Goal: Task Accomplishment & Management: Complete application form

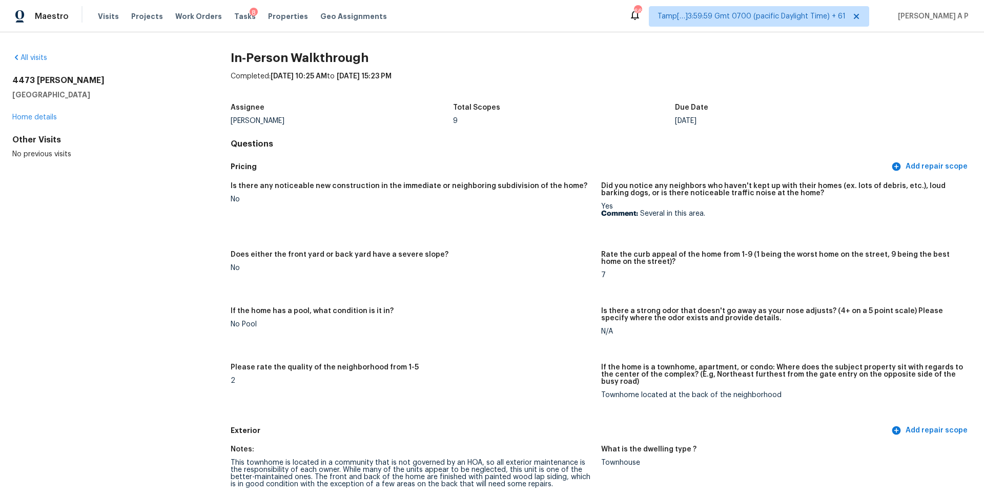
scroll to position [810, 0]
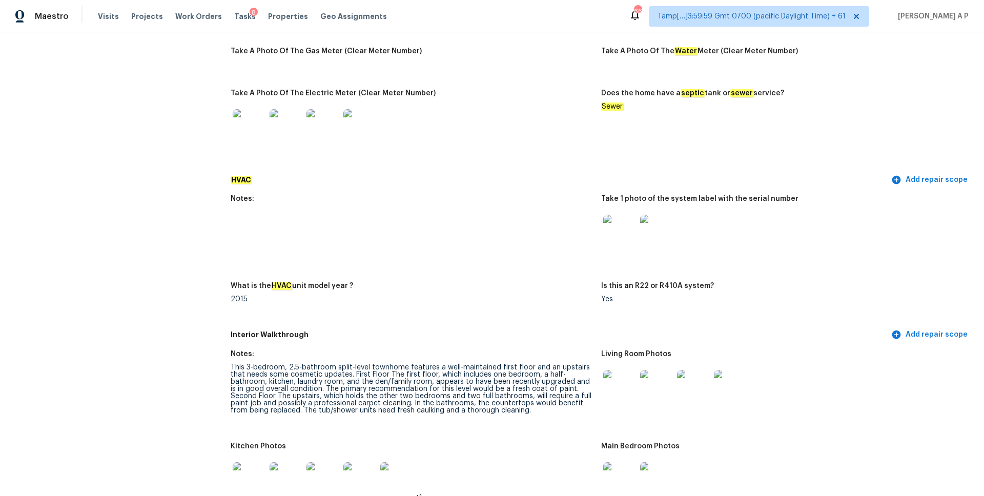
click at [837, 32] on div "Notes: Are there solar panels? No solar panels What are the water supply pipes …" at bounding box center [601, 57] width 741 height 228
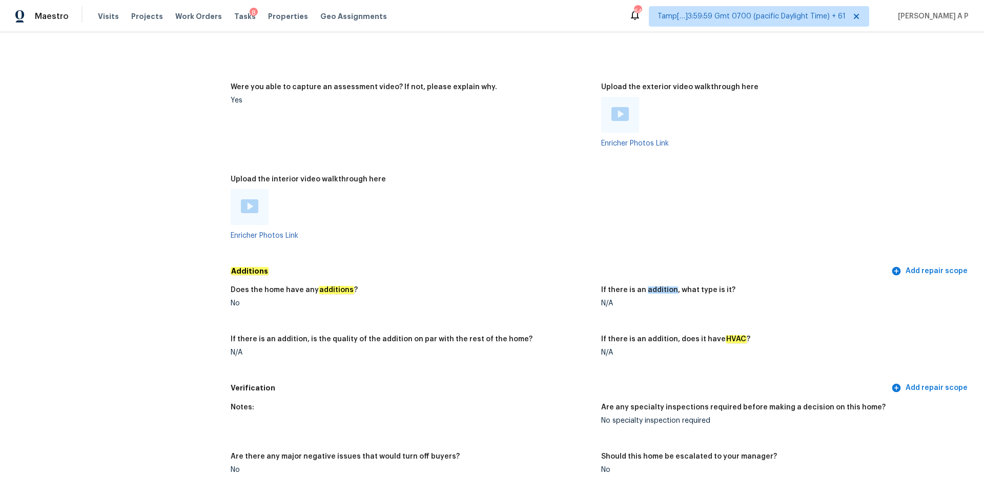
scroll to position [1860, 0]
click at [110, 18] on span "Visits" at bounding box center [108, 16] width 21 height 10
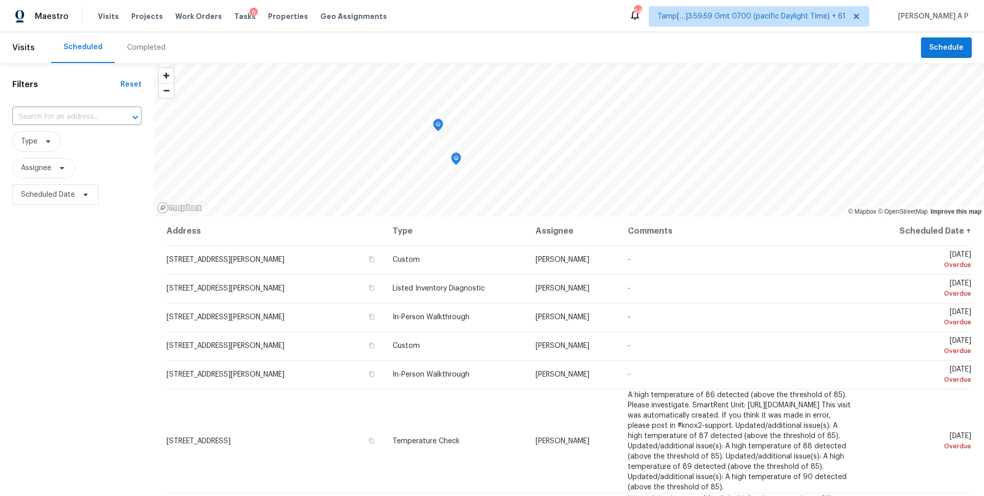
click at [138, 48] on div "Completed" at bounding box center [146, 48] width 38 height 10
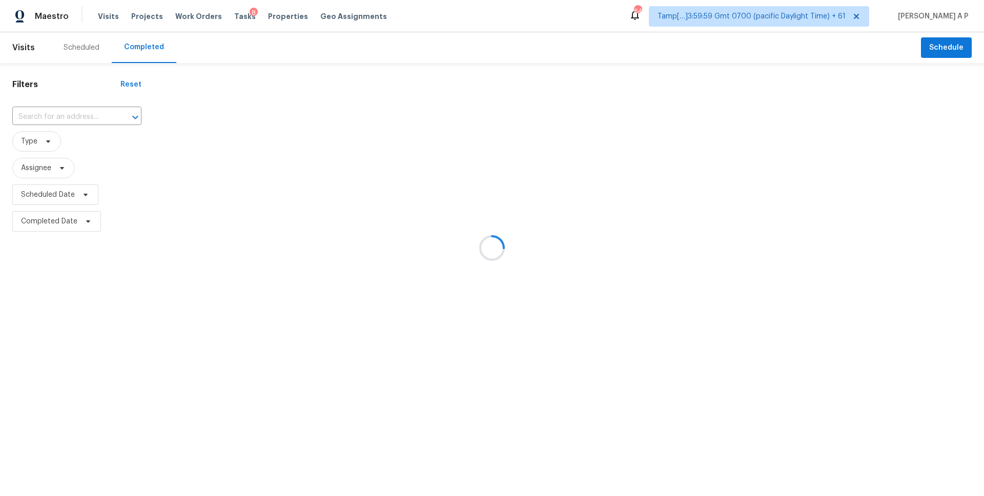
click at [83, 115] on div at bounding box center [492, 248] width 984 height 496
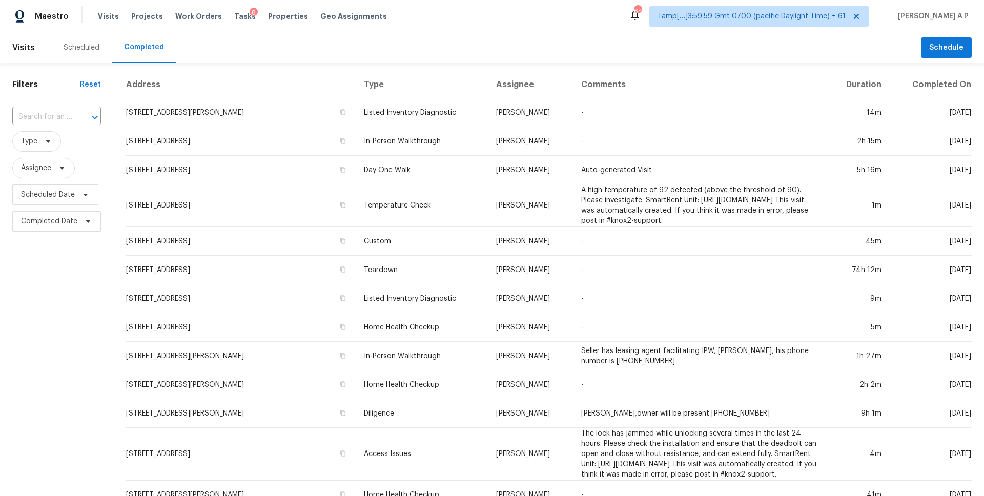
click at [83, 115] on div at bounding box center [87, 117] width 27 height 14
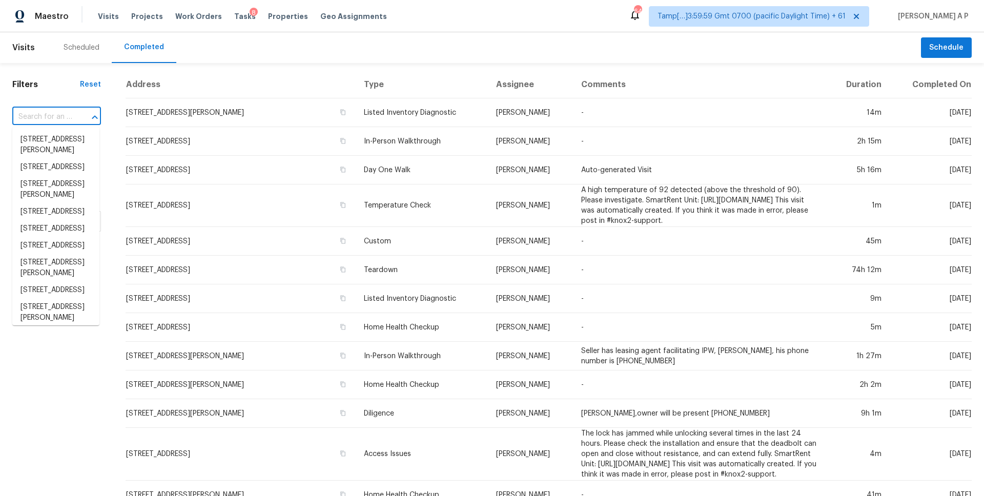
paste input "1521 Sylvan Rd SW, Atlanta, GA 30310"
type input "1521 Sylvan Rd SW, Atlanta, GA 30310"
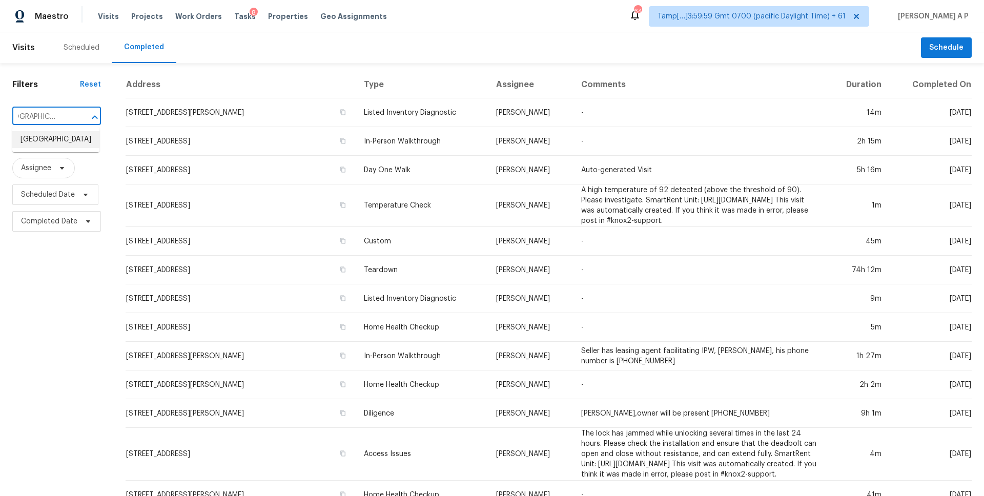
click at [76, 141] on li "1521 Sylvan Rd SW, Atlanta, GA 30310" at bounding box center [55, 139] width 87 height 17
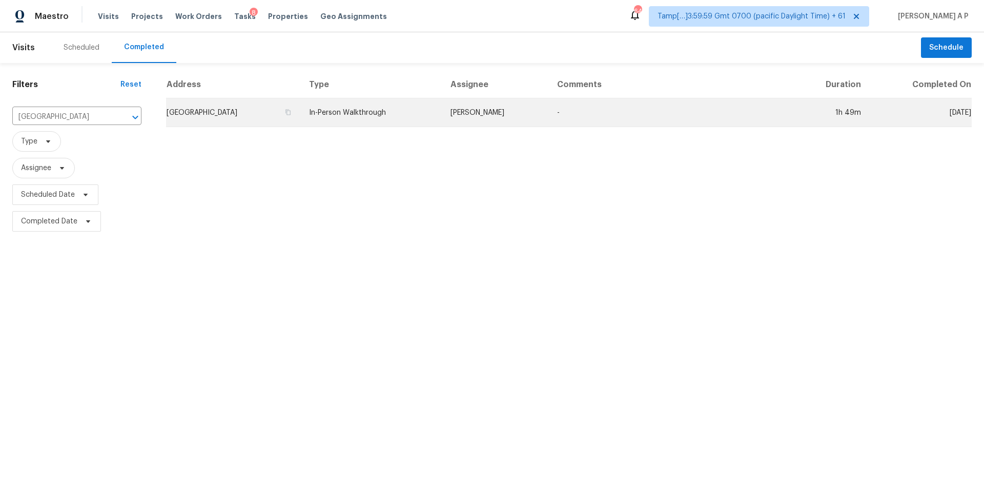
click at [291, 114] on td "1521 Sylvan Rd SW, Atlanta, GA 30310" at bounding box center [233, 112] width 135 height 29
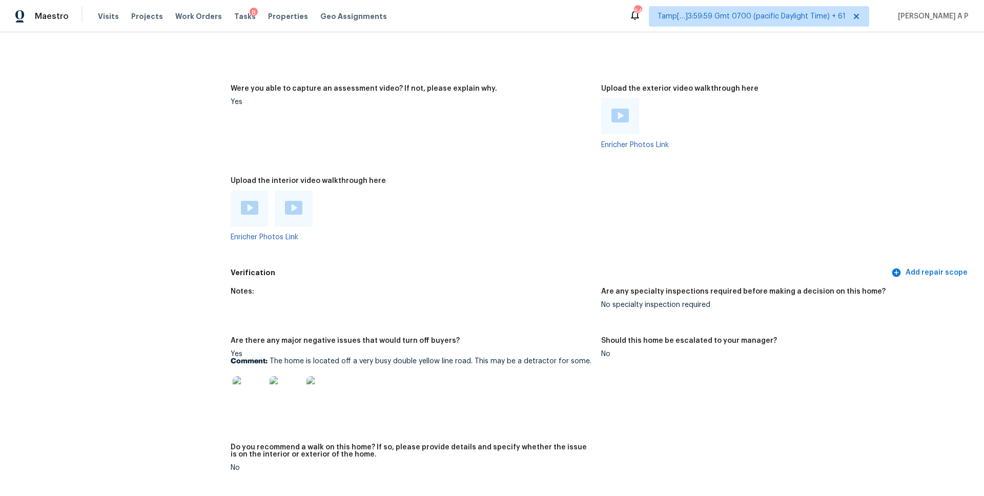
scroll to position [1989, 0]
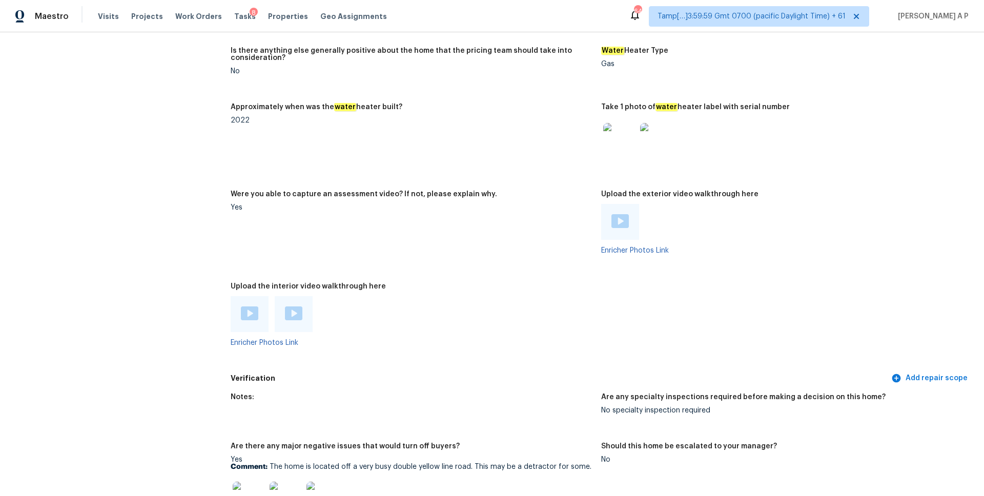
click at [254, 307] on img at bounding box center [249, 314] width 17 height 14
click at [0, 0] on div "Maestro Visits Projects Work Orders Tasks 8 Properties Geo Assignments 648 Tamp…" at bounding box center [492, 248] width 984 height 496
click at [309, 296] on div at bounding box center [294, 314] width 38 height 36
click at [294, 307] on img at bounding box center [293, 314] width 17 height 14
click at [614, 214] on img at bounding box center [620, 221] width 17 height 14
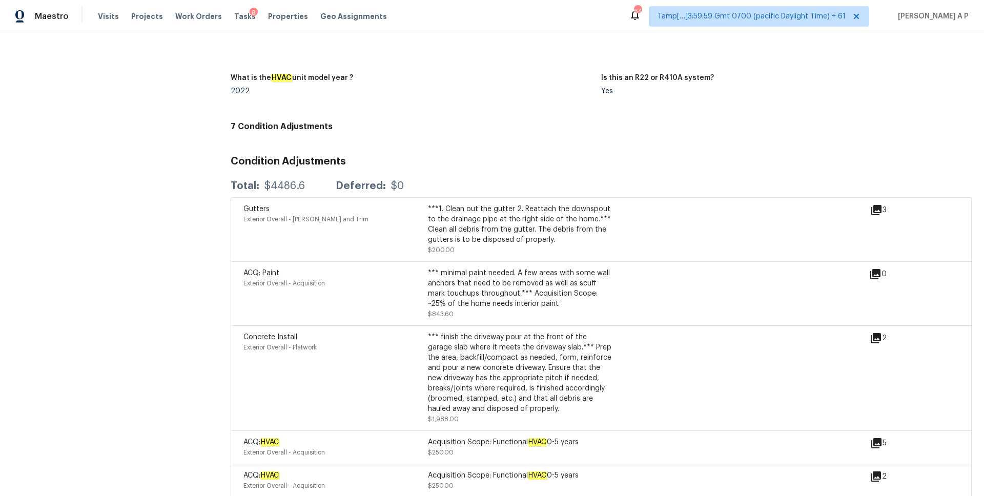
scroll to position [2619, 0]
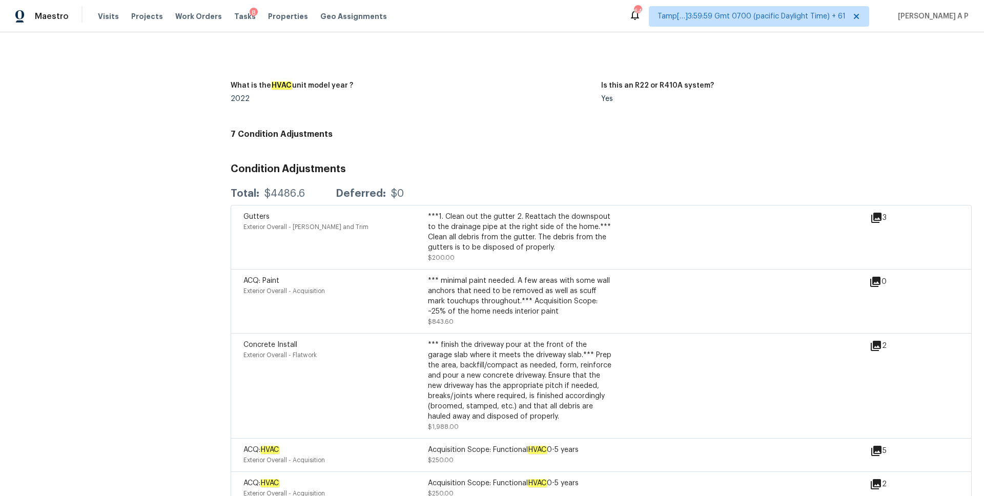
click at [877, 215] on icon at bounding box center [876, 218] width 10 height 10
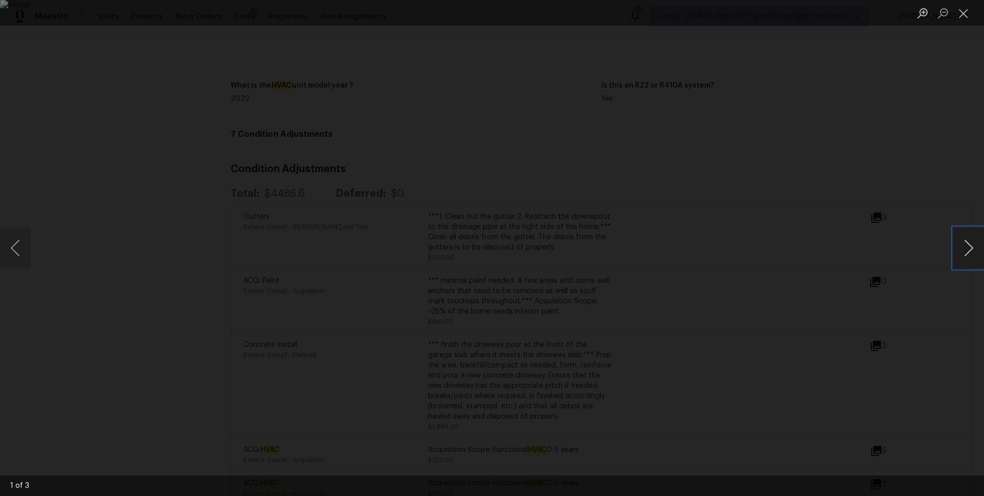
click at [968, 248] on button "Next image" at bounding box center [969, 248] width 31 height 41
click at [839, 204] on div "Lightbox" at bounding box center [492, 248] width 984 height 496
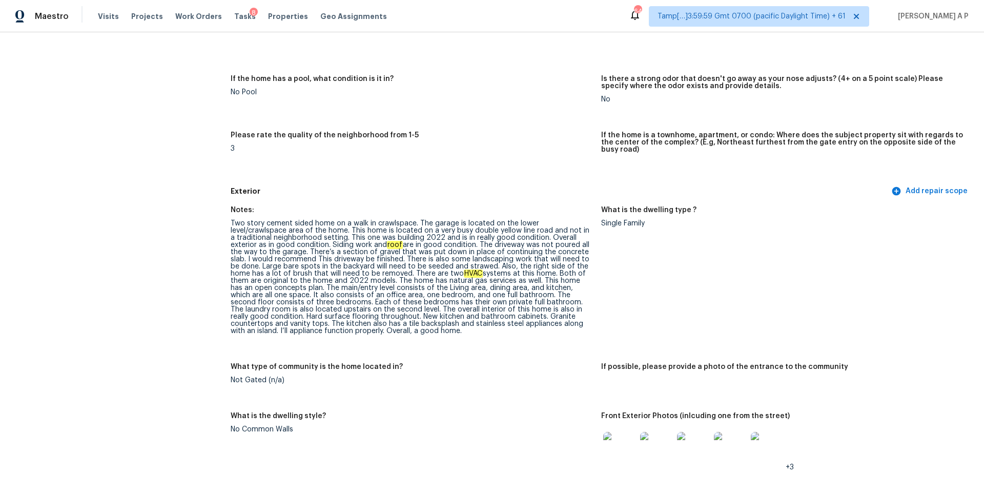
scroll to position [416, 0]
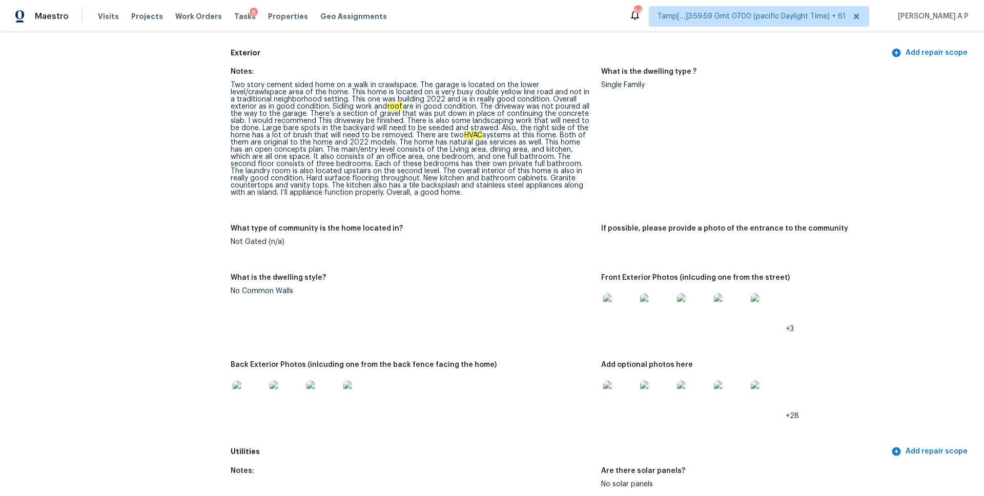
click at [247, 395] on img at bounding box center [249, 397] width 33 height 33
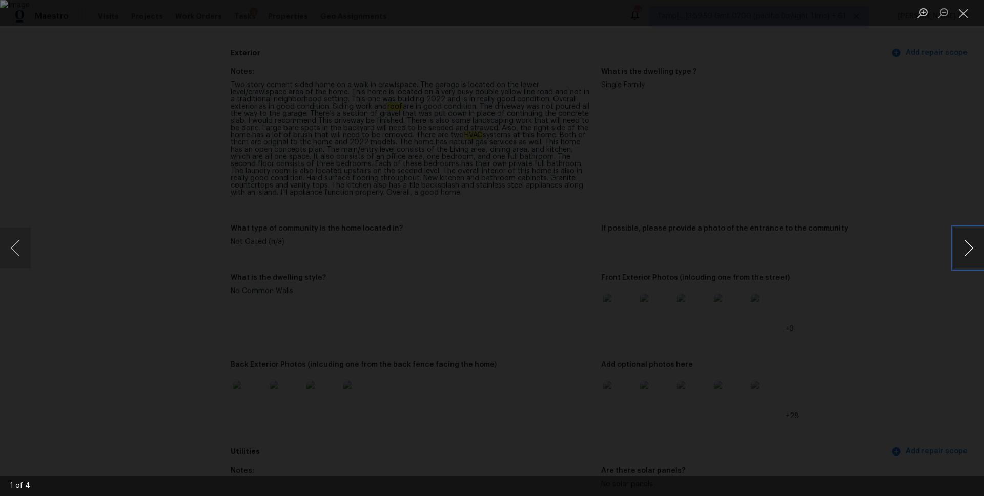
click at [976, 246] on button "Next image" at bounding box center [969, 248] width 31 height 41
click at [916, 205] on div "Lightbox" at bounding box center [492, 248] width 984 height 496
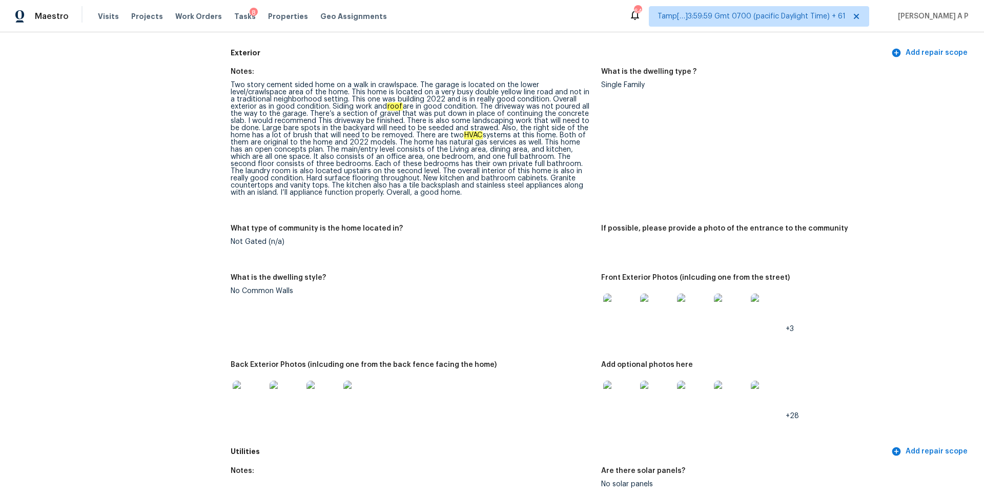
scroll to position [0, 0]
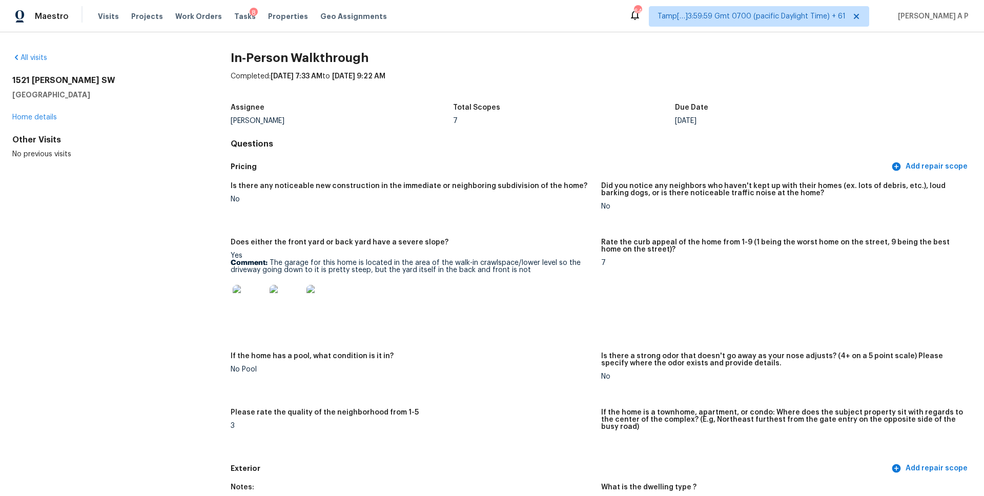
click at [259, 292] on img at bounding box center [249, 301] width 33 height 33
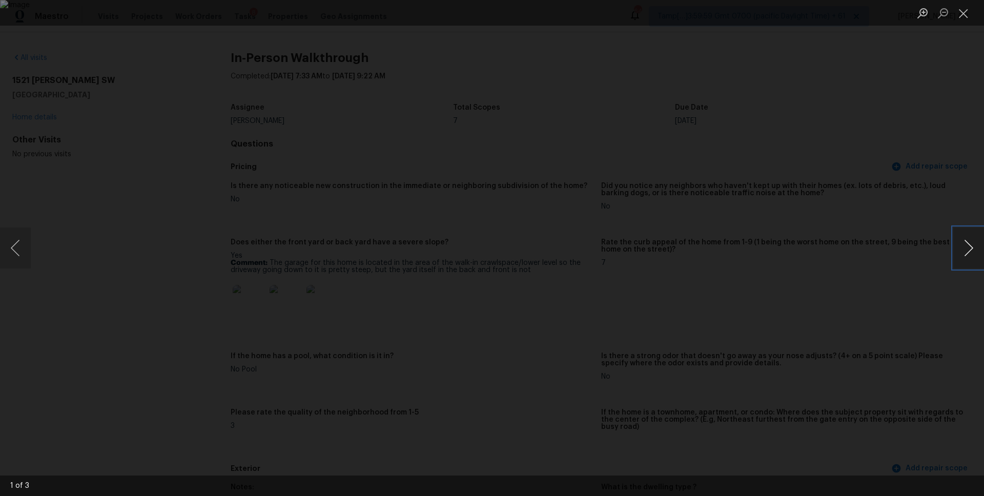
click at [973, 245] on button "Next image" at bounding box center [969, 248] width 31 height 41
click at [974, 245] on button "Next image" at bounding box center [969, 248] width 31 height 41
click at [934, 175] on div "Lightbox" at bounding box center [492, 248] width 984 height 496
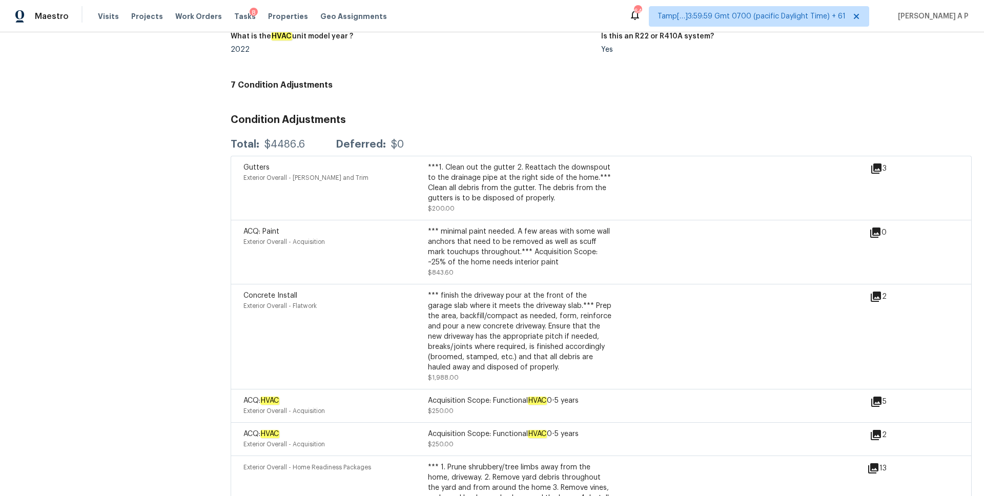
scroll to position [2699, 0]
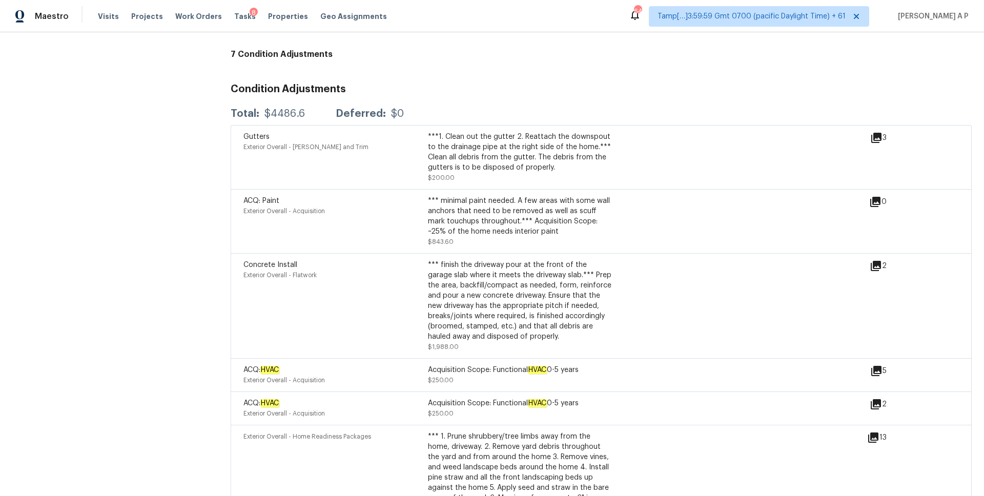
click at [861, 365] on div "ACQ: HVAC Exterior Overall - Acquisition Acquisition Scope: Functional HVAC 0-5…" at bounding box center [557, 375] width 627 height 21
click at [881, 365] on icon at bounding box center [876, 371] width 12 height 12
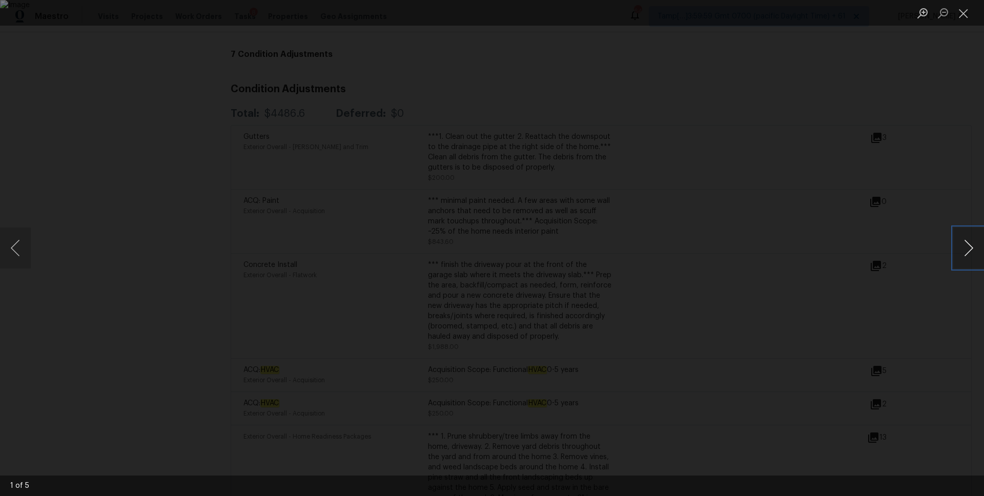
click at [966, 252] on button "Next image" at bounding box center [969, 248] width 31 height 41
click at [900, 231] on div "Lightbox" at bounding box center [492, 248] width 984 height 496
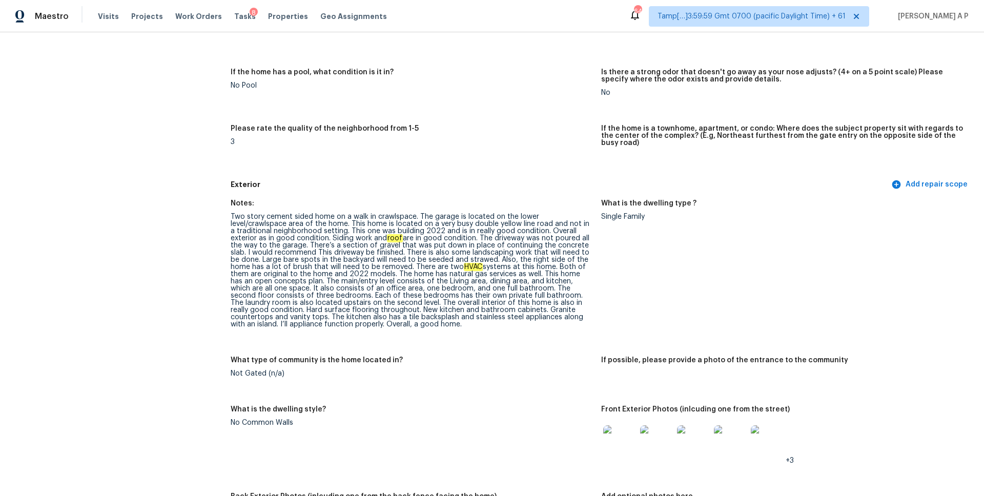
scroll to position [0, 0]
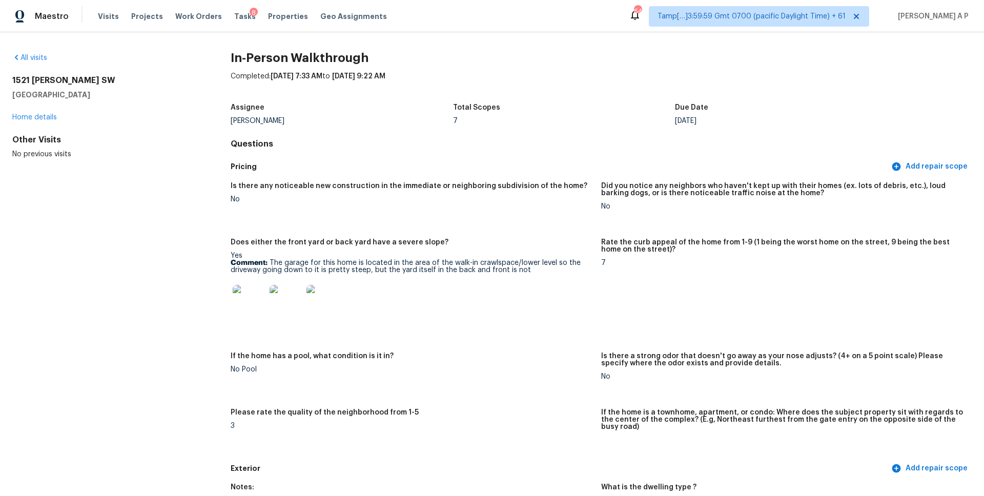
click at [449, 232] on div "Is there any noticeable new construction in the immediate or neighboring subdiv…" at bounding box center [601, 317] width 741 height 283
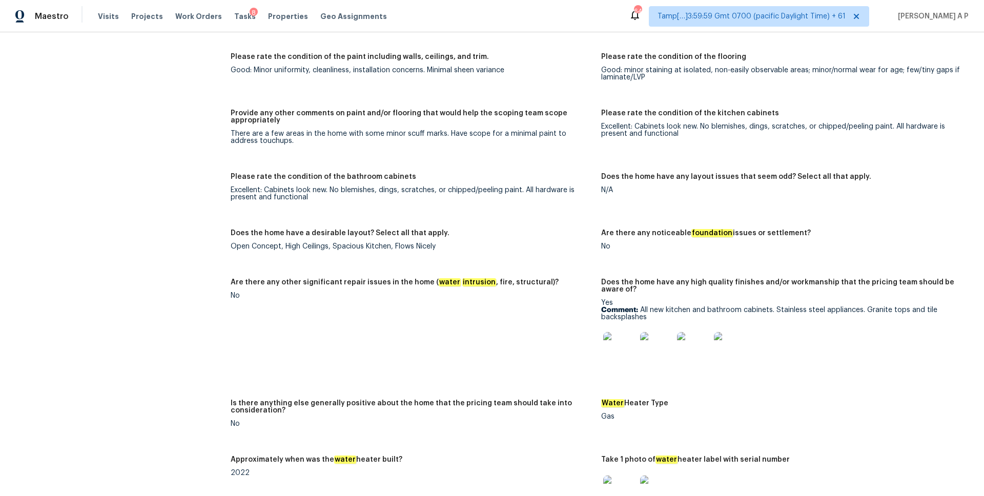
scroll to position [1689, 0]
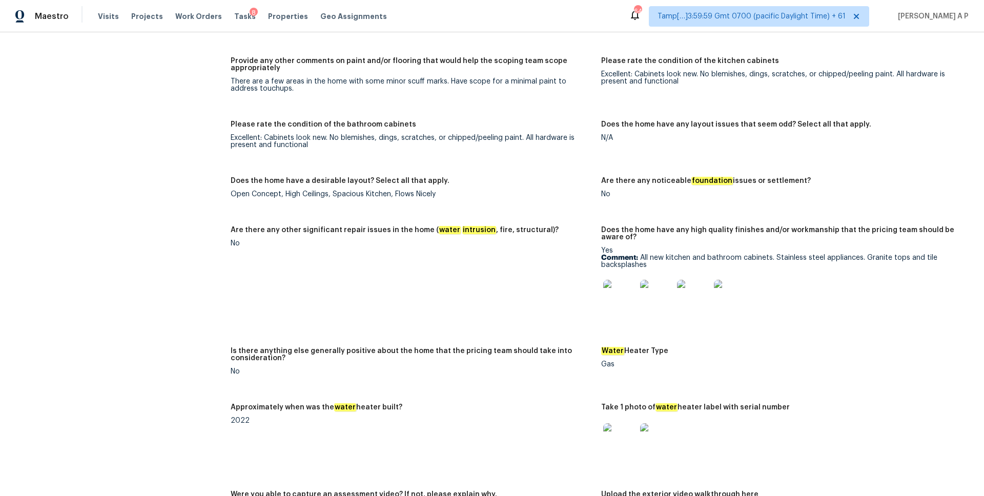
click at [621, 297] on img at bounding box center [619, 296] width 33 height 33
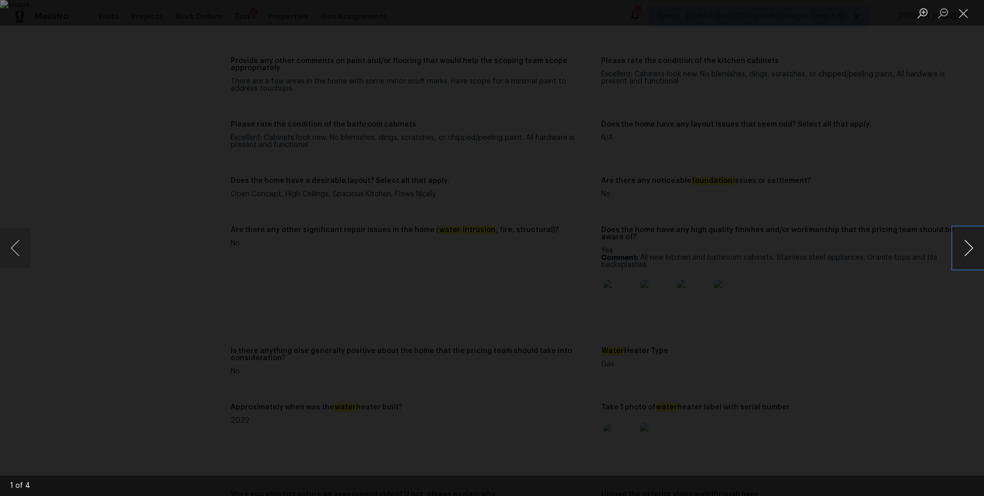
click at [957, 249] on button "Next image" at bounding box center [969, 248] width 31 height 41
click at [959, 252] on button "Next image" at bounding box center [969, 248] width 31 height 41
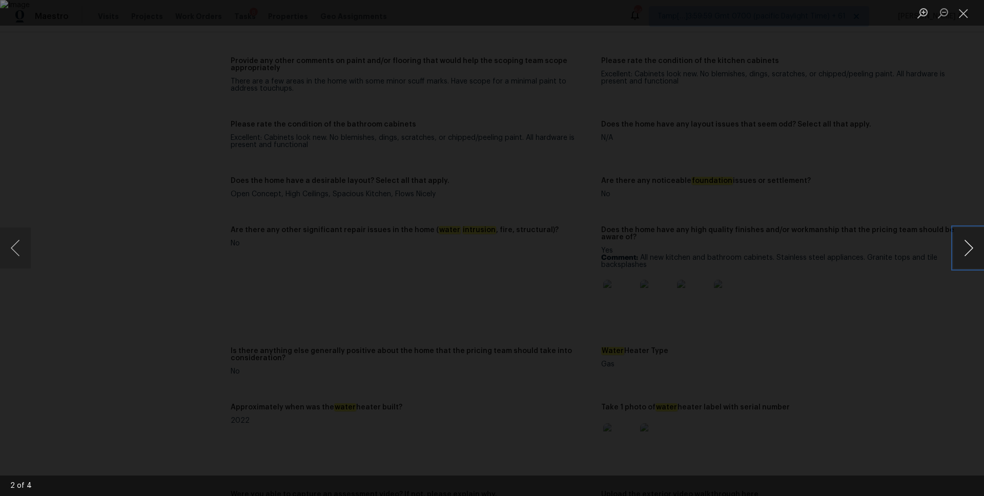
click at [959, 252] on button "Next image" at bounding box center [969, 248] width 31 height 41
click at [899, 209] on div "Lightbox" at bounding box center [492, 248] width 984 height 496
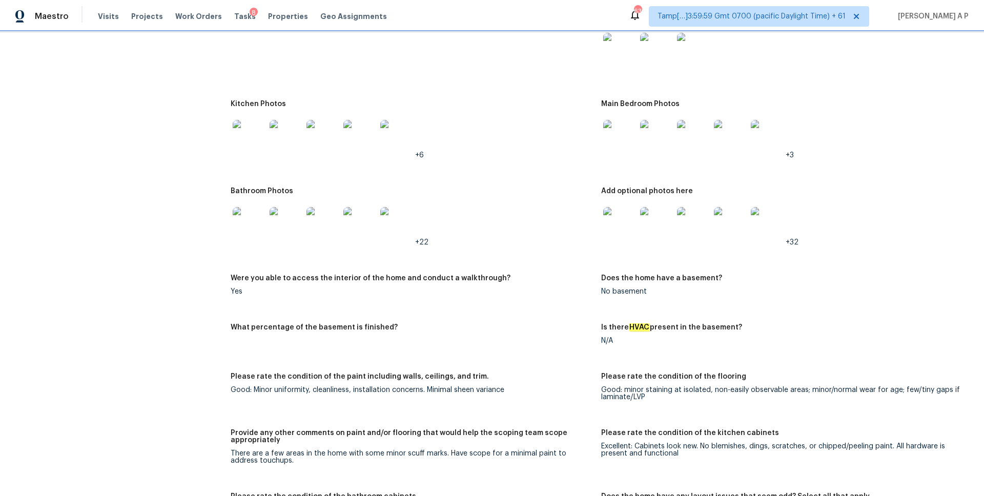
scroll to position [1250, 0]
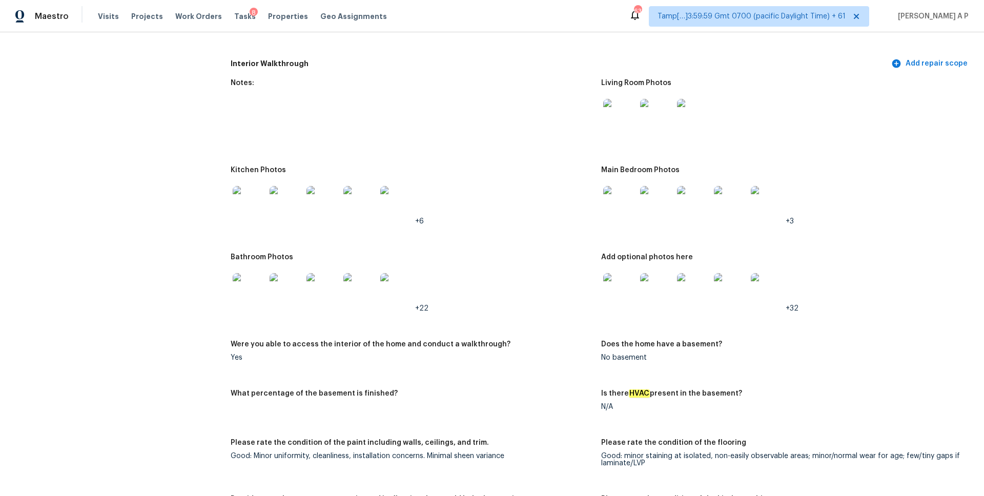
click at [626, 283] on img at bounding box center [619, 289] width 33 height 33
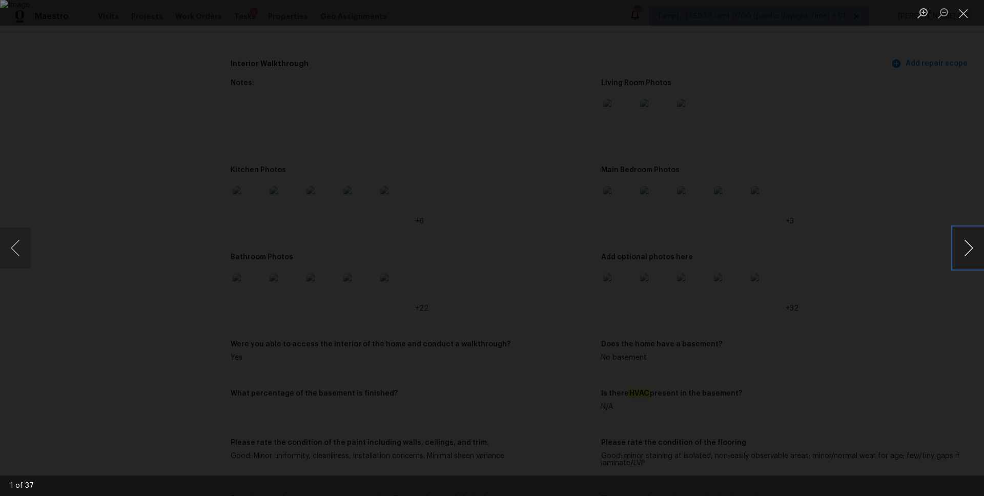
click at [969, 256] on button "Next image" at bounding box center [969, 248] width 31 height 41
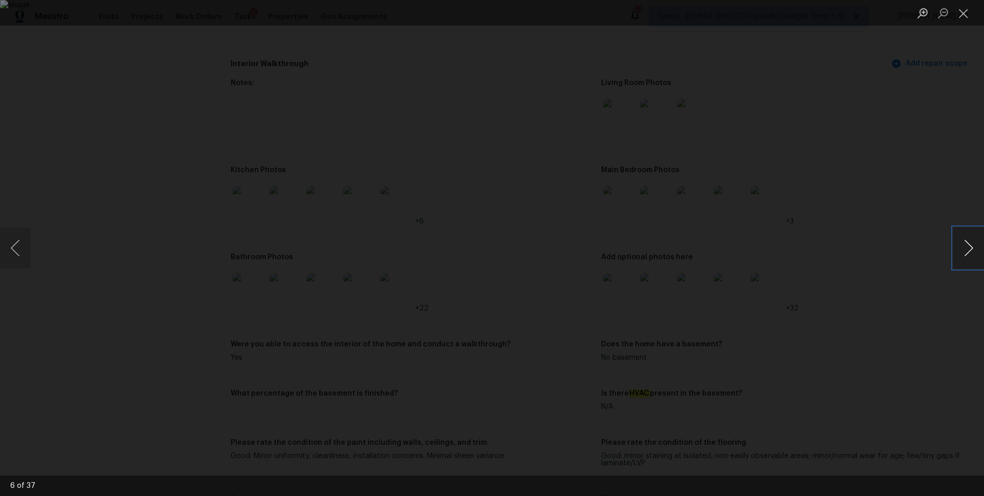
click at [969, 256] on button "Next image" at bounding box center [969, 248] width 31 height 41
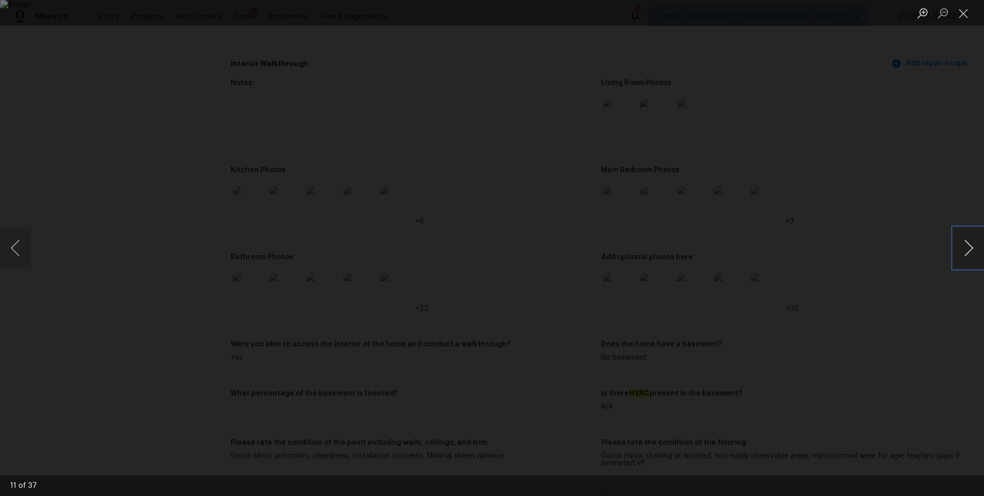
click at [969, 256] on button "Next image" at bounding box center [969, 248] width 31 height 41
click at [904, 202] on div "Lightbox" at bounding box center [492, 248] width 984 height 496
click at [961, 16] on button "Close lightbox" at bounding box center [964, 13] width 21 height 18
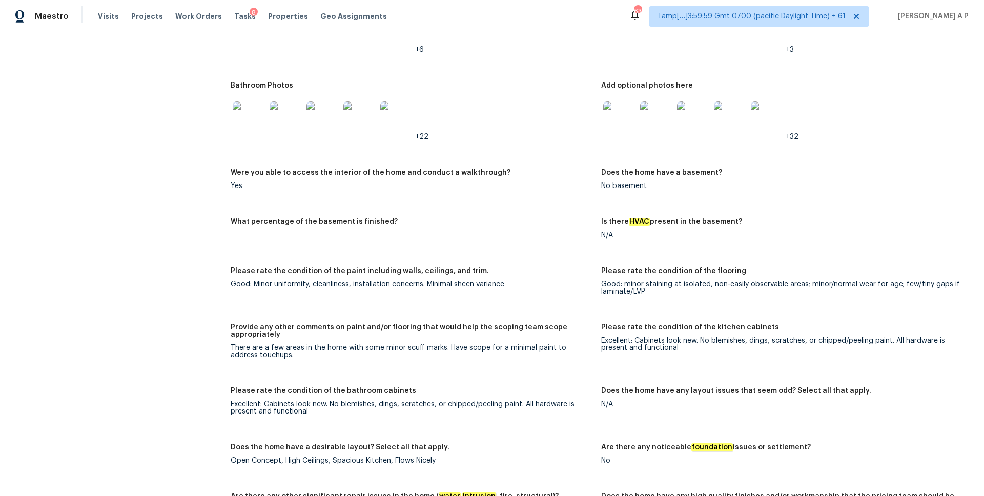
scroll to position [0, 0]
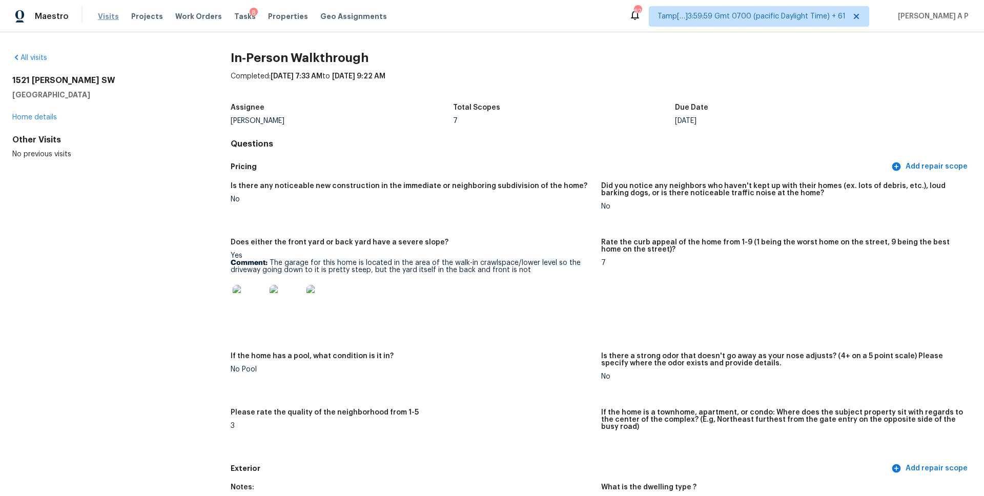
click at [112, 15] on span "Visits" at bounding box center [108, 16] width 21 height 10
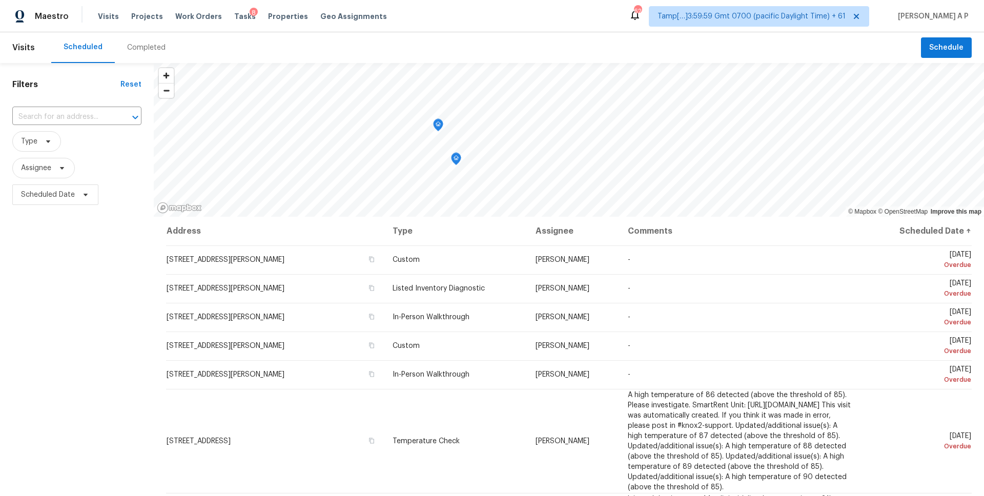
click at [150, 48] on div "Completed" at bounding box center [146, 48] width 38 height 10
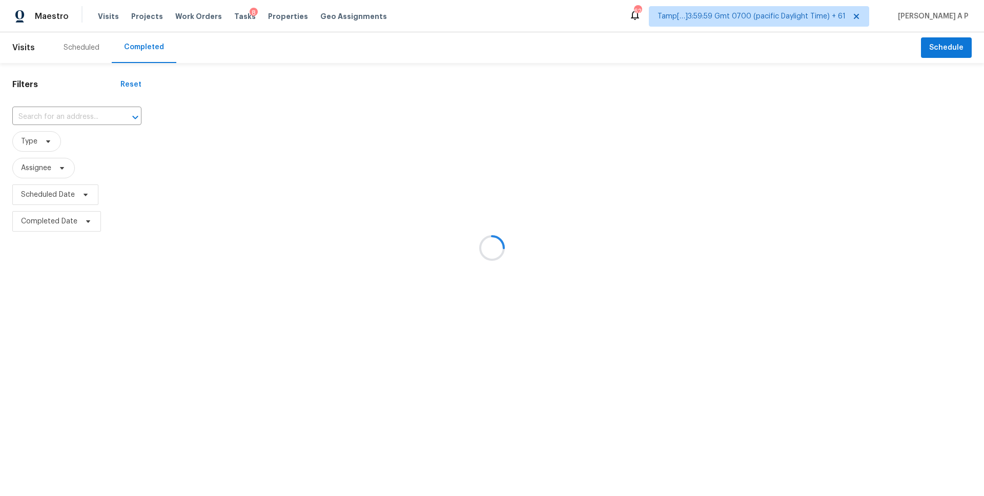
click at [89, 116] on div at bounding box center [492, 248] width 984 height 496
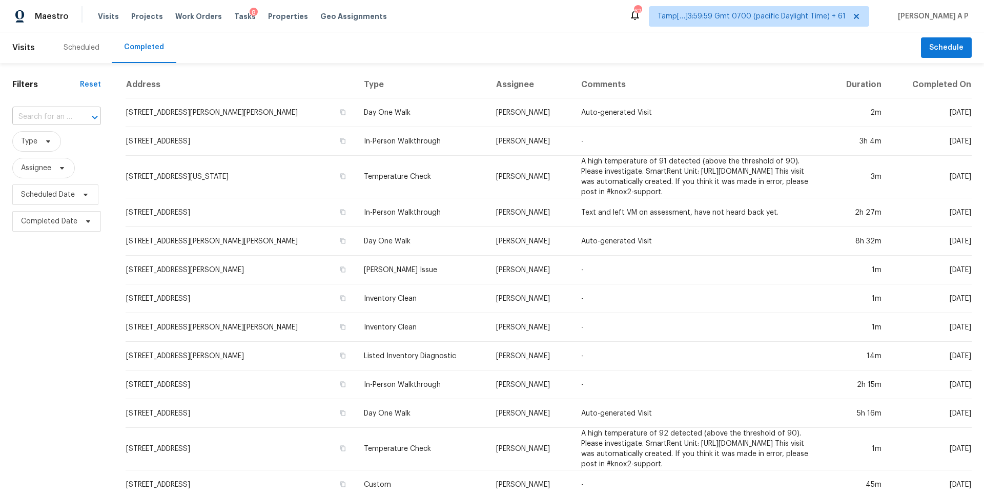
click at [50, 118] on input "text" at bounding box center [42, 117] width 60 height 16
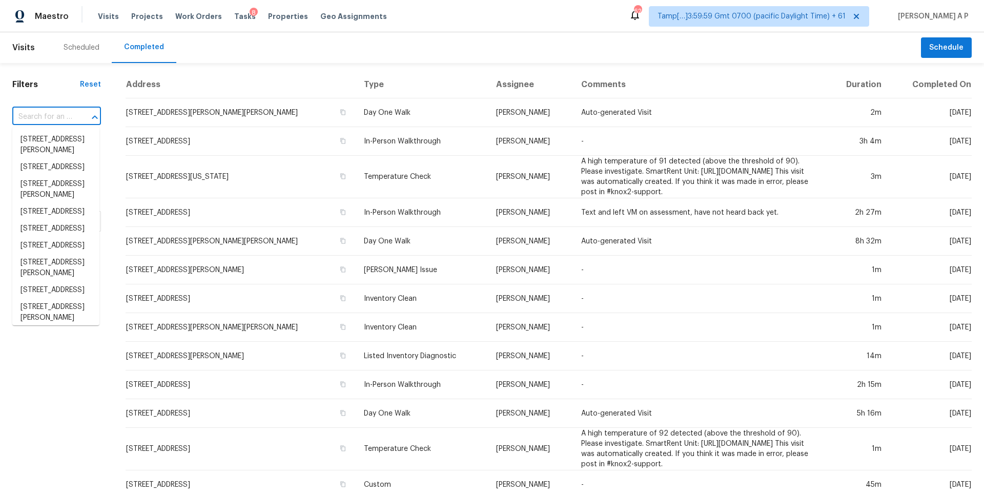
paste input "1139 Winding Way Nashville, TN, 37216"
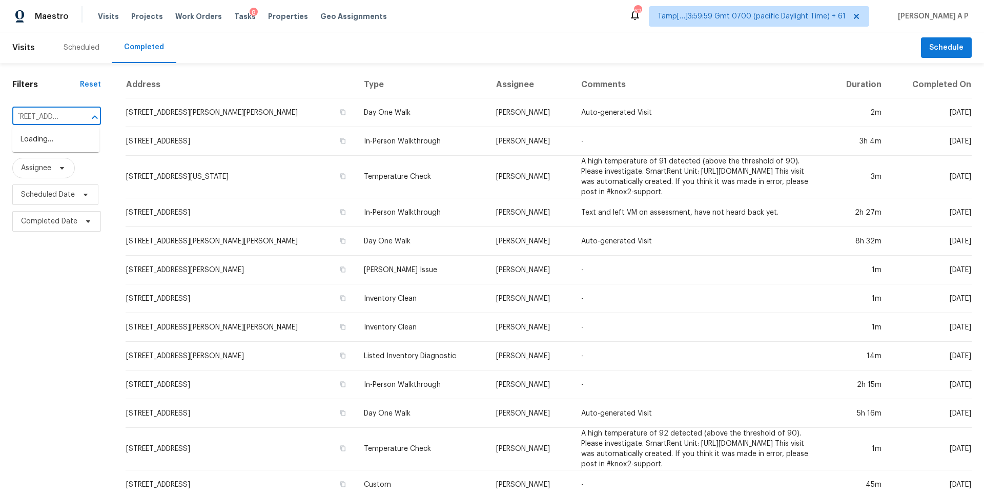
type input "1139 Winding Way Nashville, TN, 37216"
click at [58, 121] on input "text" at bounding box center [42, 117] width 60 height 16
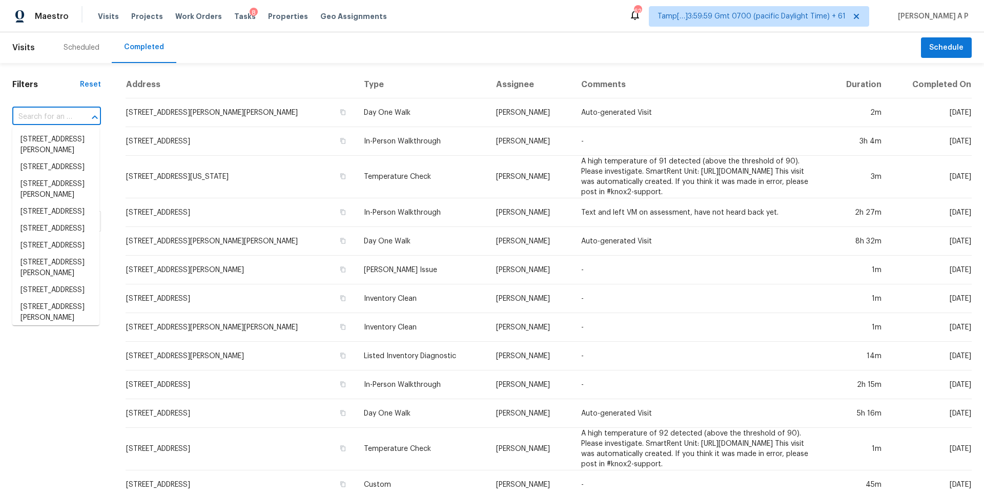
paste input "1139 Winding Way Nashville, TN, 37216"
type input "1139 Winding Way Nashville, TN, 37216"
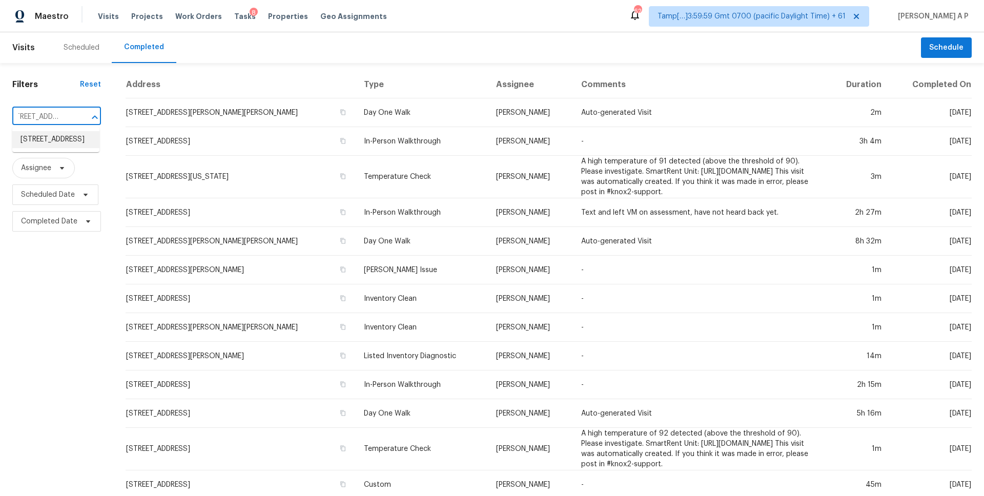
click at [57, 142] on li "1139 Winding Way, Nashville, TN 37216" at bounding box center [55, 139] width 87 height 17
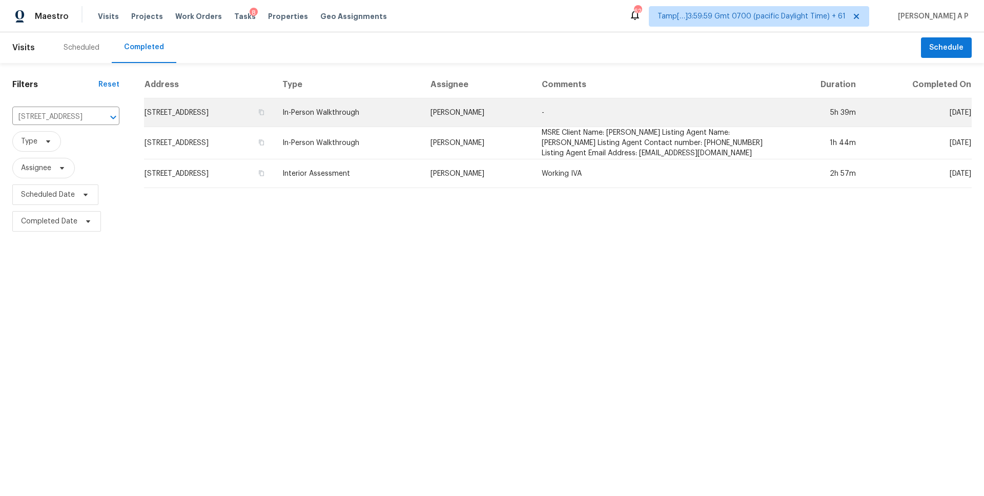
click at [487, 111] on td "Eric Ovalle" at bounding box center [478, 112] width 112 height 29
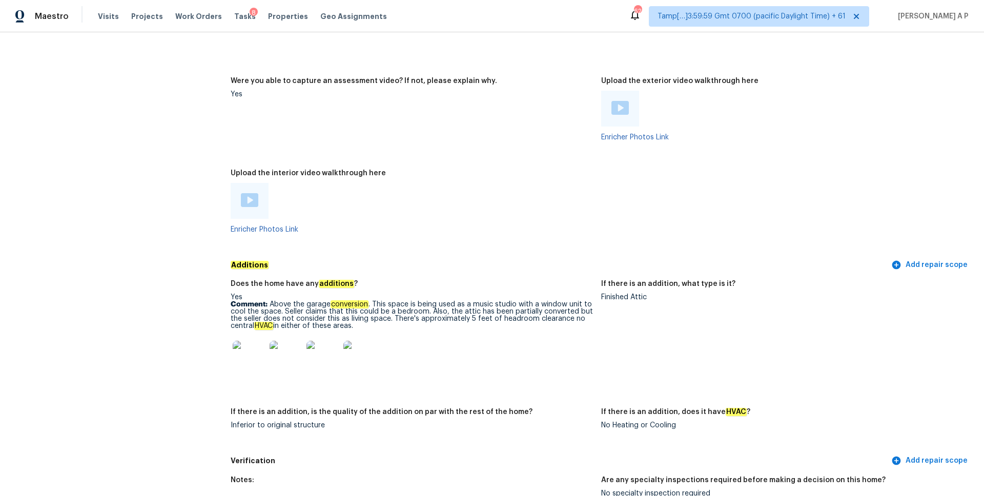
scroll to position [2022, 0]
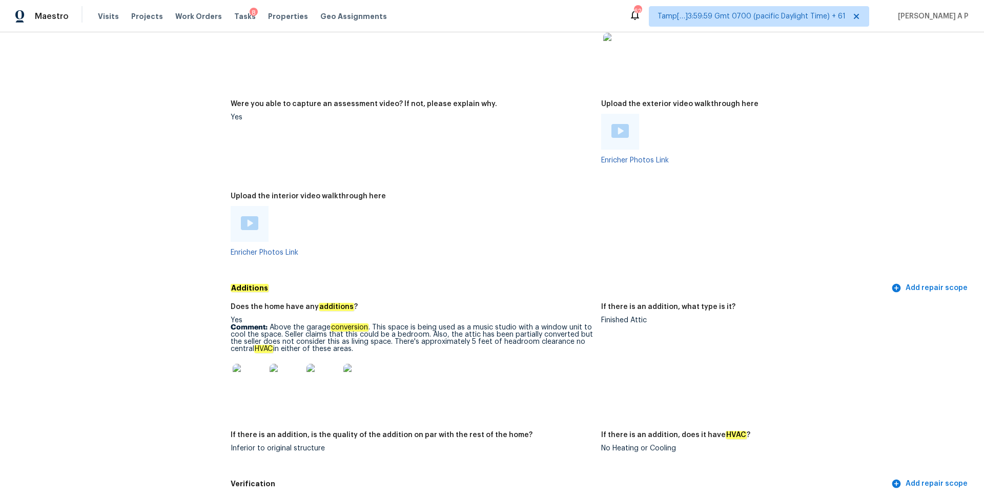
click at [252, 216] on img at bounding box center [249, 223] width 17 height 14
click at [608, 114] on div at bounding box center [620, 132] width 38 height 36
click at [615, 124] on img at bounding box center [620, 131] width 17 height 14
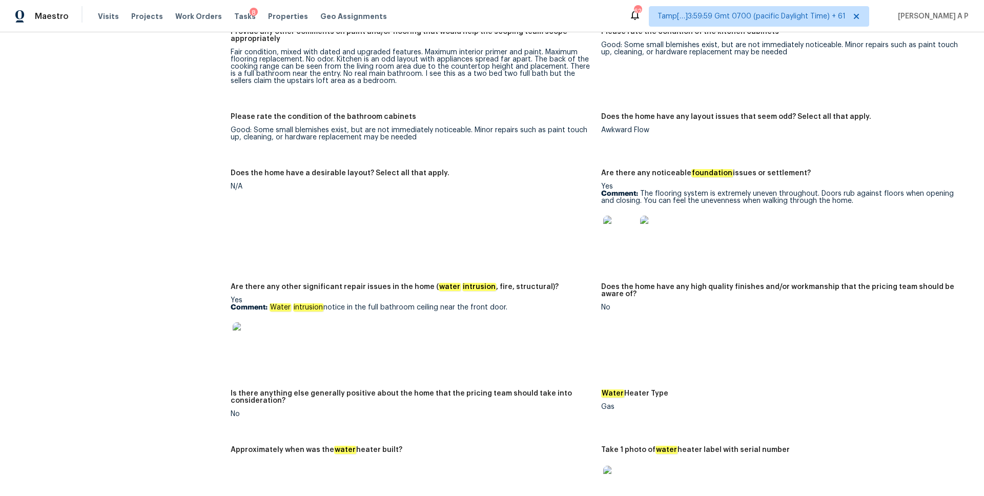
scroll to position [1589, 0]
click at [243, 337] on img at bounding box center [249, 338] width 33 height 33
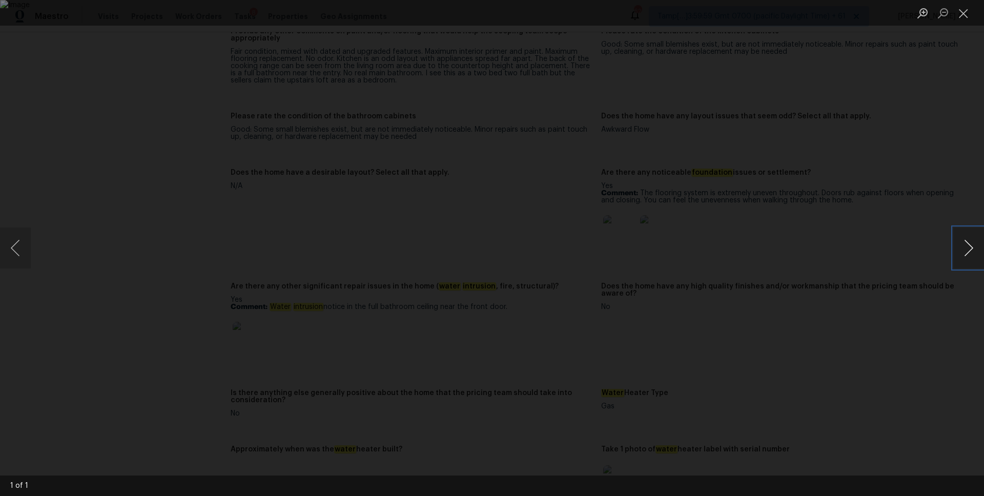
click at [966, 254] on button "Next image" at bounding box center [969, 248] width 31 height 41
click at [964, 7] on button "Close lightbox" at bounding box center [964, 13] width 21 height 18
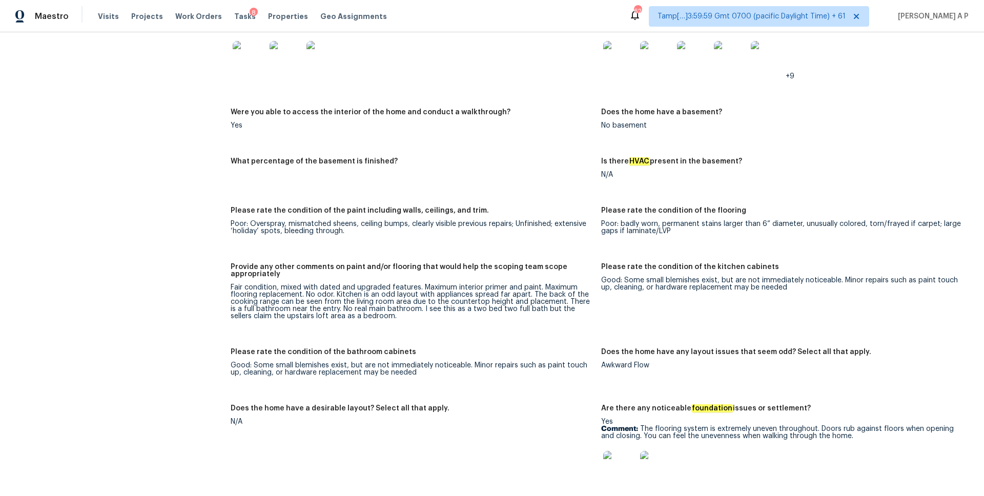
scroll to position [1428, 0]
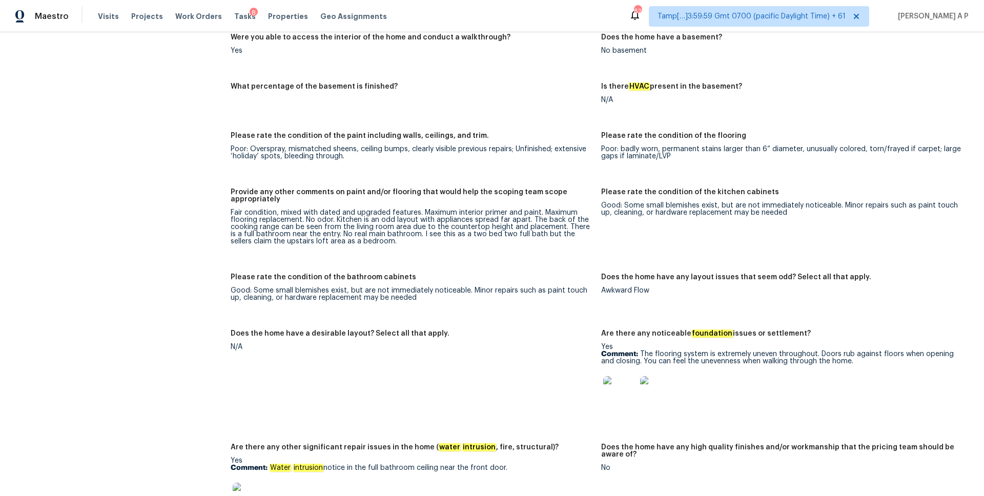
click at [627, 400] on img at bounding box center [619, 392] width 33 height 33
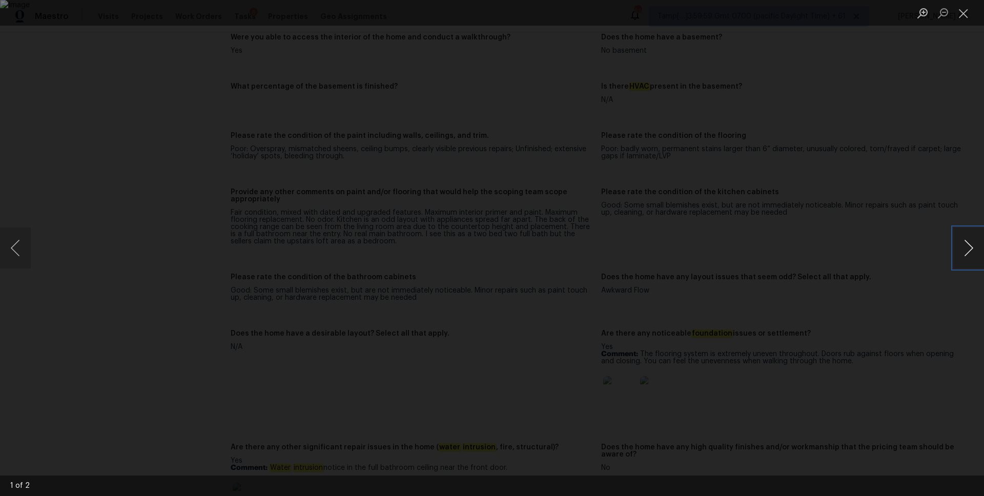
click at [970, 253] on button "Next image" at bounding box center [969, 248] width 31 height 41
click at [886, 246] on div "Lightbox" at bounding box center [492, 248] width 984 height 496
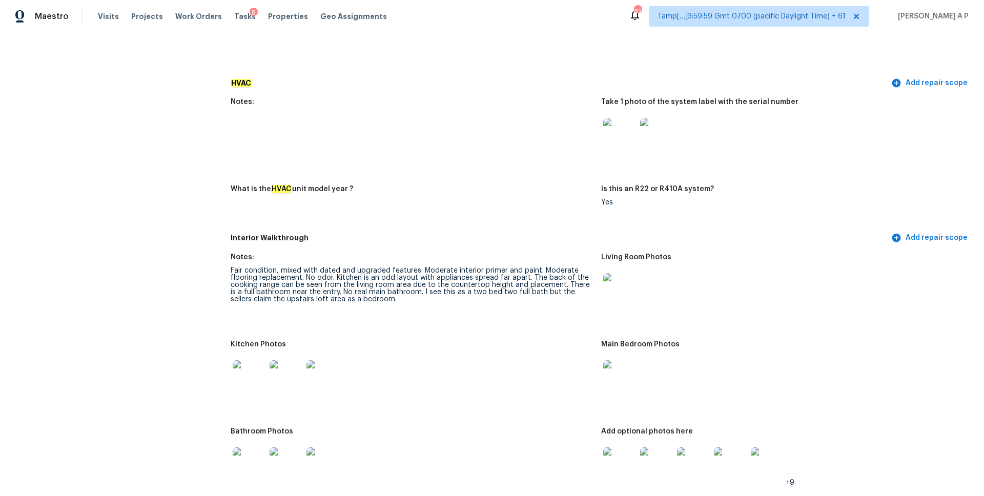
scroll to position [1001, 0]
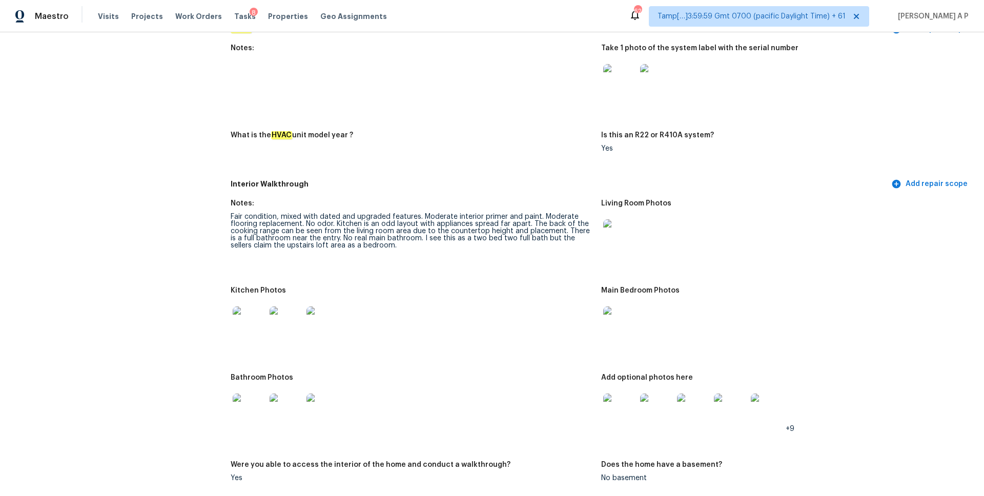
click at [244, 318] on img at bounding box center [249, 323] width 33 height 33
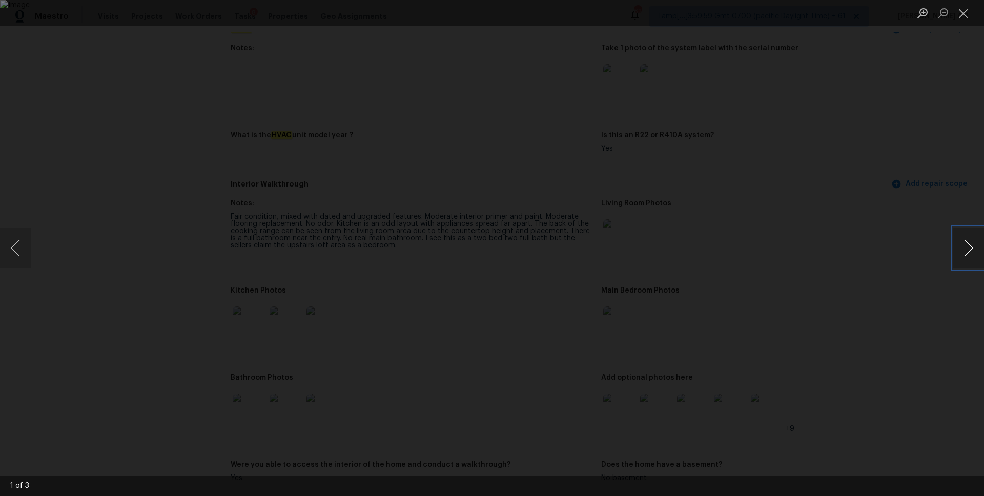
click at [968, 254] on button "Next image" at bounding box center [969, 248] width 31 height 41
click at [930, 244] on div "Lightbox" at bounding box center [492, 248] width 984 height 496
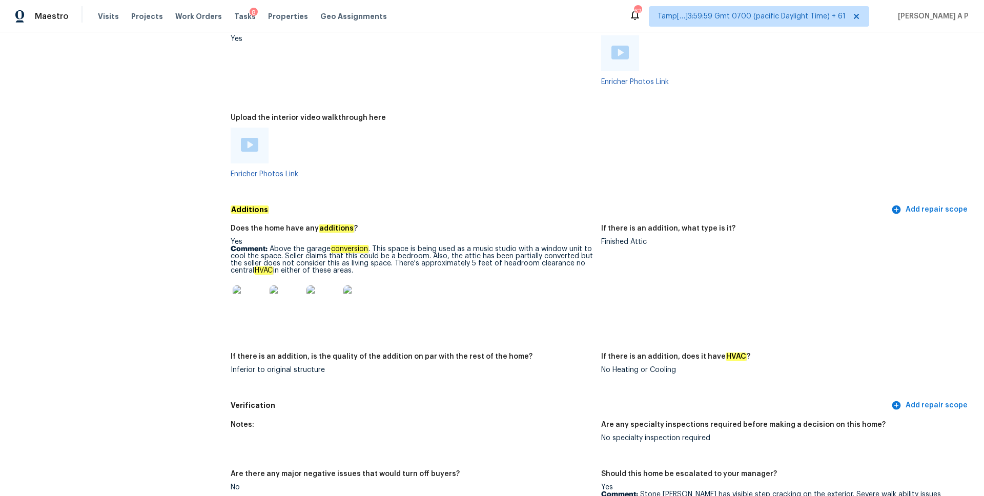
scroll to position [2101, 0]
drag, startPoint x: 358, startPoint y: 265, endPoint x: 268, endPoint y: 240, distance: 93.9
click at [268, 245] on p "Comment: Above the garage conversion . This space is being used as a music stud…" at bounding box center [412, 259] width 362 height 29
copy p "Above the garage conversion . This space is being used as a music studio with a…"
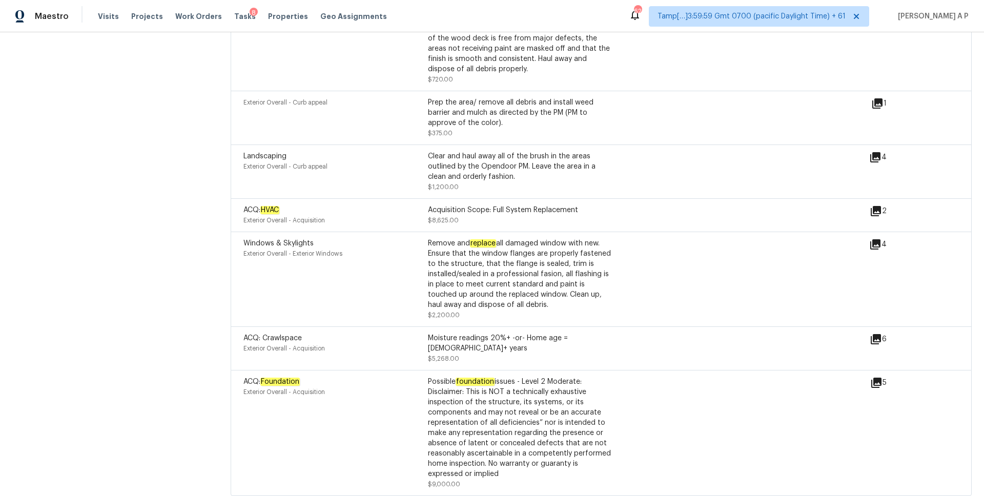
scroll to position [2960, 0]
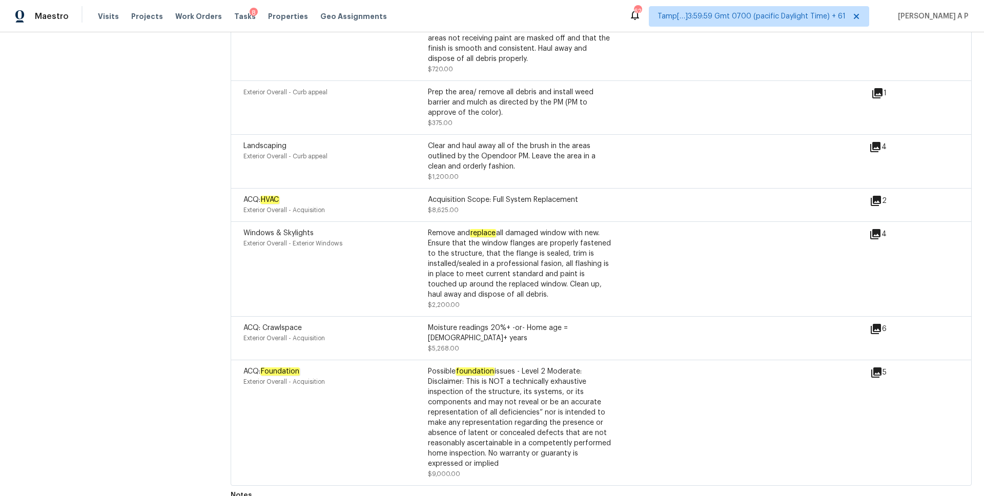
click at [881, 368] on icon at bounding box center [876, 373] width 10 height 10
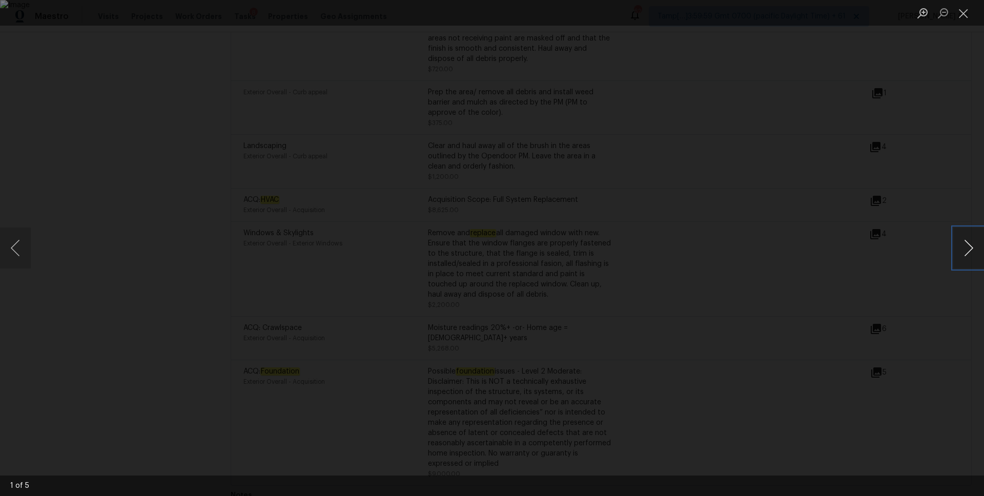
click at [968, 240] on button "Next image" at bounding box center [969, 248] width 31 height 41
click at [968, 241] on button "Next image" at bounding box center [969, 248] width 31 height 41
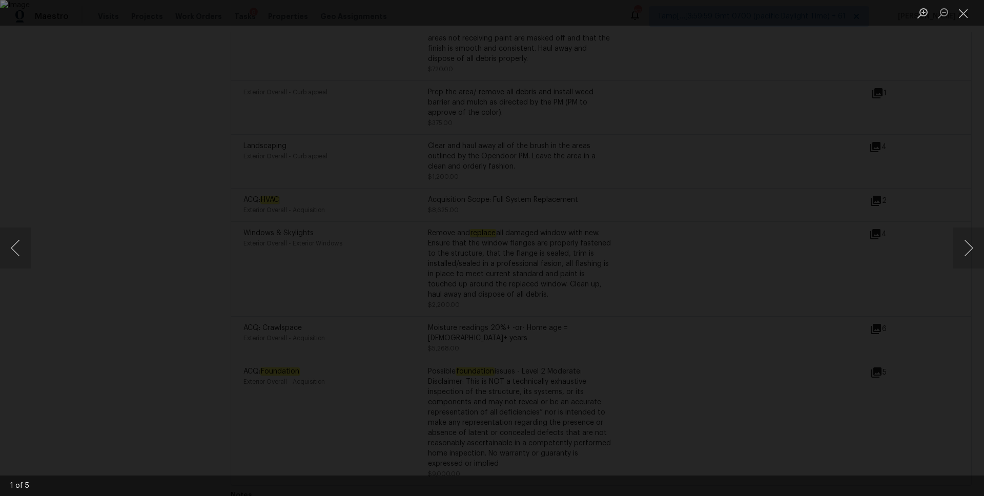
click at [789, 238] on div "Lightbox" at bounding box center [492, 248] width 984 height 496
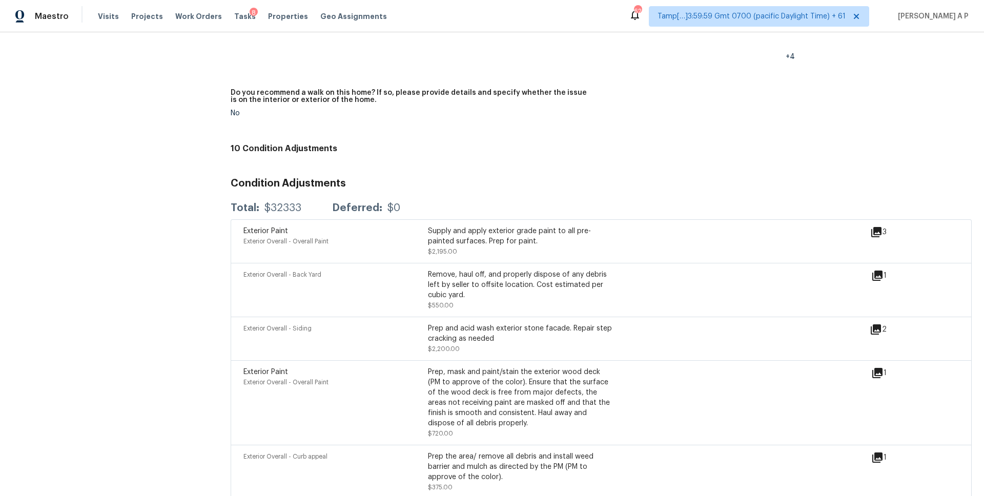
scroll to position [2369, 0]
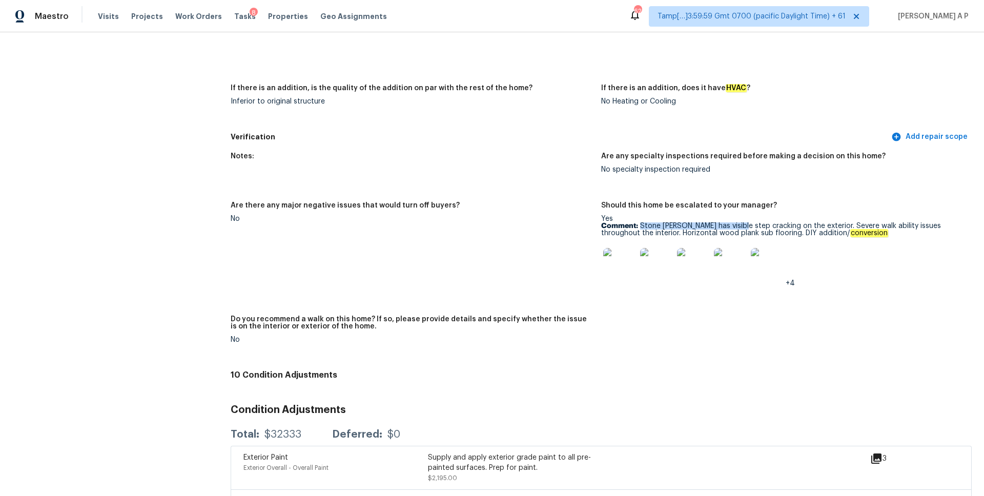
drag, startPoint x: 642, startPoint y: 220, endPoint x: 740, endPoint y: 224, distance: 98.5
click at [740, 224] on p "Comment: Stone Forcade has visible step cracking on the exterior. Severe walk a…" at bounding box center [782, 229] width 362 height 14
click at [720, 224] on p "Comment: Stone Forcade has visible step cracking on the exterior. Severe walk a…" at bounding box center [782, 229] width 362 height 14
drag, startPoint x: 641, startPoint y: 221, endPoint x: 855, endPoint y: 230, distance: 214.0
click at [855, 230] on p "Comment: Stone Forcade has visible step cracking on the exterior. Severe walk a…" at bounding box center [782, 229] width 362 height 14
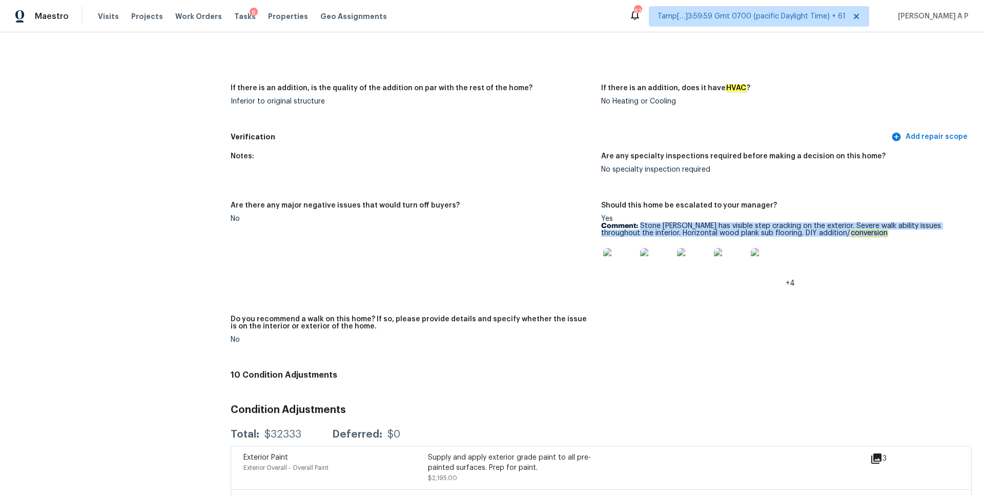
copy p "Stone Forcade has visible step cracking on the exterior. Severe walk ability is…"
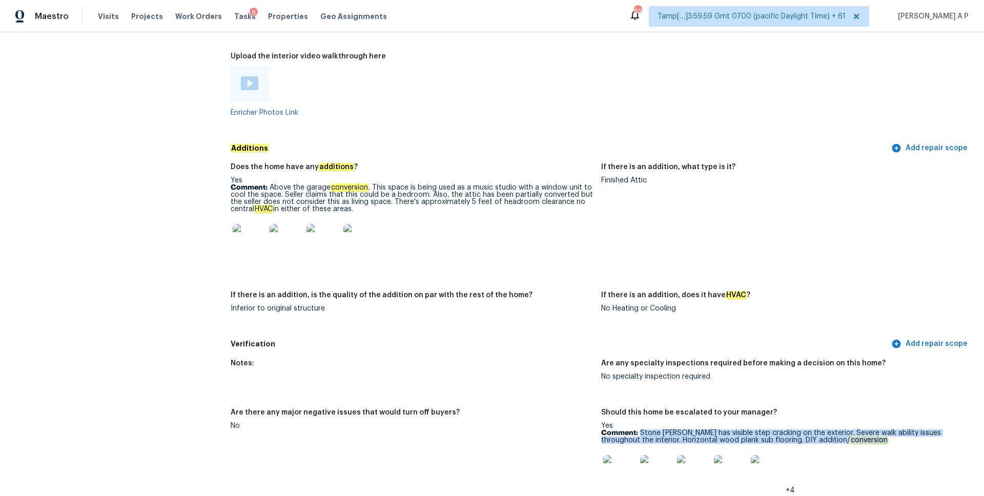
scroll to position [2208, 0]
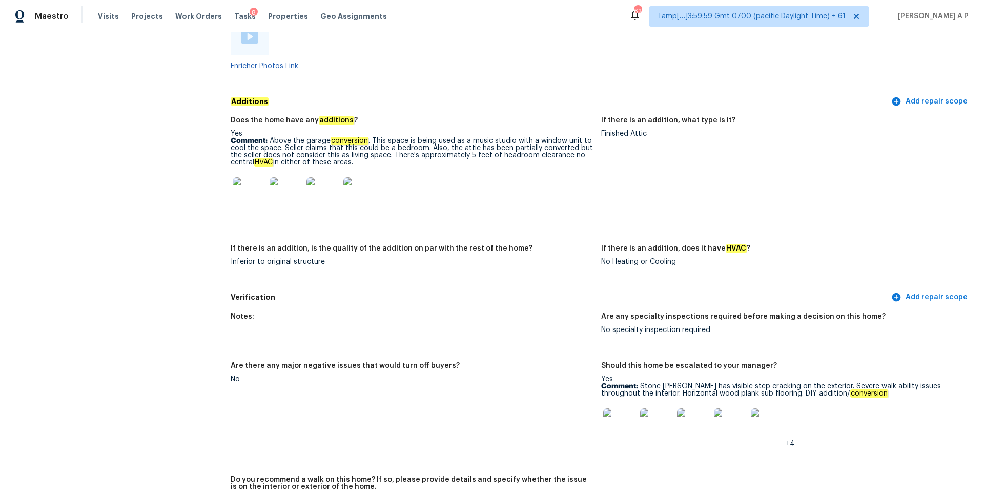
click at [667, 383] on p "Comment: Stone Forcade has visible step cracking on the exterior. Severe walk a…" at bounding box center [782, 390] width 362 height 14
drag, startPoint x: 642, startPoint y: 380, endPoint x: 846, endPoint y: 391, distance: 204.8
click at [846, 391] on p "Comment: Stone Forcade has visible step cracking on the exterior. Severe walk a…" at bounding box center [782, 390] width 362 height 14
copy p "Stone Forcade has visible step cracking on the exterior. Severe walk ability is…"
click at [621, 422] on img at bounding box center [619, 425] width 33 height 33
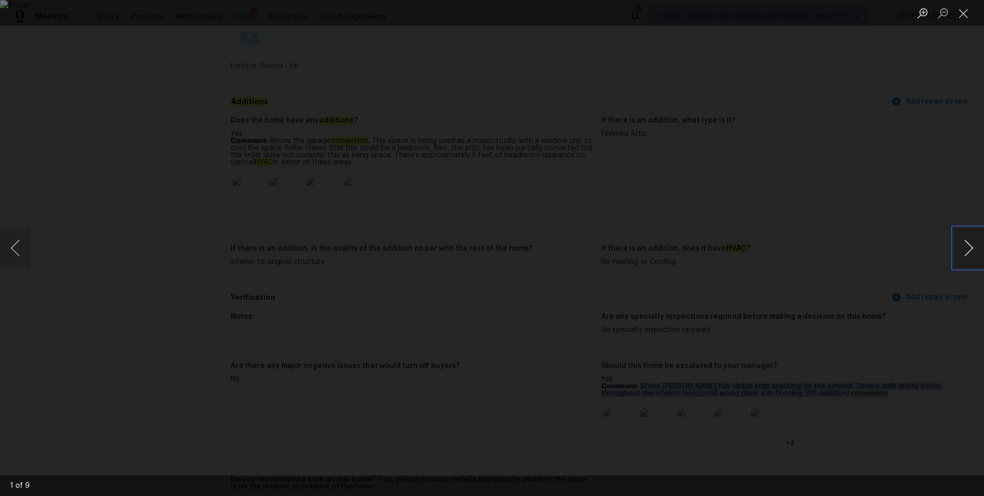
click at [971, 246] on button "Next image" at bounding box center [969, 248] width 31 height 41
click at [969, 244] on button "Next image" at bounding box center [969, 248] width 31 height 41
click at [970, 254] on button "Next image" at bounding box center [969, 248] width 31 height 41
click at [975, 248] on button "Next image" at bounding box center [969, 248] width 31 height 41
click at [969, 254] on button "Next image" at bounding box center [969, 248] width 31 height 41
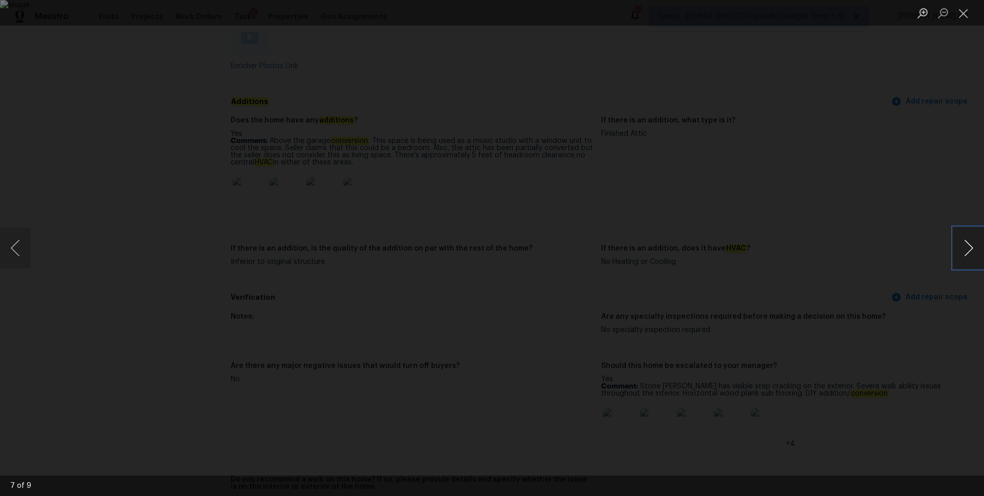
click at [969, 254] on button "Next image" at bounding box center [969, 248] width 31 height 41
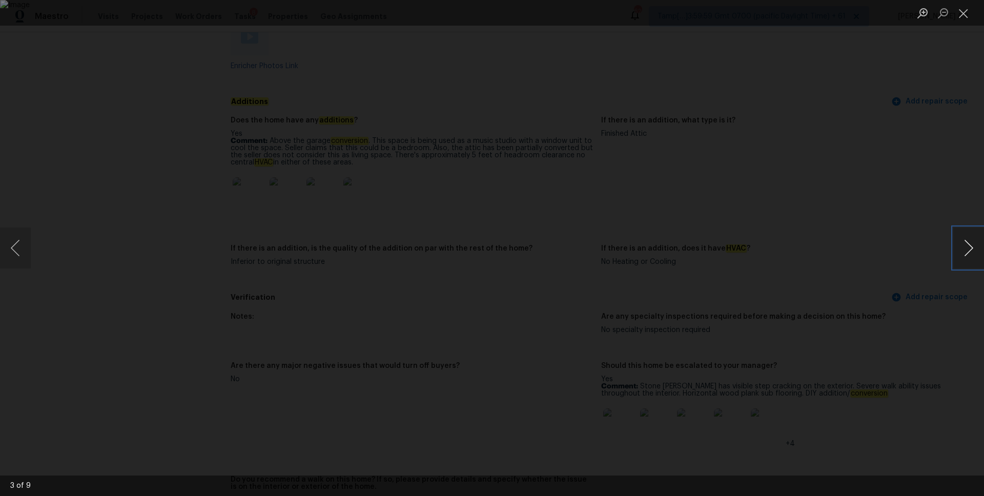
click at [968, 256] on button "Next image" at bounding box center [969, 248] width 31 height 41
click at [11, 244] on button "Previous image" at bounding box center [15, 248] width 31 height 41
click at [401, 217] on img "Lightbox" at bounding box center [492, 248] width 984 height 496
click at [965, 17] on button "Close lightbox" at bounding box center [964, 13] width 21 height 18
click at [964, 19] on button "Close lightbox" at bounding box center [964, 13] width 21 height 18
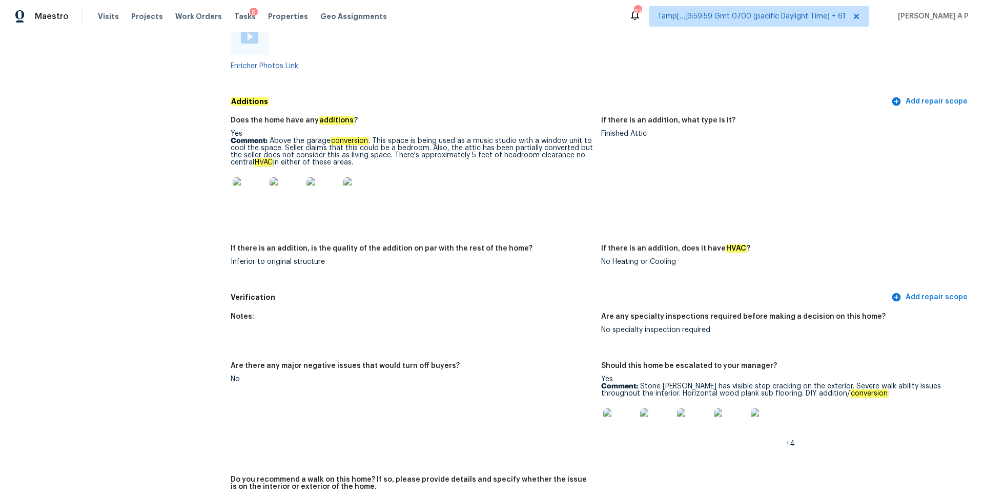
click at [712, 192] on figure "If there is an addition, what type is it? Finished Attic" at bounding box center [786, 175] width 371 height 116
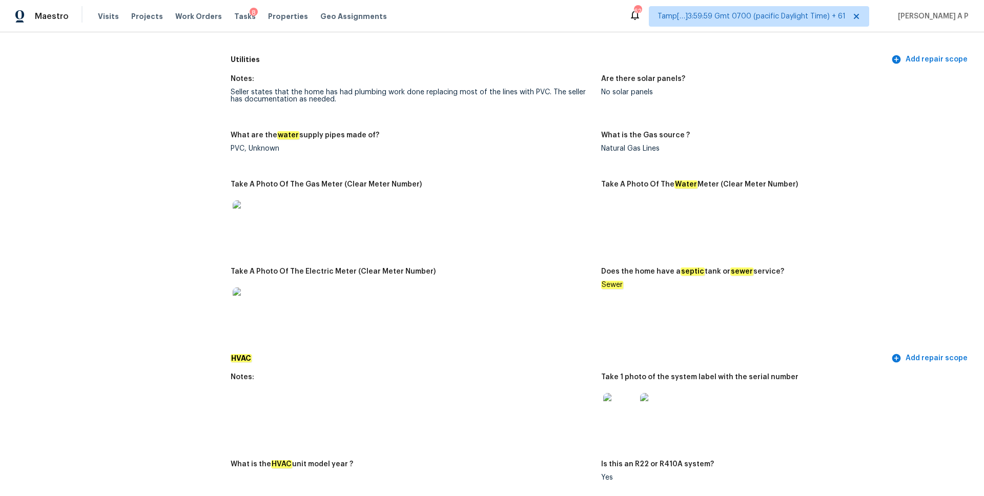
scroll to position [2039, 0]
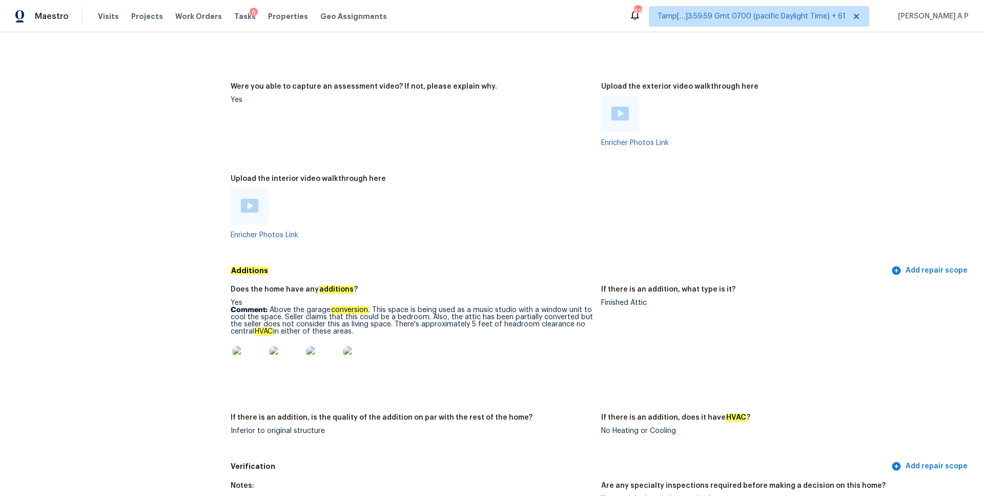
click at [249, 358] on img at bounding box center [249, 363] width 33 height 33
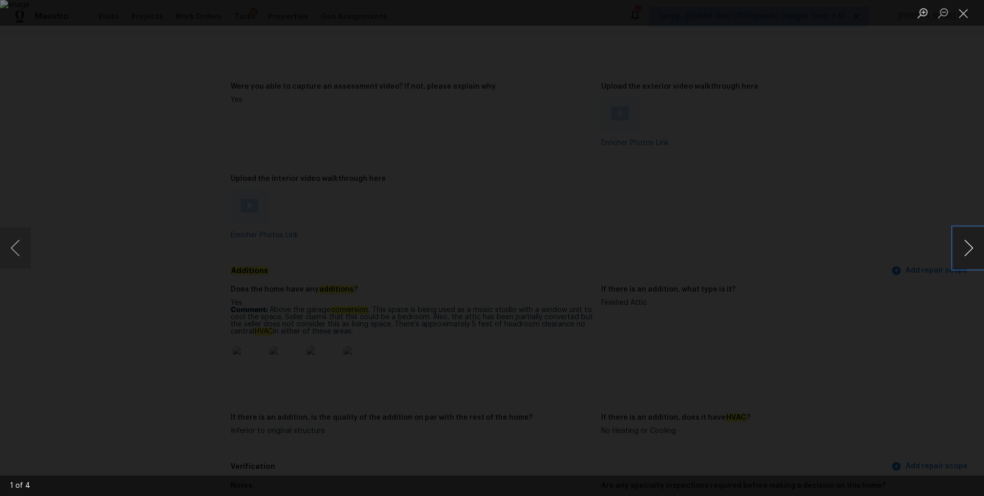
click at [969, 244] on button "Next image" at bounding box center [969, 248] width 31 height 41
click at [974, 246] on button "Next image" at bounding box center [969, 248] width 31 height 41
click at [970, 242] on button "Next image" at bounding box center [969, 248] width 31 height 41
click at [965, 8] on button "Close lightbox" at bounding box center [964, 13] width 21 height 18
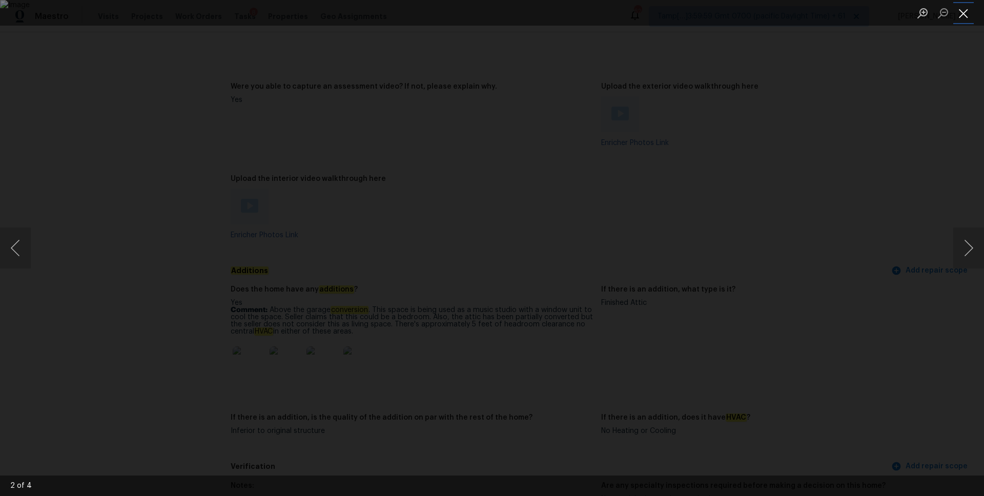
click at [964, 11] on button "Close lightbox" at bounding box center [964, 13] width 21 height 18
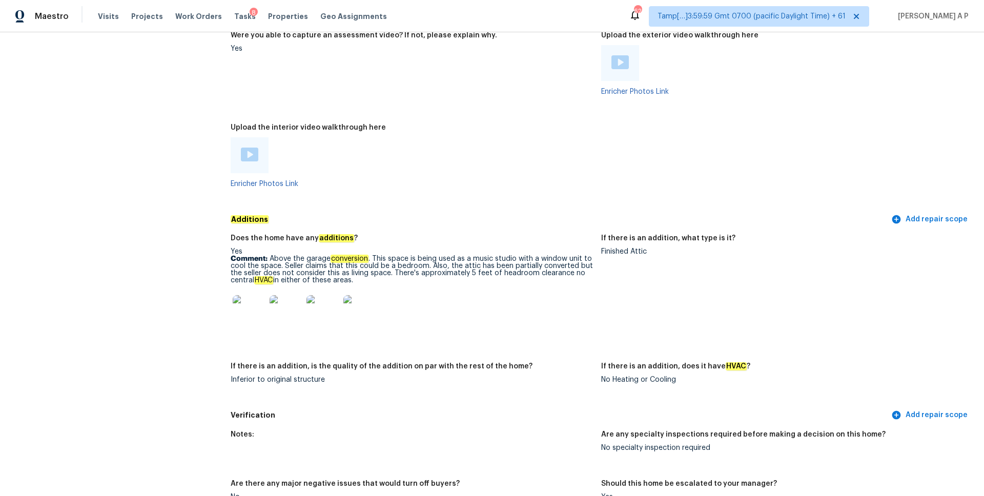
scroll to position [1447, 0]
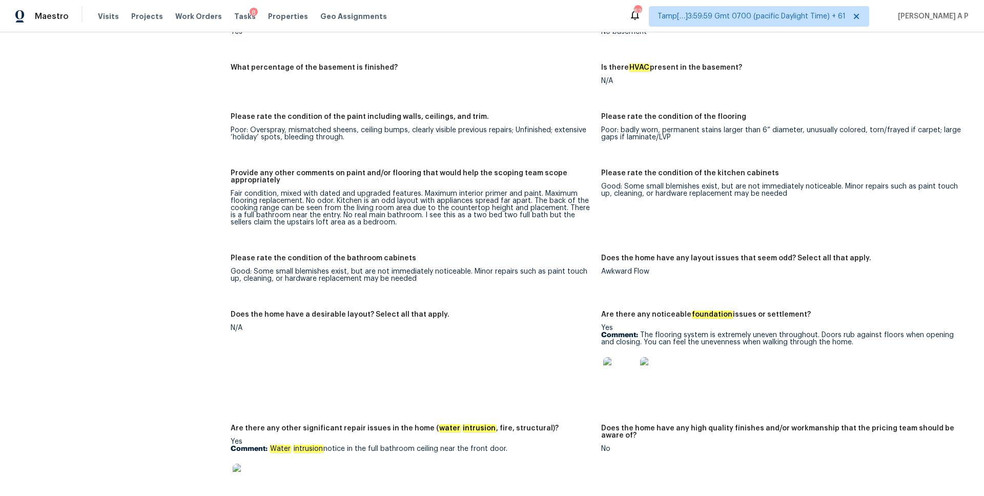
drag, startPoint x: 855, startPoint y: 340, endPoint x: 673, endPoint y: 344, distance: 182.0
click at [673, 344] on div "Yes Comment: The flooring system is extremely uneven throughout. Doors rub agai…" at bounding box center [782, 361] width 362 height 72
drag, startPoint x: 640, startPoint y: 328, endPoint x: 868, endPoint y: 337, distance: 228.8
click at [868, 337] on p "Comment: The flooring system is extremely uneven throughout. Doors rub against …" at bounding box center [782, 339] width 362 height 14
copy p "The flooring system is extremely uneven throughout. Doors rub against floors wh…"
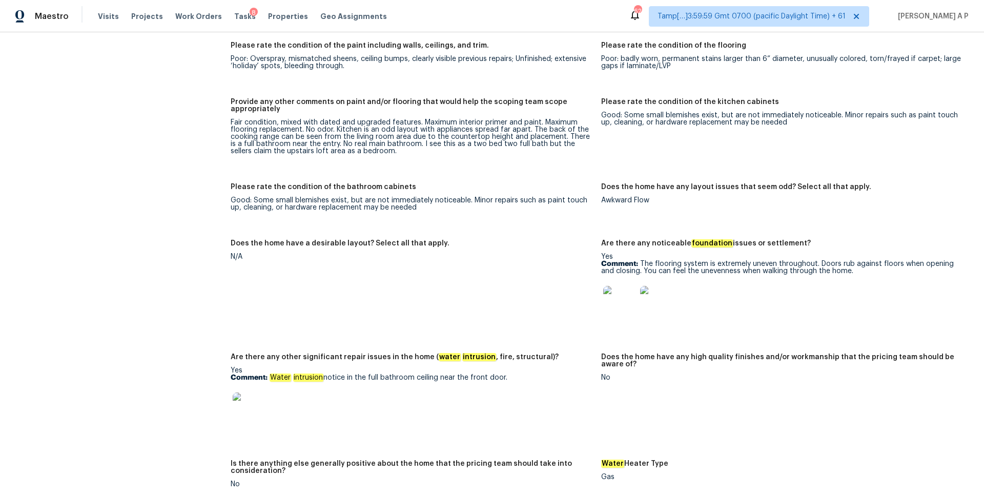
scroll to position [953, 0]
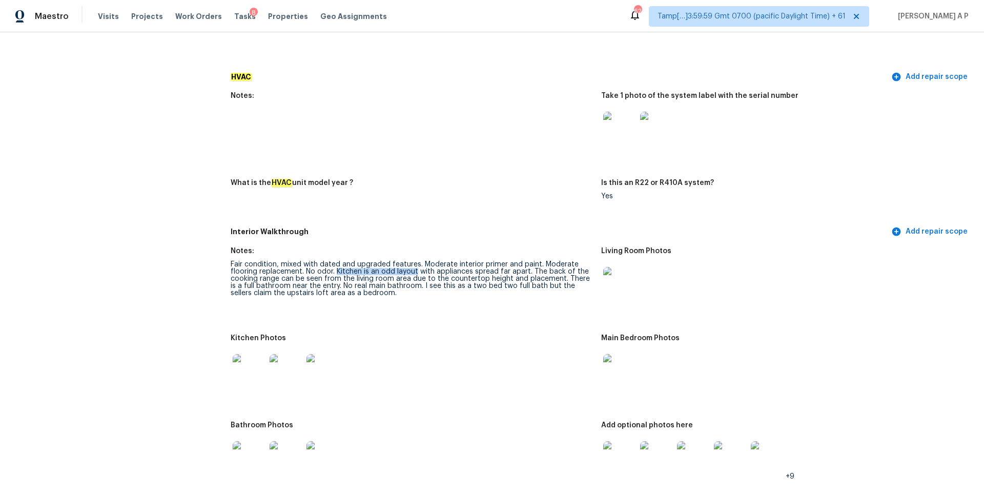
drag, startPoint x: 337, startPoint y: 263, endPoint x: 415, endPoint y: 265, distance: 78.4
click at [415, 265] on div "Fair condition, mixed with dated and upgraded features. Moderate interior prime…" at bounding box center [412, 279] width 362 height 36
copy div "Kitchen is an odd layout"
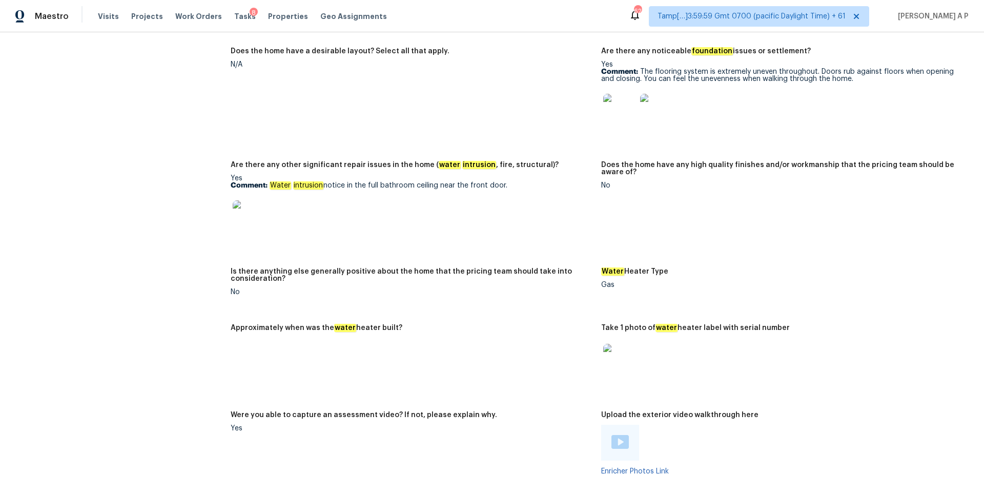
scroll to position [1672, 0]
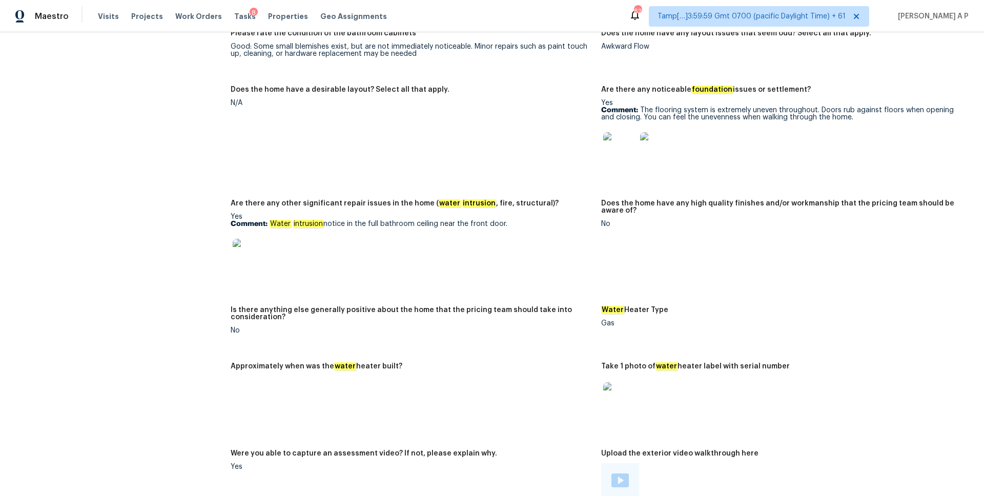
click at [629, 142] on img at bounding box center [619, 148] width 33 height 33
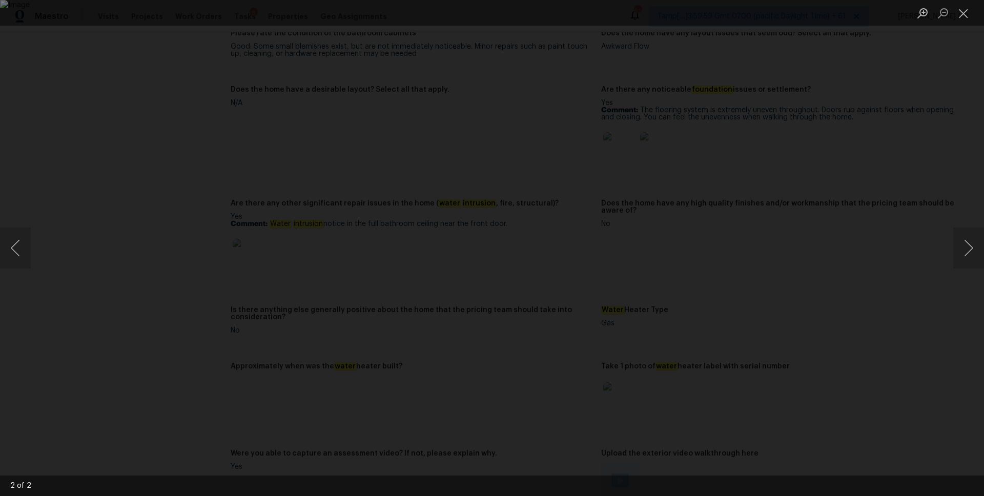
click at [860, 219] on div "Lightbox" at bounding box center [492, 248] width 984 height 496
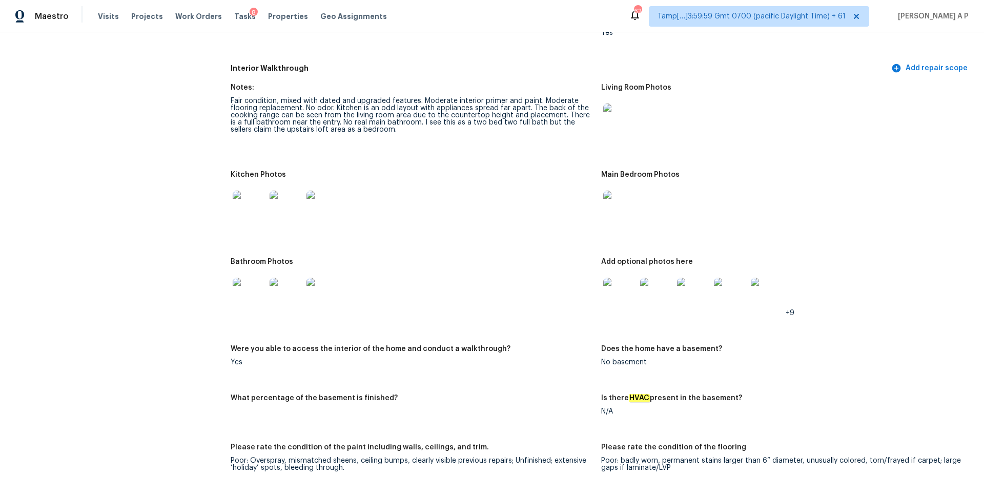
scroll to position [1097, 0]
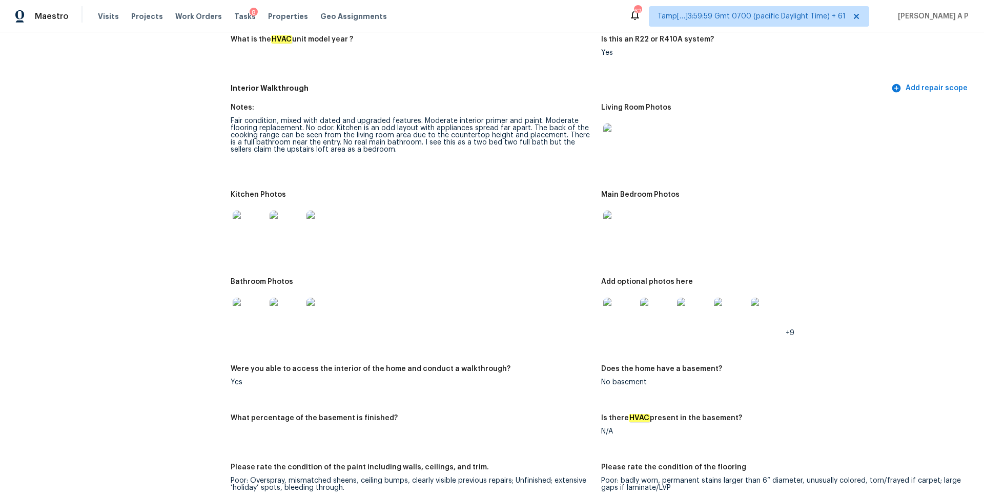
click at [260, 220] on img at bounding box center [249, 227] width 33 height 33
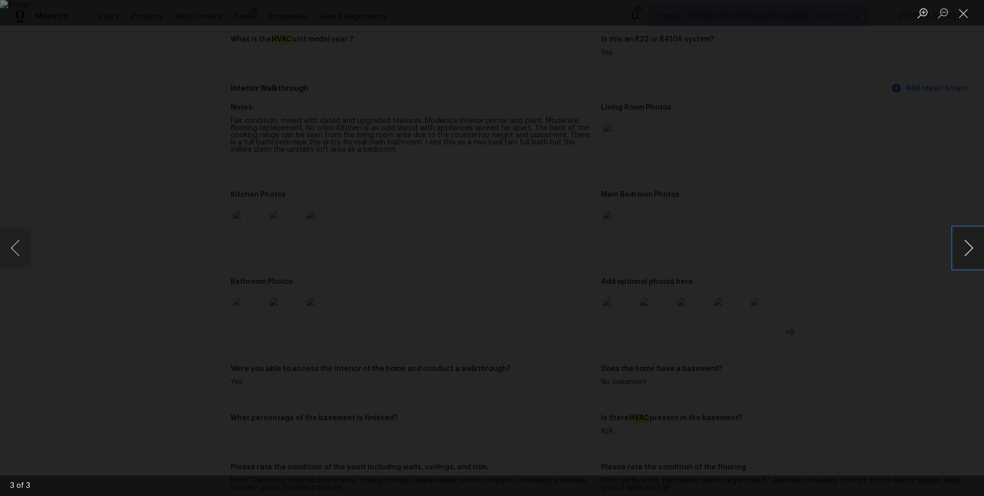
click at [968, 246] on button "Next image" at bounding box center [969, 248] width 31 height 41
click at [970, 248] on button "Next image" at bounding box center [969, 248] width 31 height 41
click at [966, 15] on button "Close lightbox" at bounding box center [964, 13] width 21 height 18
click at [964, 14] on button "Close lightbox" at bounding box center [964, 13] width 21 height 18
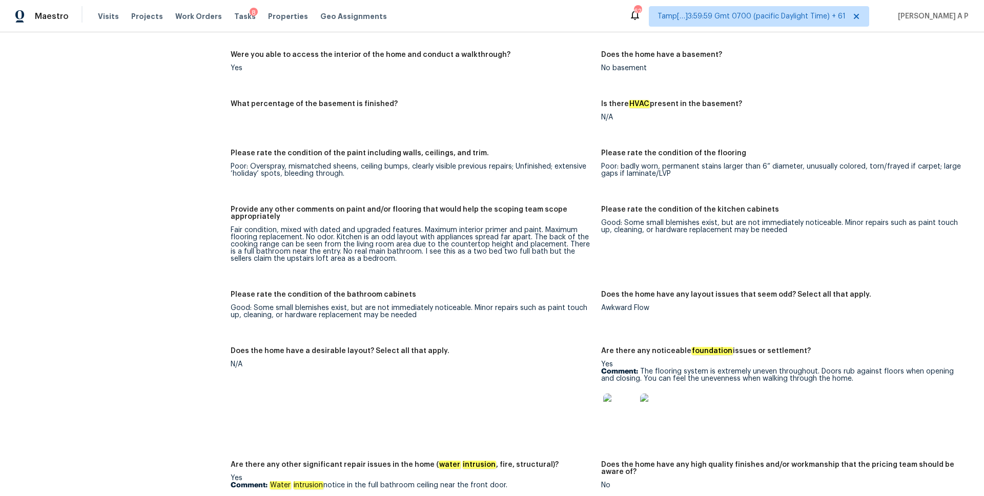
scroll to position [1433, 0]
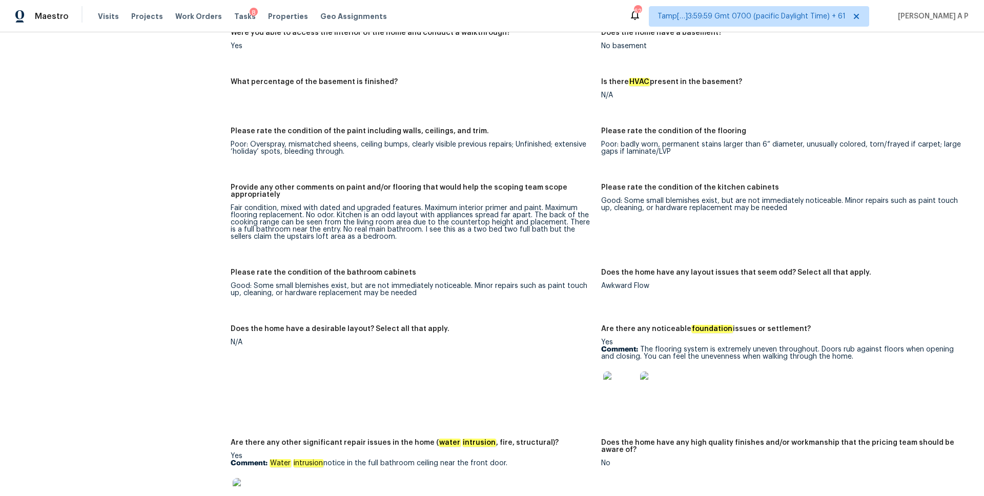
click at [640, 346] on p "Comment: The flooring system is extremely uneven throughout. Doors rub against …" at bounding box center [782, 353] width 362 height 14
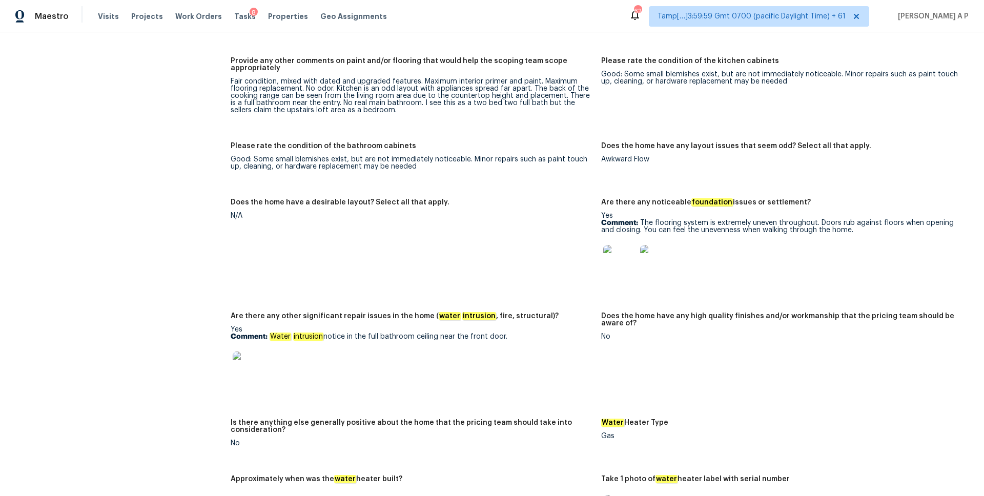
scroll to position [1656, 0]
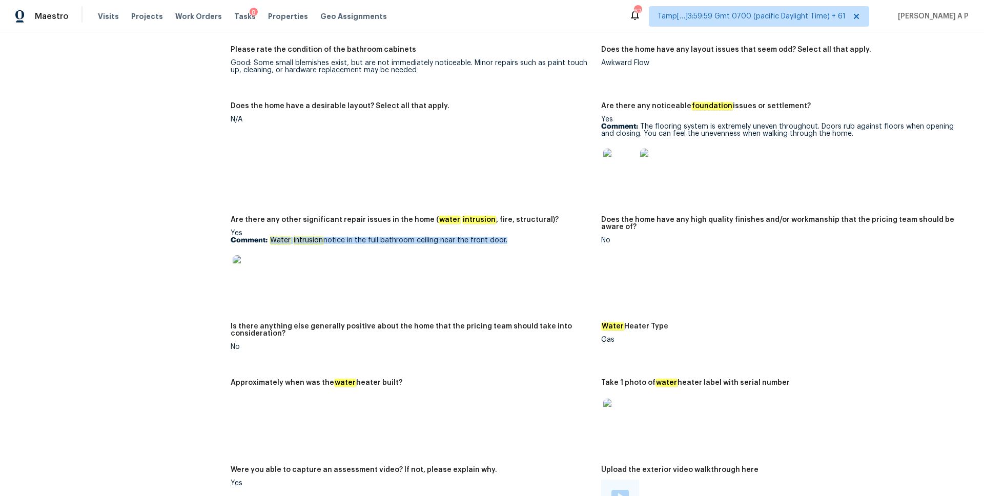
drag, startPoint x: 270, startPoint y: 233, endPoint x: 502, endPoint y: 246, distance: 232.6
click at [502, 246] on div "Yes Comment: Water intrusion notice in the full bathroom ceiling near the front…" at bounding box center [412, 262] width 362 height 65
copy p "Water intrusion notice in the full bathroom ceiling near the front door."
click at [257, 265] on img at bounding box center [249, 271] width 33 height 33
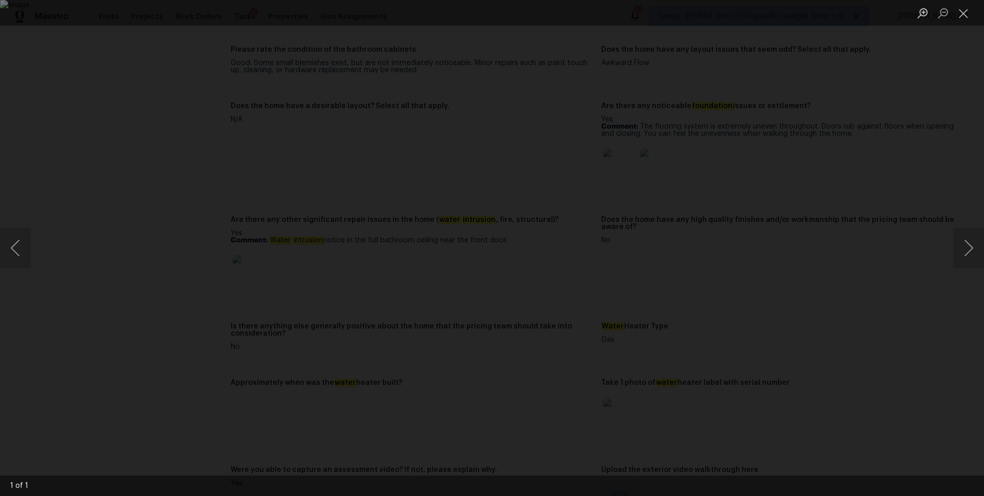
click at [873, 232] on div "Lightbox" at bounding box center [492, 248] width 984 height 496
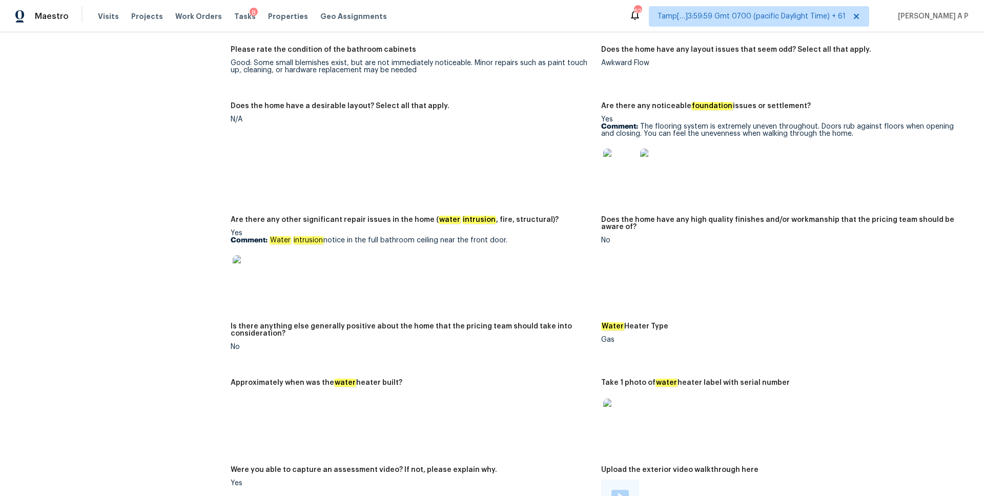
click at [252, 259] on img at bounding box center [249, 271] width 33 height 33
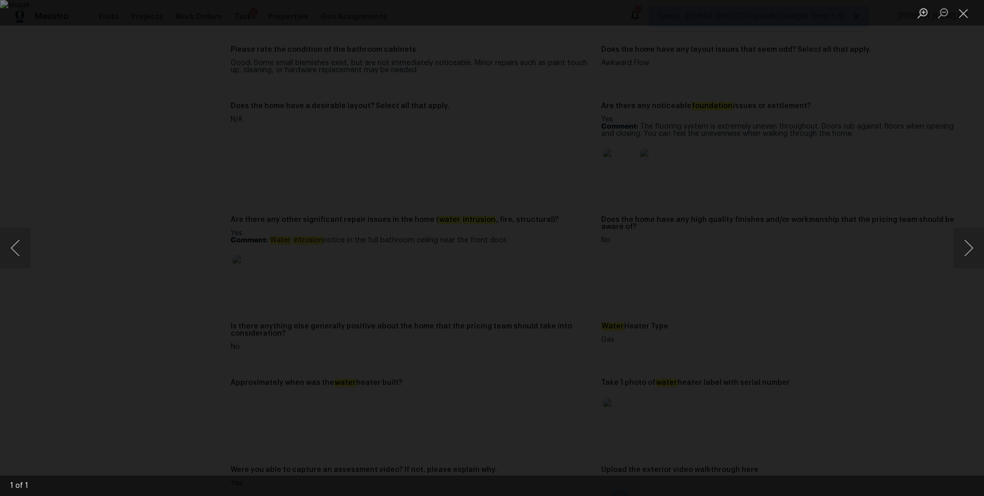
click at [910, 58] on div "Lightbox" at bounding box center [492, 248] width 984 height 496
click at [959, 15] on button "Close lightbox" at bounding box center [964, 13] width 21 height 18
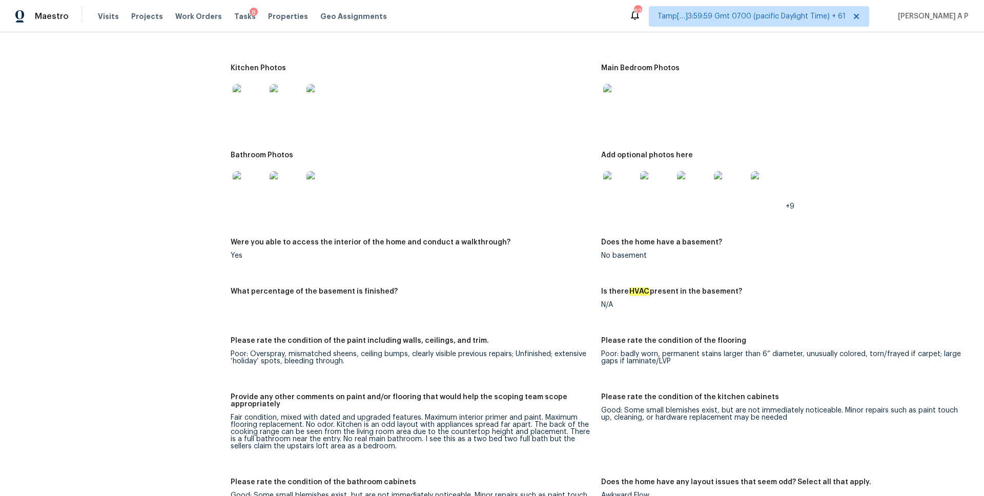
click at [651, 261] on figure "Does the home have a basement? No basement" at bounding box center [786, 257] width 371 height 37
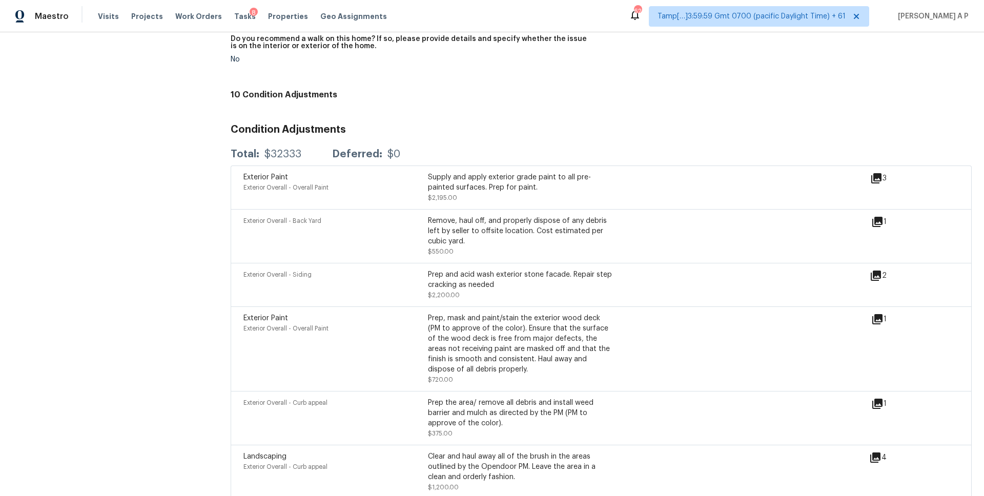
scroll to position [2627, 0]
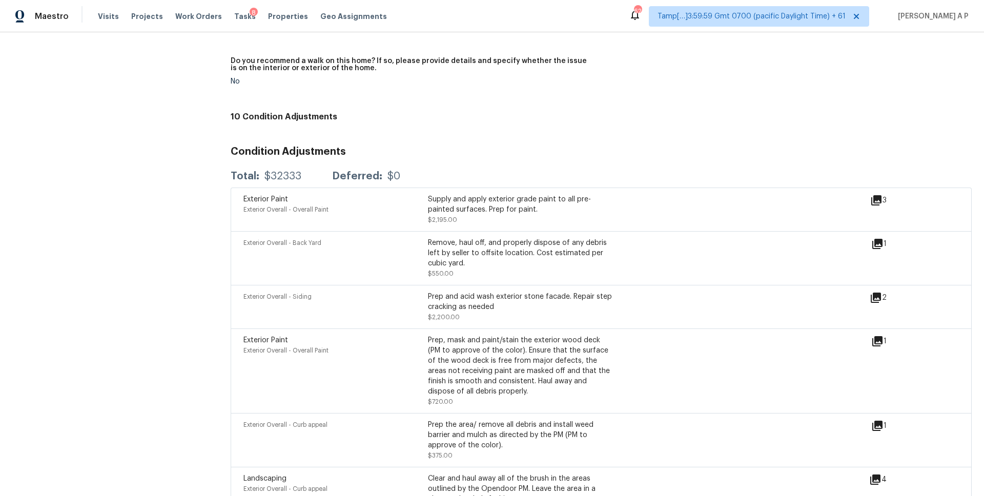
click at [422, 390] on div "Exterior Paint Exterior Overall - Overall Paint" at bounding box center [336, 371] width 185 height 72
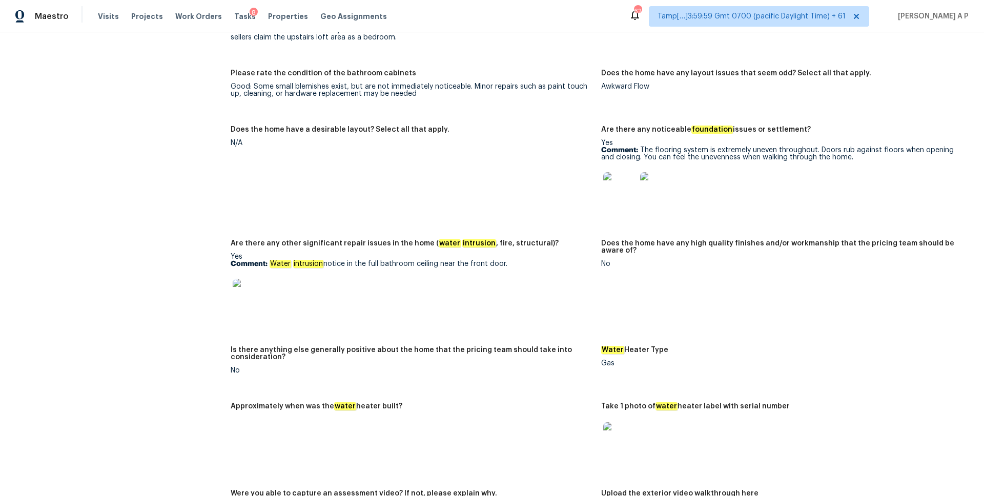
scroll to position [1753, 0]
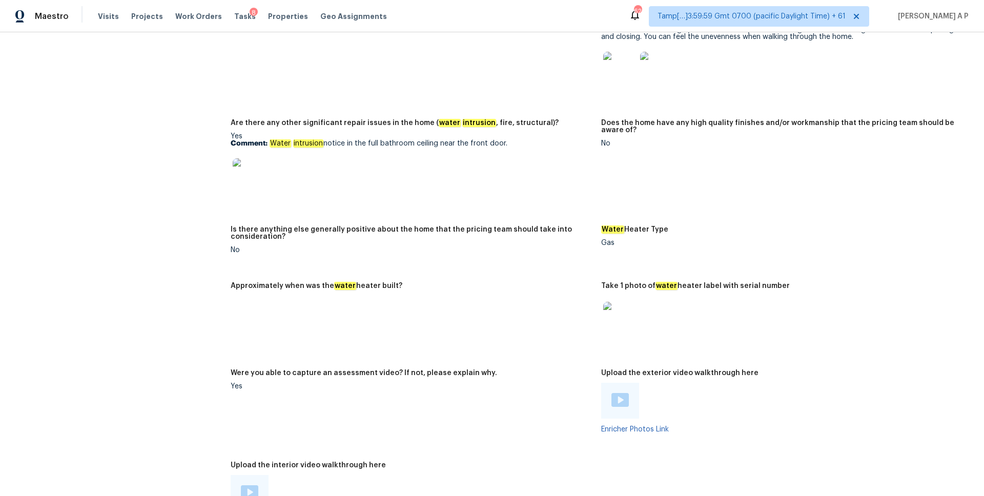
click at [302, 139] on em "intrusion" at bounding box center [308, 143] width 30 height 8
click at [356, 140] on p "Comment: Water intrusion notice in the full bathroom ceiling near the front doo…" at bounding box center [412, 143] width 362 height 7
click at [255, 169] on img at bounding box center [249, 174] width 33 height 33
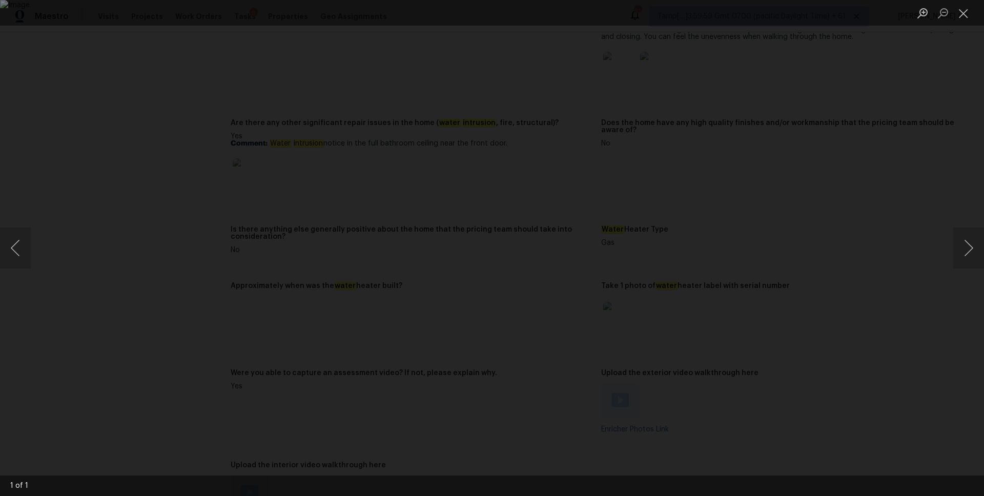
click at [836, 159] on div "Lightbox" at bounding box center [492, 248] width 984 height 496
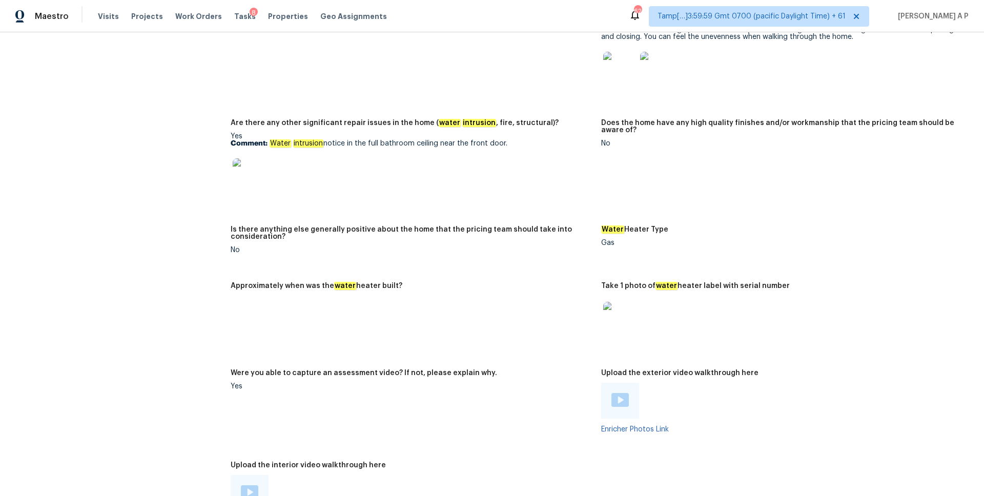
click at [249, 158] on img at bounding box center [249, 174] width 33 height 33
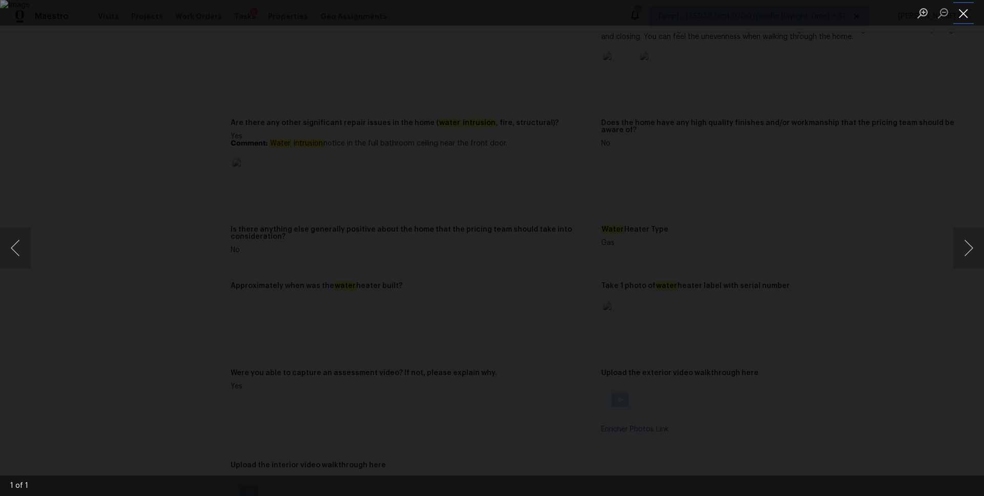
click at [966, 15] on button "Close lightbox" at bounding box center [964, 13] width 21 height 18
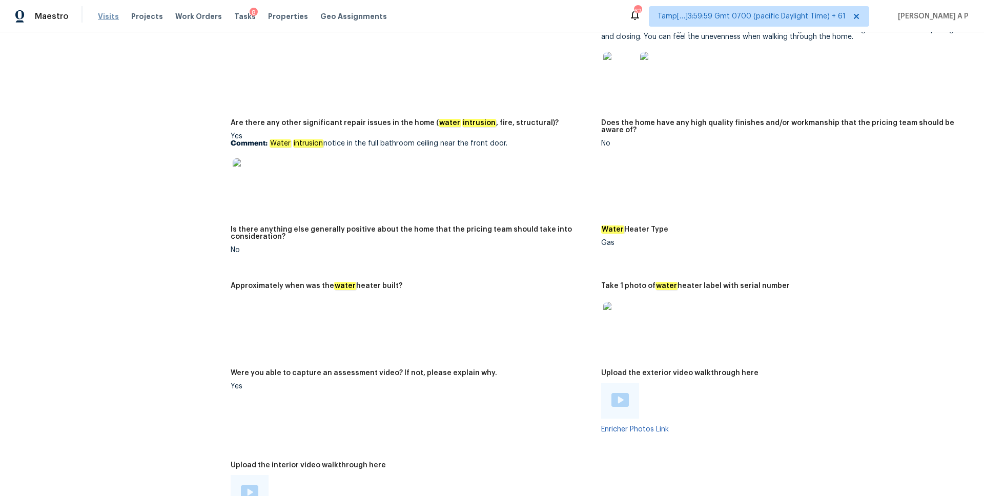
click at [103, 13] on span "Visits" at bounding box center [108, 16] width 21 height 10
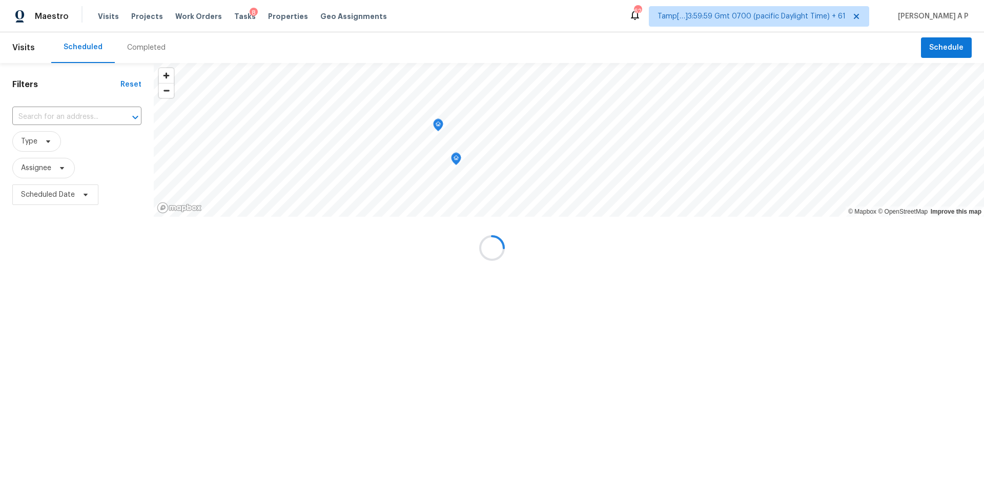
click at [72, 122] on div at bounding box center [492, 248] width 984 height 496
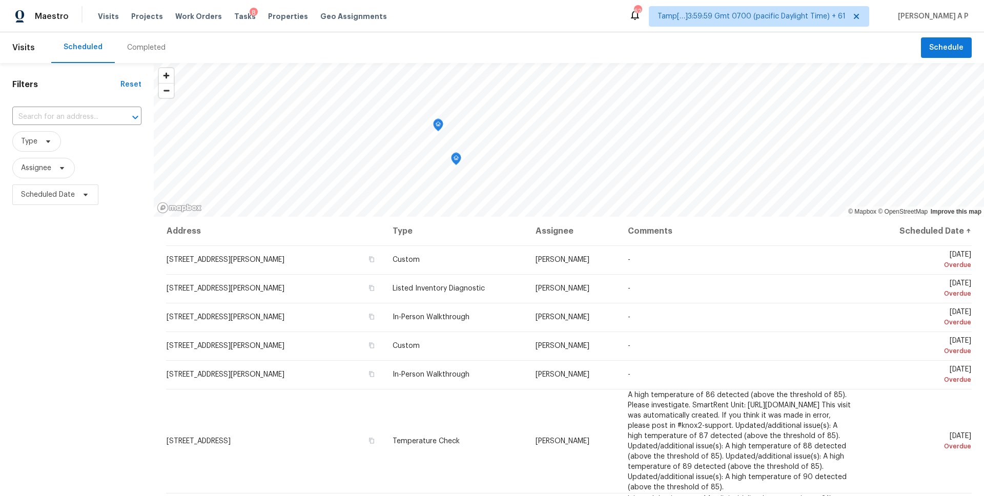
click at [152, 50] on div "Completed" at bounding box center [146, 48] width 38 height 10
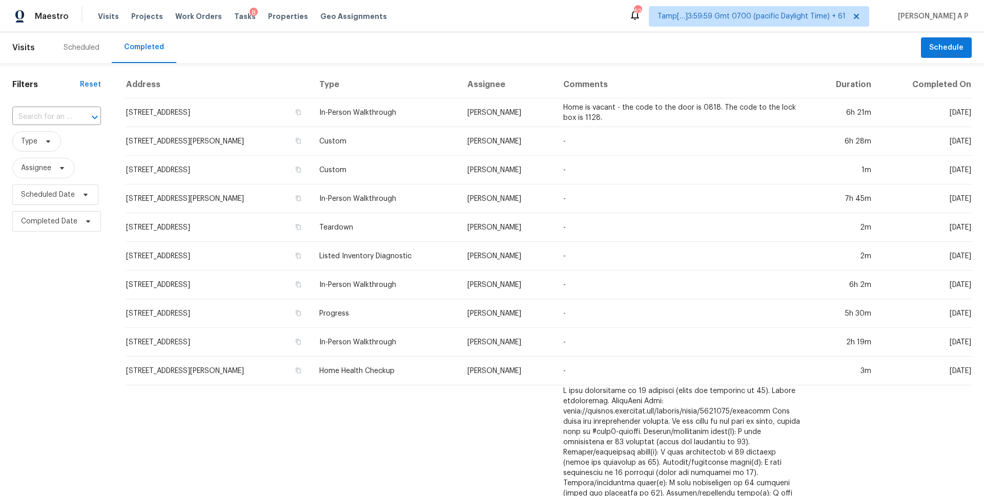
click at [66, 114] on input "text" at bounding box center [42, 117] width 60 height 16
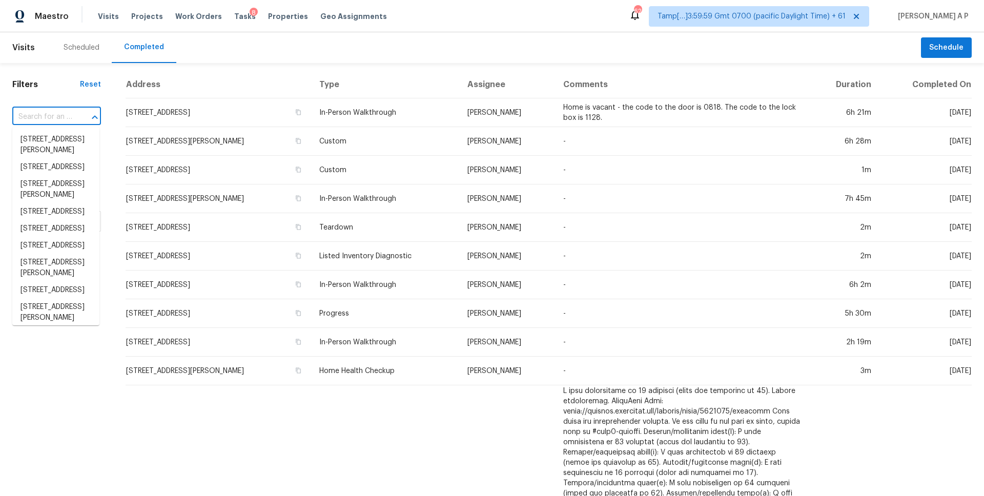
paste input "11023 Gilpin Cyn, Helotes, TX 78023"
type input "11023 Gilpin Cyn, Helotes, TX 78023"
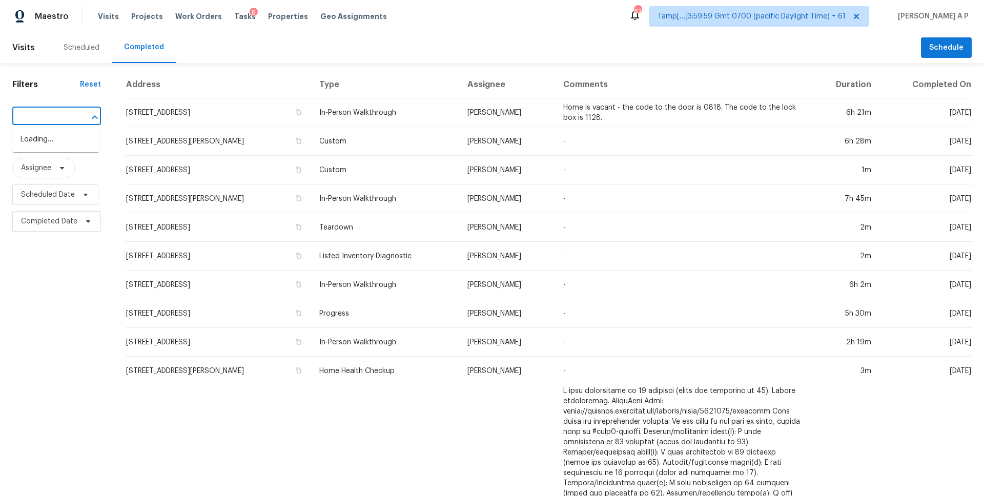
click at [66, 114] on input "11023 Gilpin Cyn, Helotes, TX 78023" at bounding box center [42, 117] width 60 height 16
click at [60, 140] on li "11023 Gilpin Cyn, Helotes, TX 78023" at bounding box center [55, 145] width 87 height 28
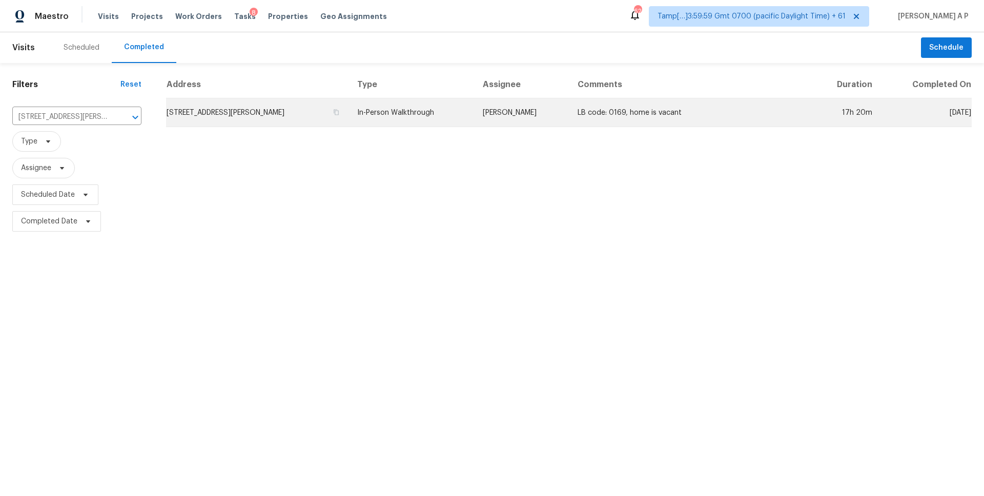
click at [275, 117] on td "11023 Gilpin Cyn, Helotes, TX 78023" at bounding box center [257, 112] width 183 height 29
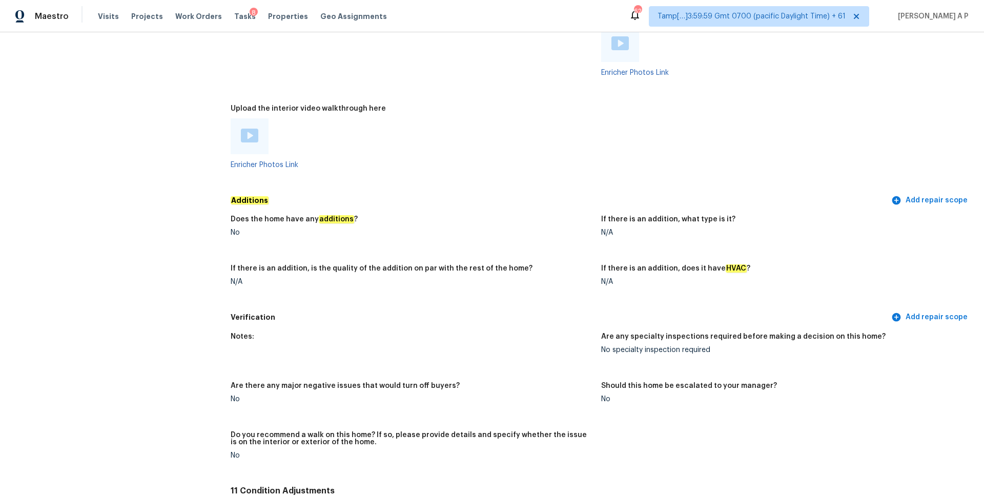
scroll to position [2235, 0]
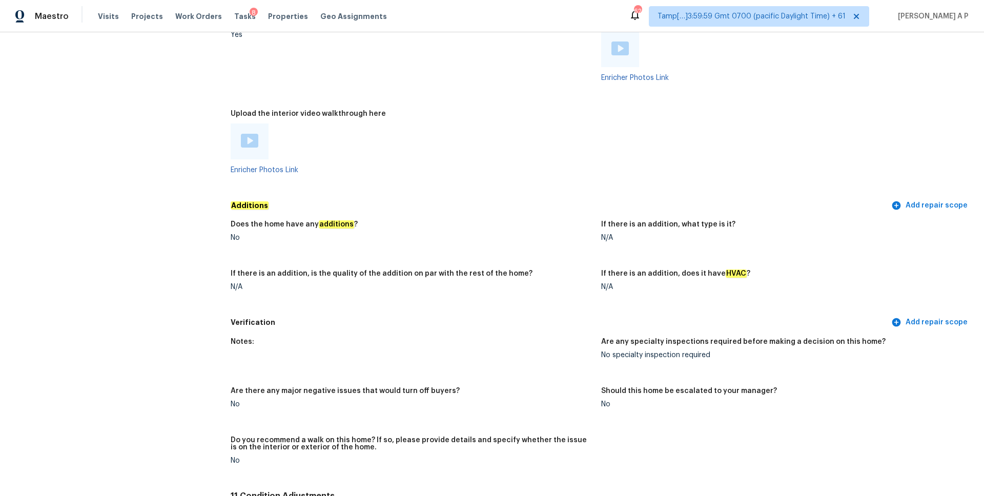
click at [257, 137] on img at bounding box center [249, 141] width 17 height 14
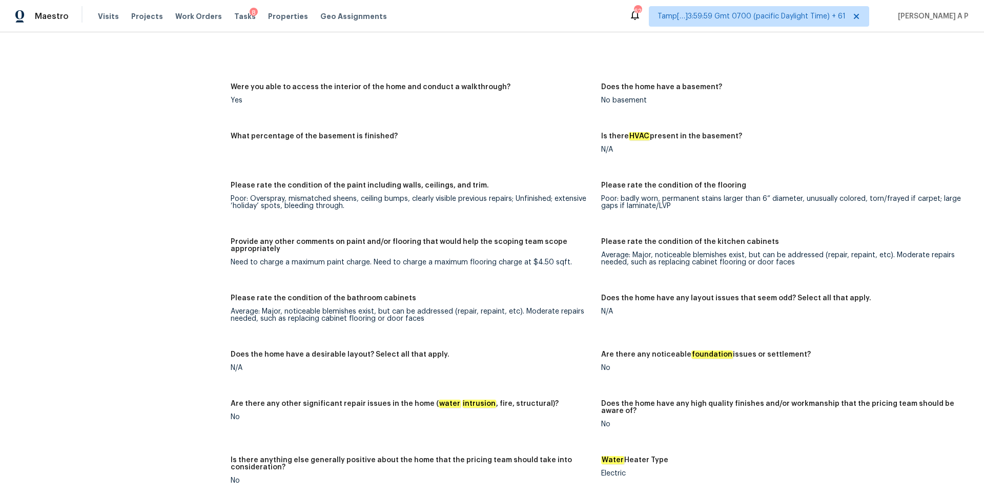
scroll to position [1652, 0]
click at [608, 201] on div "Poor: badly worn, permanent stains larger than 6” diameter, unusually colored, …" at bounding box center [782, 203] width 362 height 14
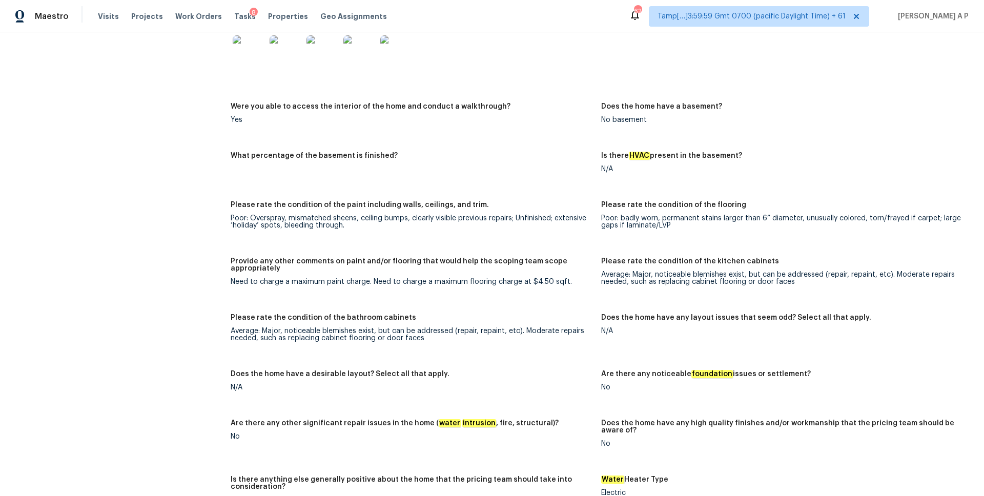
scroll to position [1621, 0]
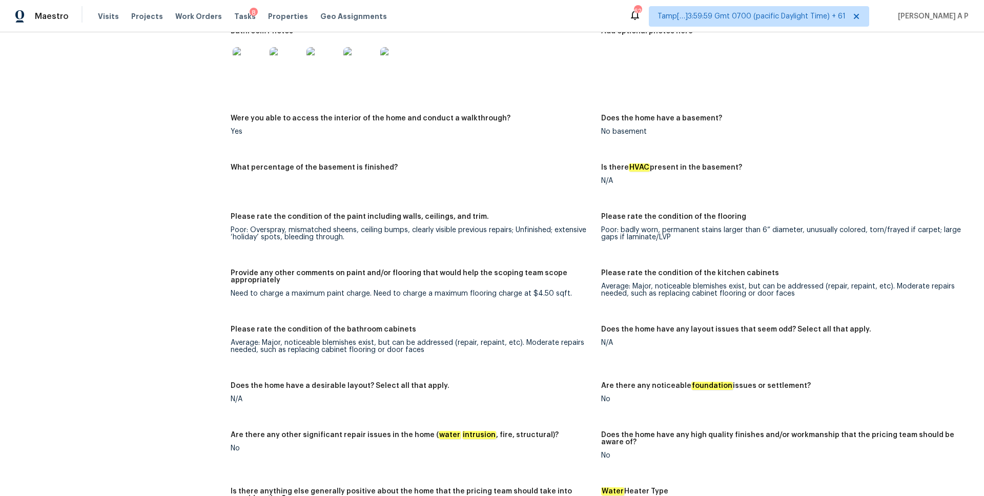
click at [506, 183] on figure "What percentage of the basement is finished?" at bounding box center [416, 182] width 371 height 37
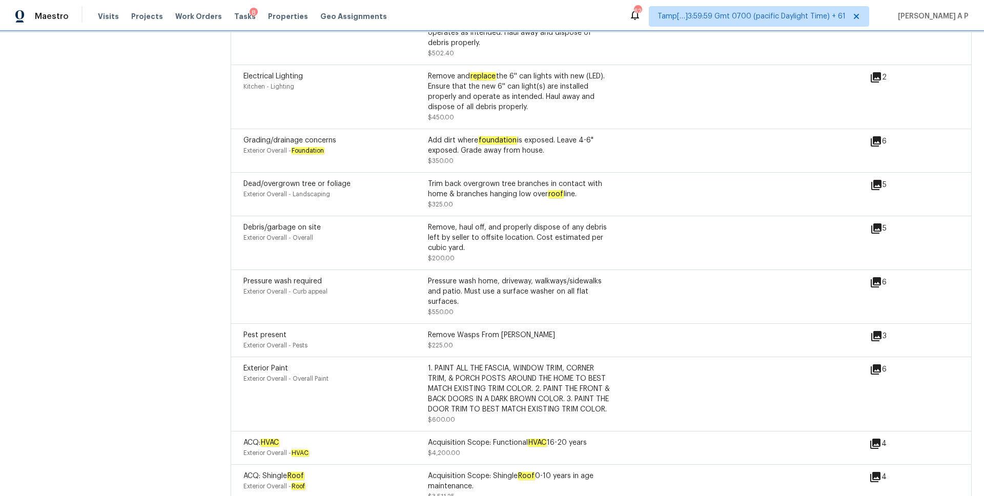
scroll to position [2914, 0]
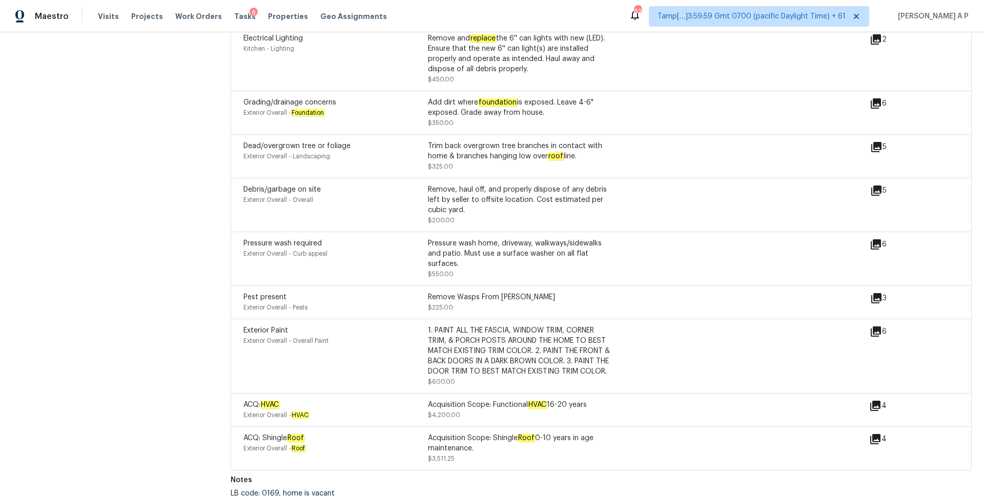
click at [333, 195] on div "Exterior Overall - Overall" at bounding box center [336, 200] width 185 height 10
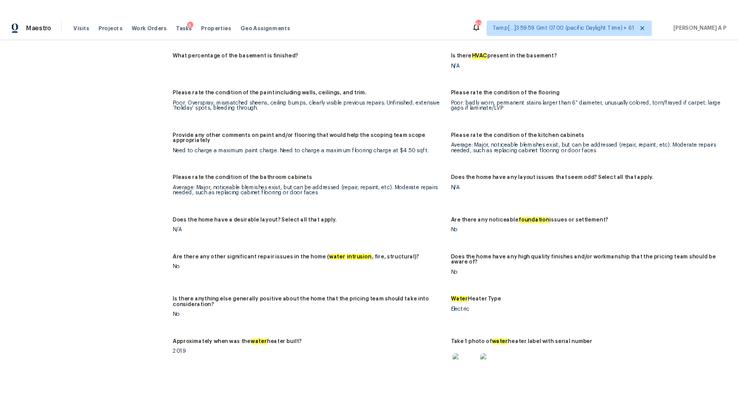
scroll to position [2755, 0]
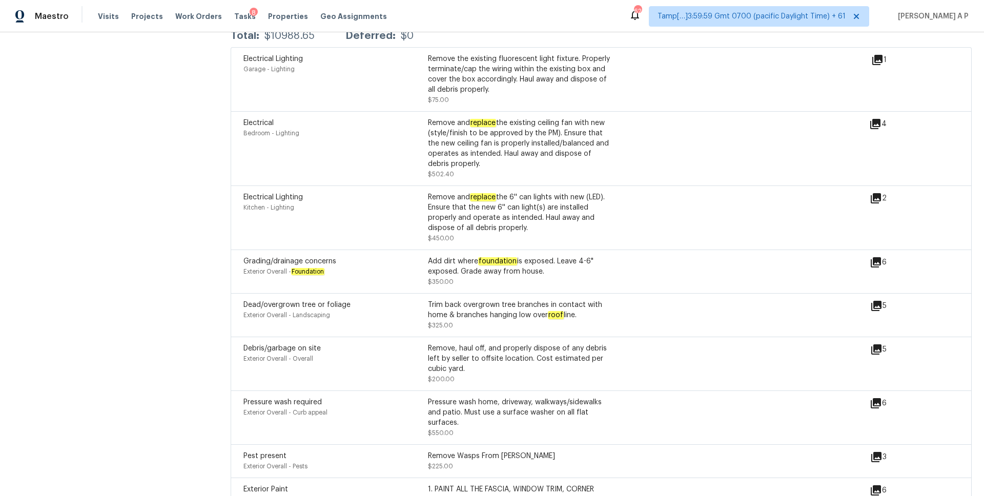
click at [561, 270] on div "Add dirt where foundation is exposed. Leave 4-6" exposed. Grade away from house…" at bounding box center [520, 271] width 185 height 31
click at [876, 257] on icon at bounding box center [876, 262] width 10 height 10
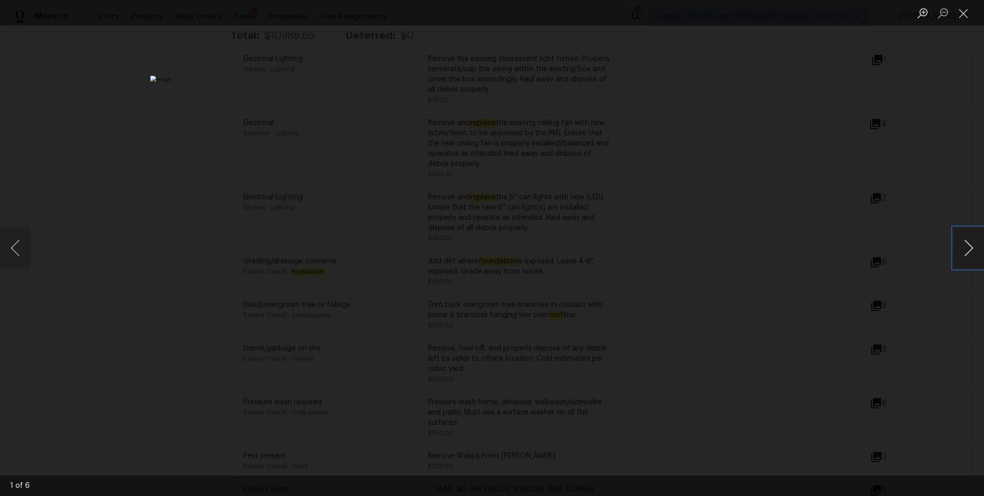
click at [971, 247] on button "Next image" at bounding box center [969, 248] width 31 height 41
click at [958, 165] on div "Lightbox" at bounding box center [492, 248] width 984 height 496
click at [963, 14] on button "Close lightbox" at bounding box center [964, 13] width 21 height 18
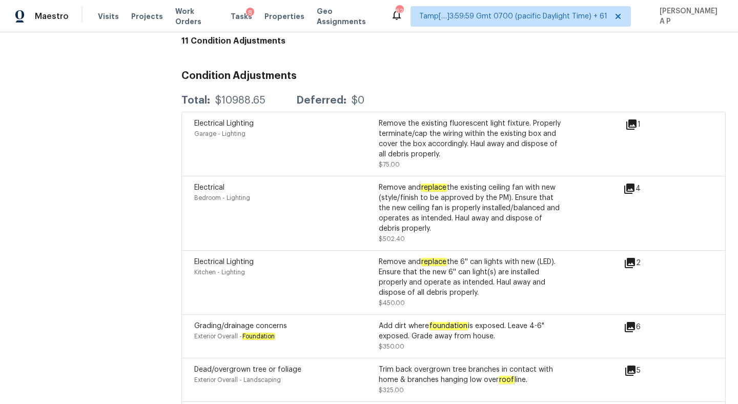
scroll to position [2812, 0]
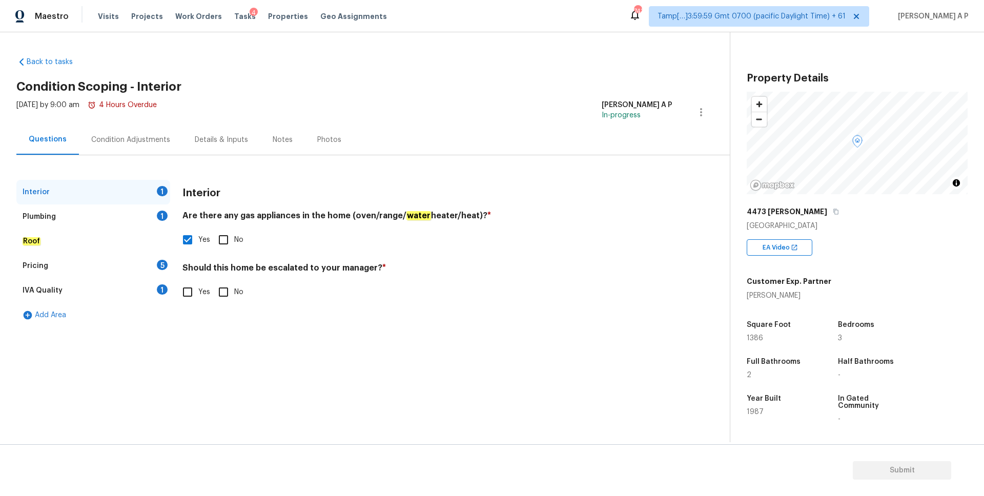
click at [71, 271] on div "Pricing 5" at bounding box center [93, 266] width 154 height 25
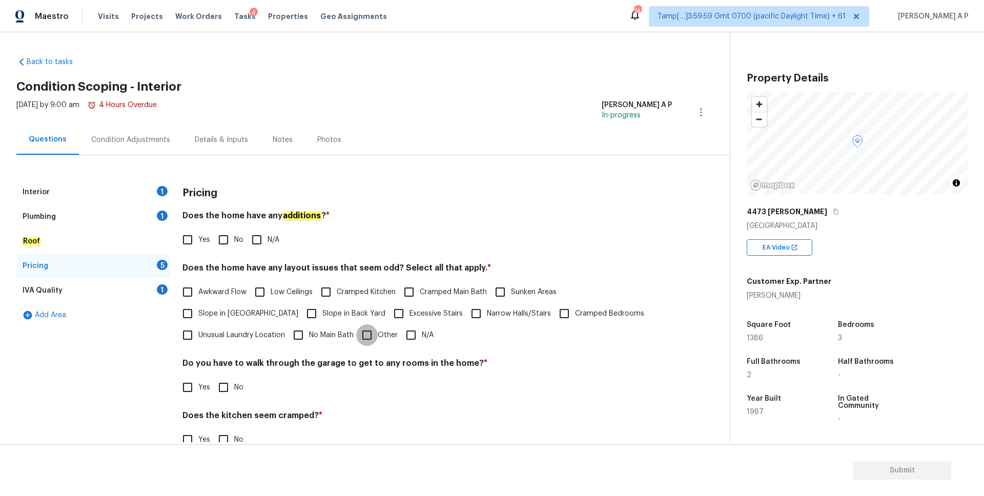
click at [356, 332] on input "Other" at bounding box center [367, 336] width 22 height 22
checkbox input "true"
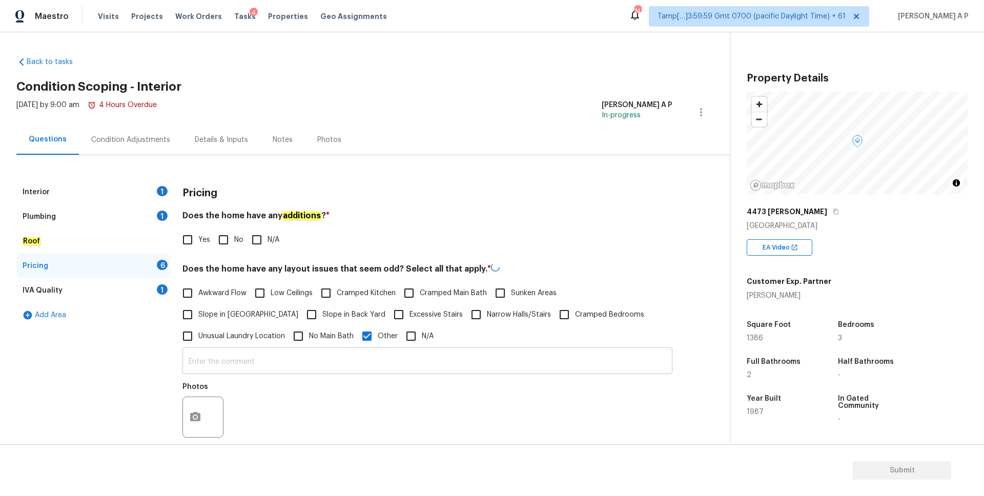
click at [247, 356] on input "text" at bounding box center [428, 362] width 490 height 24
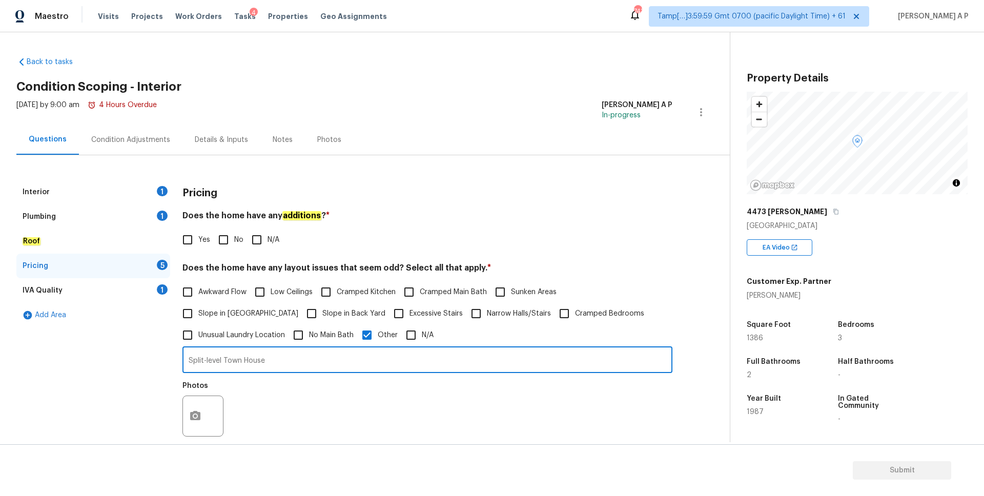
type input "Split-level Town House"
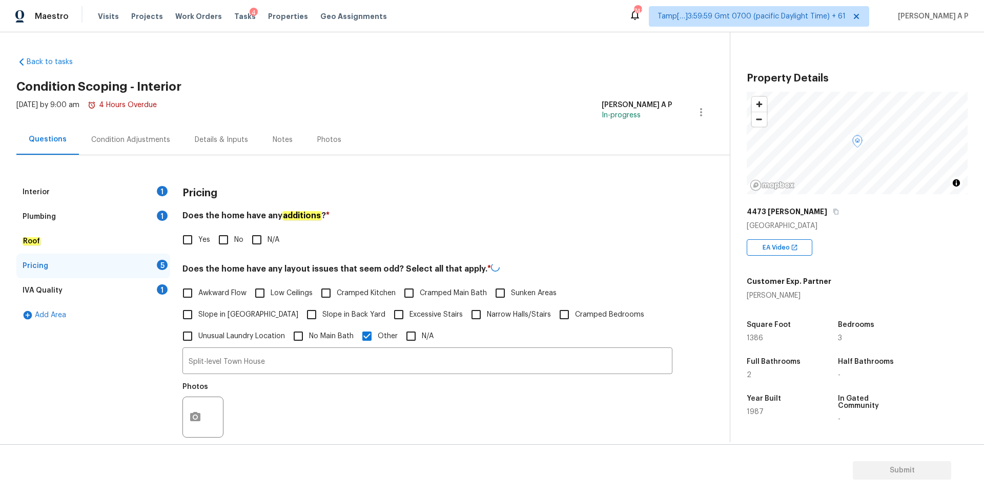
click at [111, 240] on div "Roof" at bounding box center [93, 241] width 154 height 25
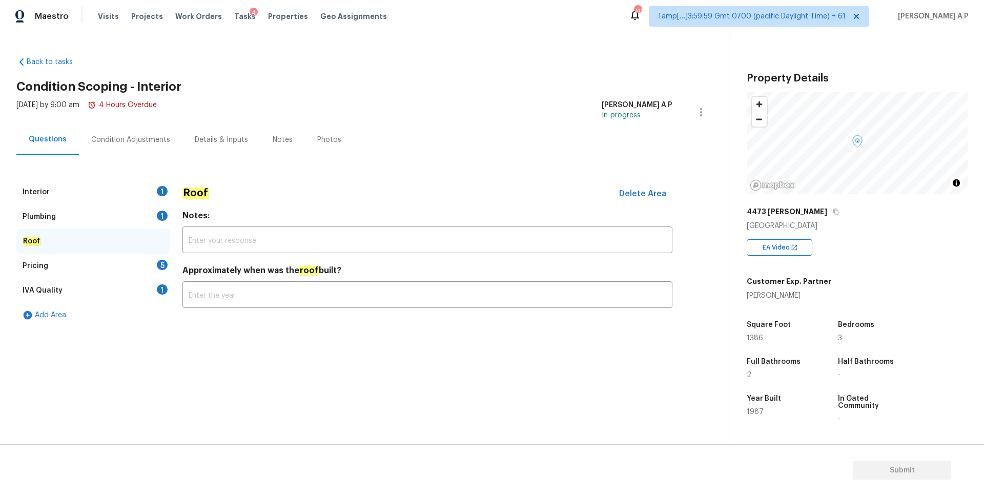
click at [113, 215] on div "Plumbing 1" at bounding box center [93, 217] width 154 height 25
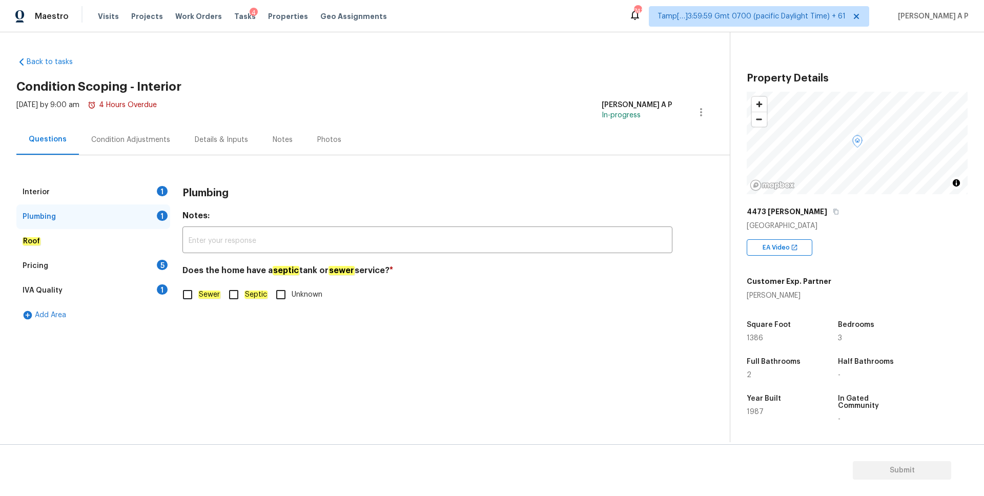
click at [192, 297] on input "Sewer" at bounding box center [188, 295] width 22 height 22
checkbox input "true"
click at [103, 196] on div "Interior 1" at bounding box center [93, 192] width 154 height 25
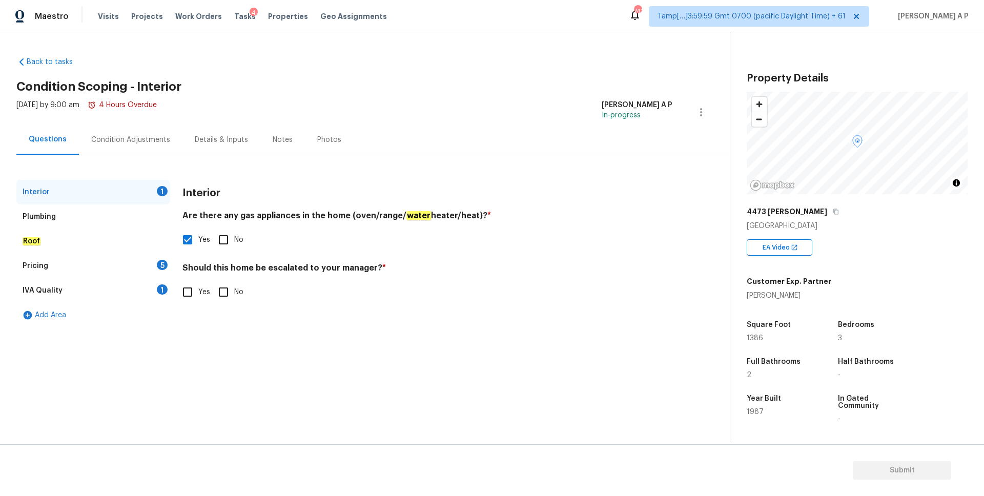
click at [188, 289] on input "Yes" at bounding box center [188, 292] width 22 height 22
checkbox input "true"
click at [247, 309] on input "text" at bounding box center [428, 318] width 490 height 24
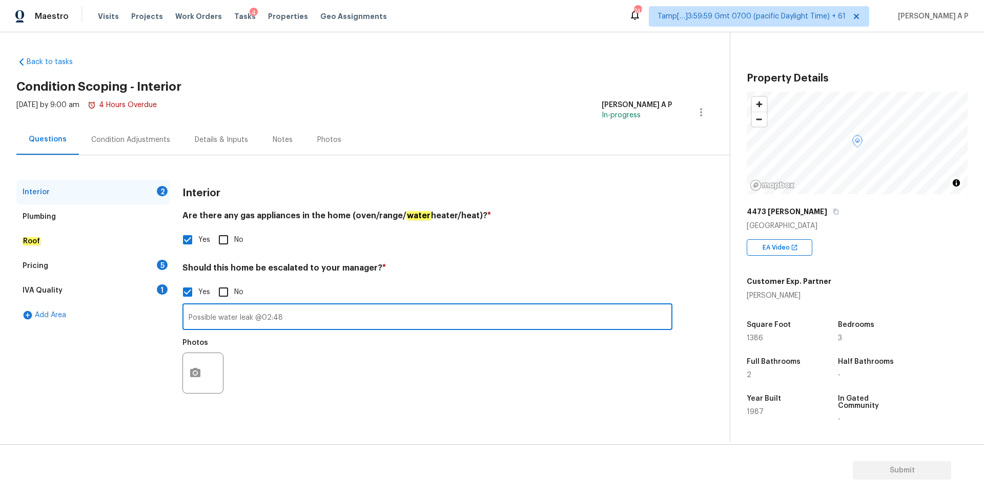
type input "Possible water leak @02:48"
click at [201, 375] on icon "button" at bounding box center [195, 373] width 12 height 12
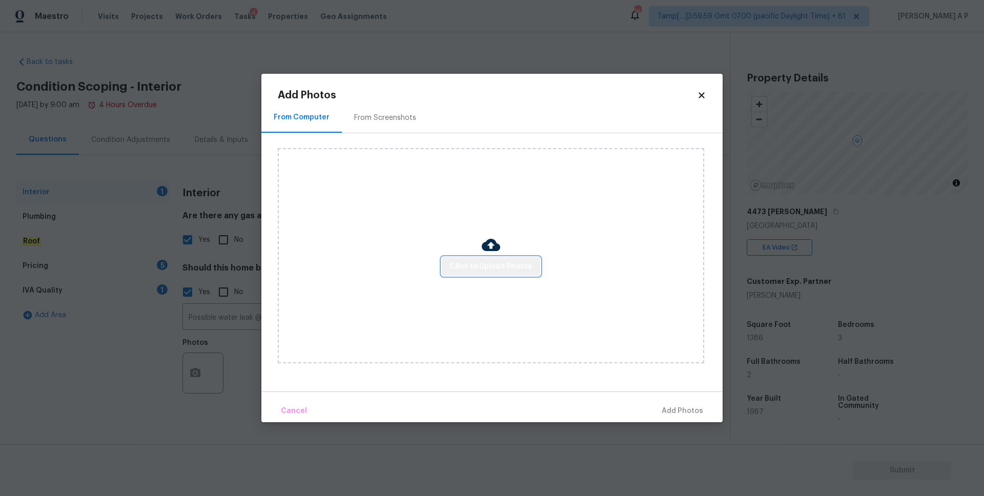
click at [501, 267] on span "Click to Upload Photos" at bounding box center [491, 266] width 82 height 13
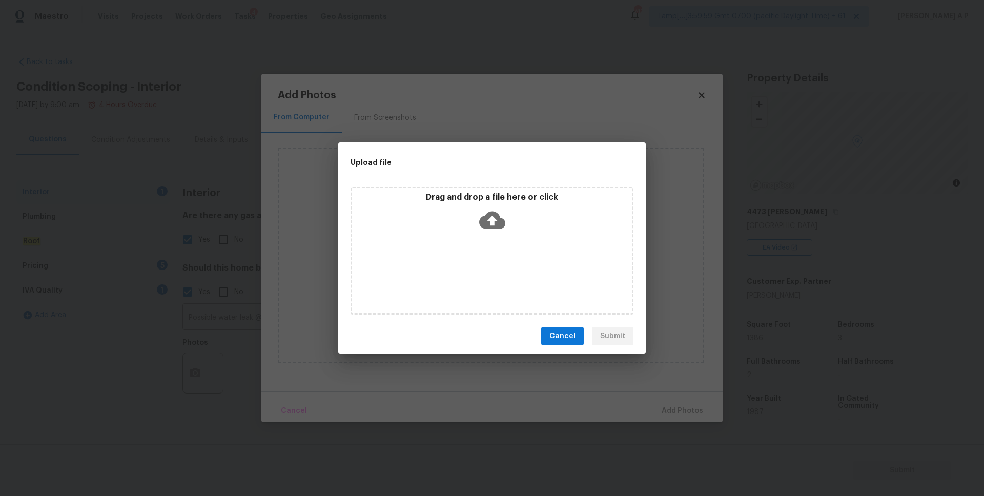
click at [496, 221] on icon at bounding box center [492, 220] width 26 height 17
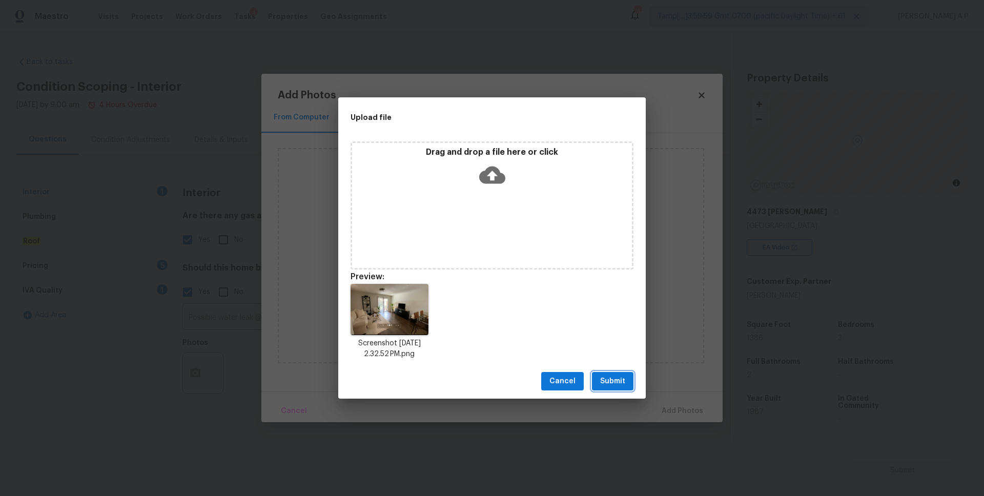
click at [627, 382] on button "Submit" at bounding box center [613, 381] width 42 height 19
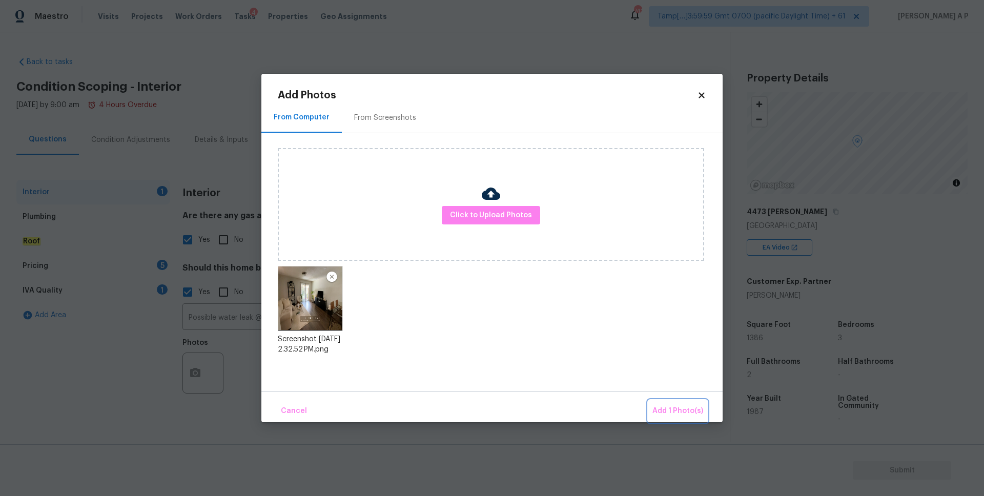
click at [697, 413] on span "Add 1 Photo(s)" at bounding box center [678, 411] width 51 height 13
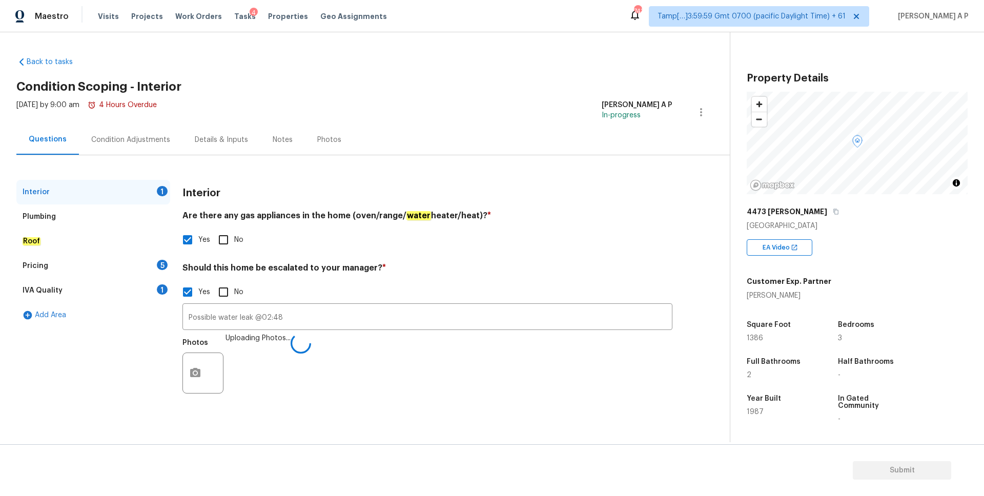
click at [149, 135] on div "Condition Adjustments" at bounding box center [130, 140] width 79 height 10
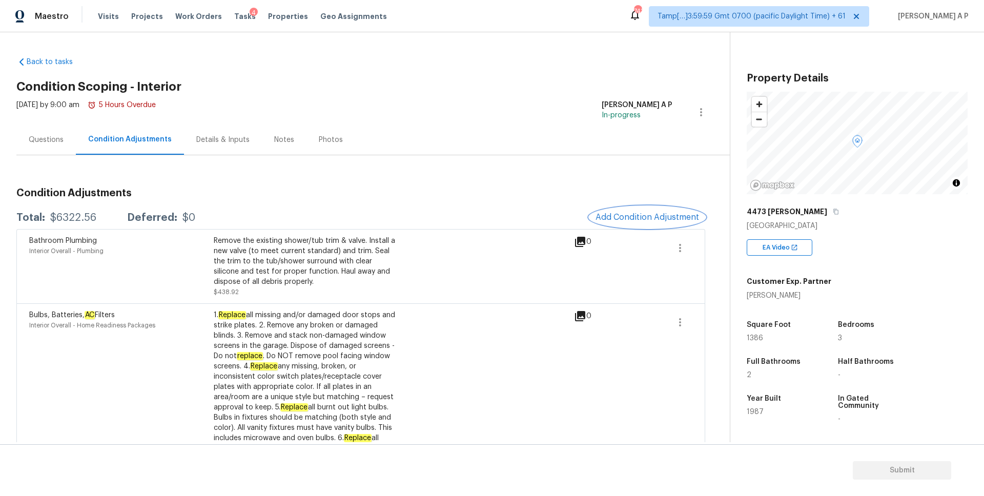
click at [683, 218] on span "Add Condition Adjustment" at bounding box center [648, 217] width 104 height 9
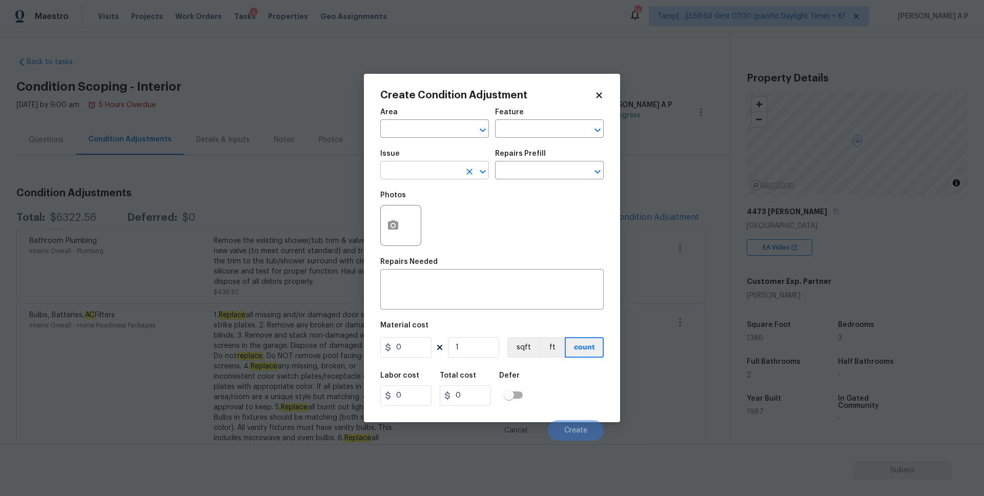
click at [425, 168] on input "text" at bounding box center [420, 172] width 80 height 16
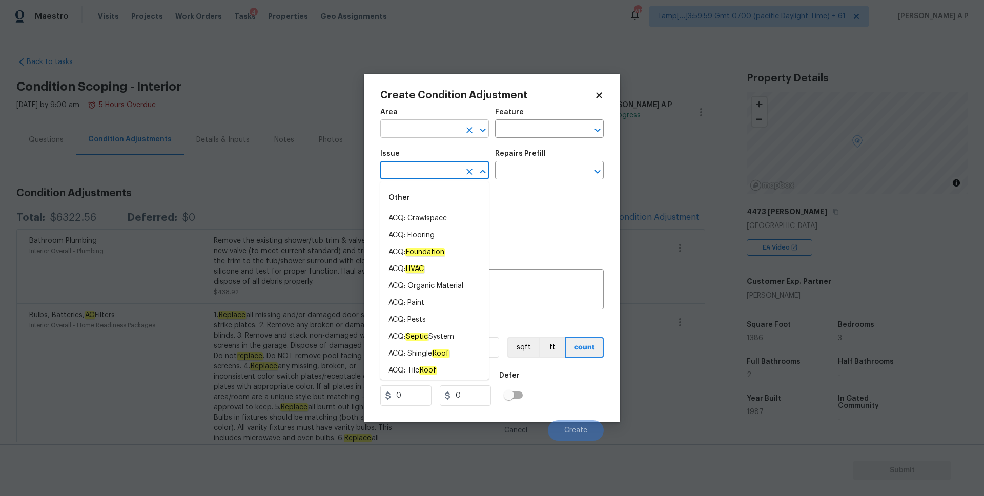
click at [410, 132] on input "text" at bounding box center [420, 130] width 80 height 16
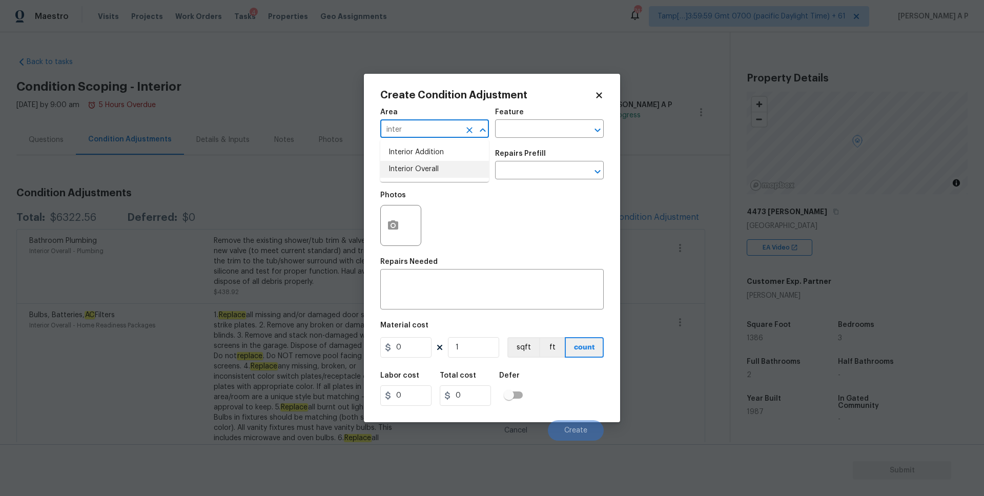
click at [411, 169] on li "Interior Overall" at bounding box center [434, 169] width 109 height 17
type input "Interior Overall"
click at [411, 169] on input "text" at bounding box center [420, 172] width 80 height 16
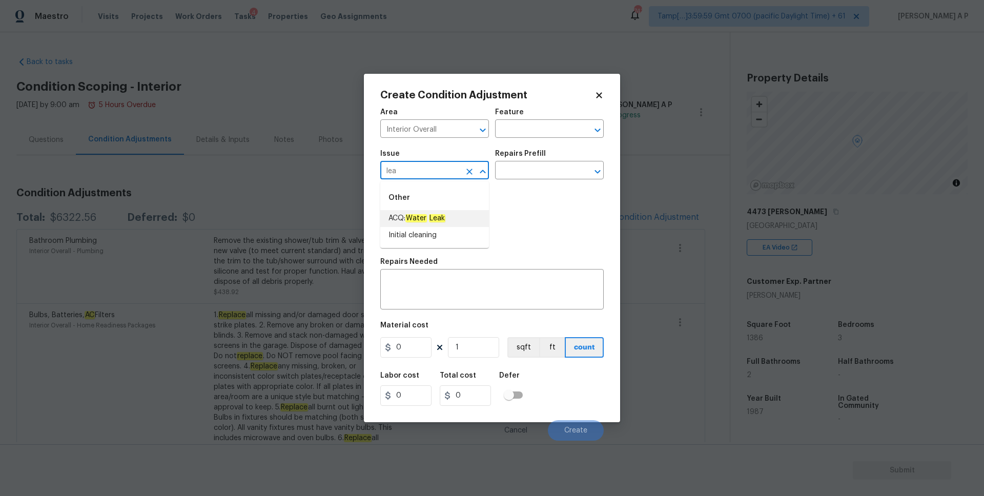
click at [427, 224] on li "ACQ: Water Leak" at bounding box center [434, 218] width 109 height 17
type input "ACQ: Water Leak"
click at [528, 163] on div "Repairs Prefill" at bounding box center [549, 156] width 109 height 13
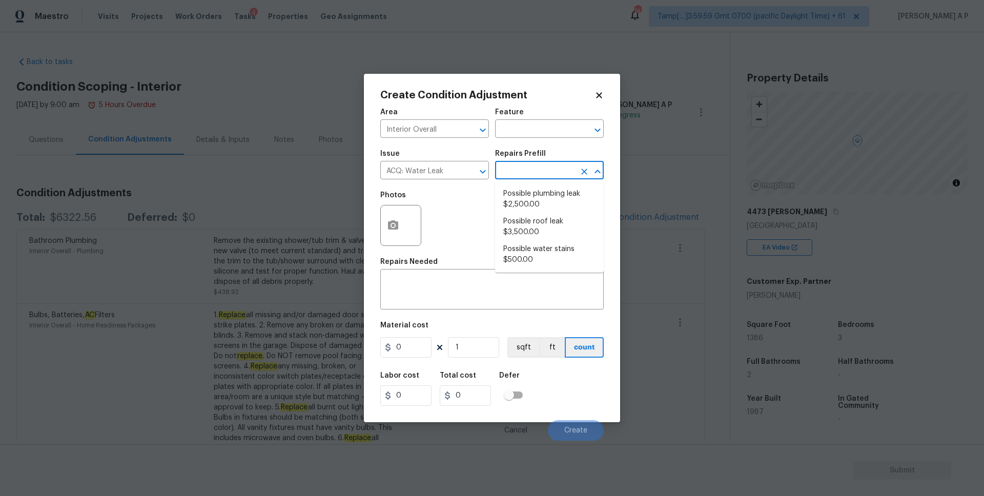
click at [524, 168] on input "text" at bounding box center [535, 172] width 80 height 16
click at [530, 222] on span "Possible roof leak $3,500.00" at bounding box center [549, 227] width 92 height 22
type input "Acquisition"
type textarea "Acquisition Scope: Possible roof leak"
type input "3500"
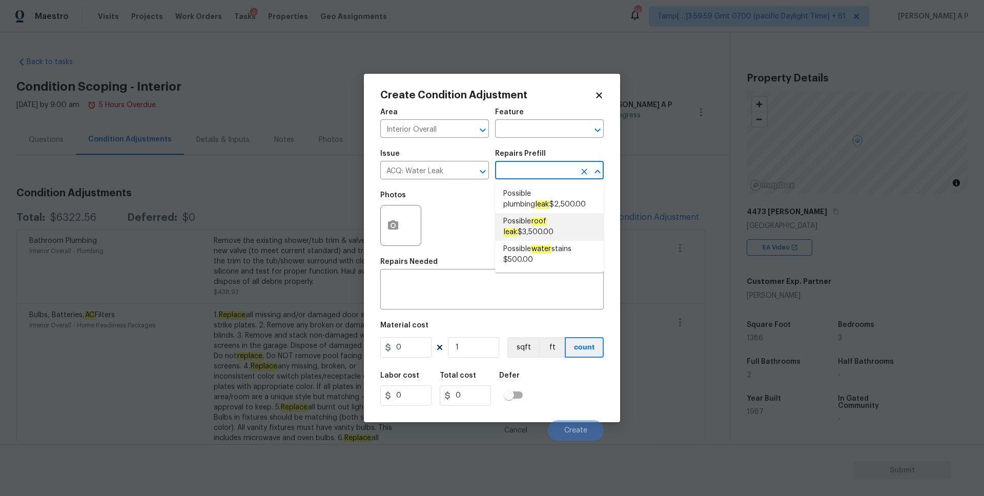
type input "3500"
click at [546, 169] on input "text" at bounding box center [535, 172] width 80 height 16
click at [535, 199] on span "Possible plumbing leak $2,500.00" at bounding box center [549, 200] width 92 height 22
type textarea "Acquisition Scope: Possible plumbing leak"
type input "2500"
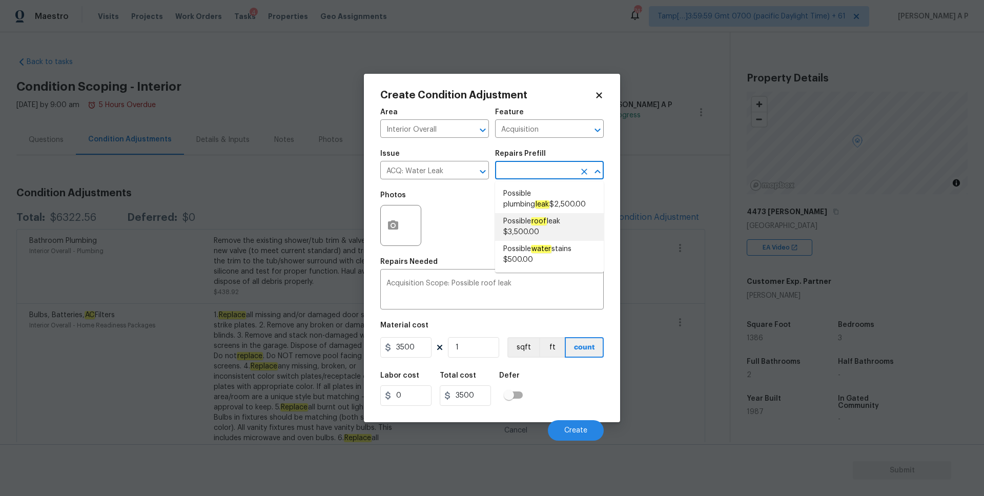
type input "2500"
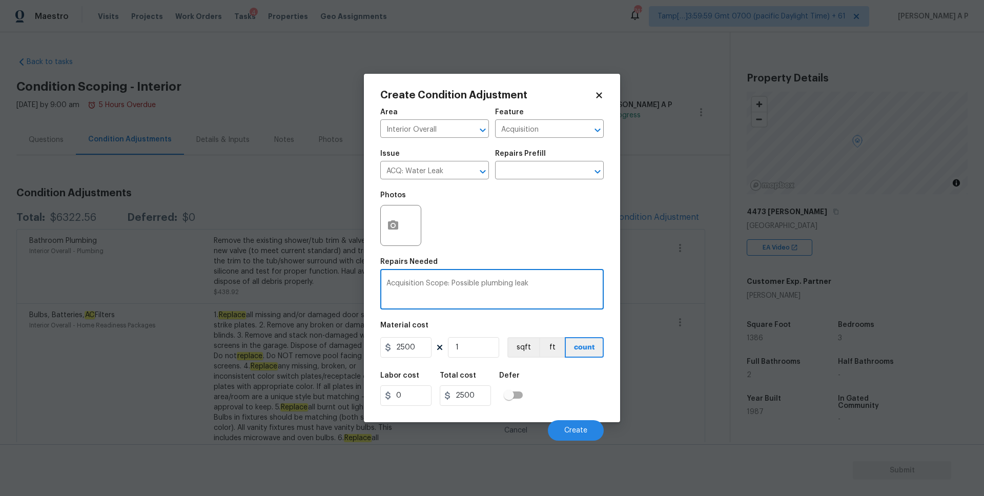
click at [498, 284] on textarea "Acquisition Scope: Possible plumbing leak" at bounding box center [492, 291] width 211 height 22
click at [538, 281] on textarea "Acquisition Scope: Possible plumbing leak" at bounding box center [492, 291] width 211 height 22
click at [496, 280] on textarea "Acquisition Scope: Possible plumbing leak" at bounding box center [492, 291] width 211 height 22
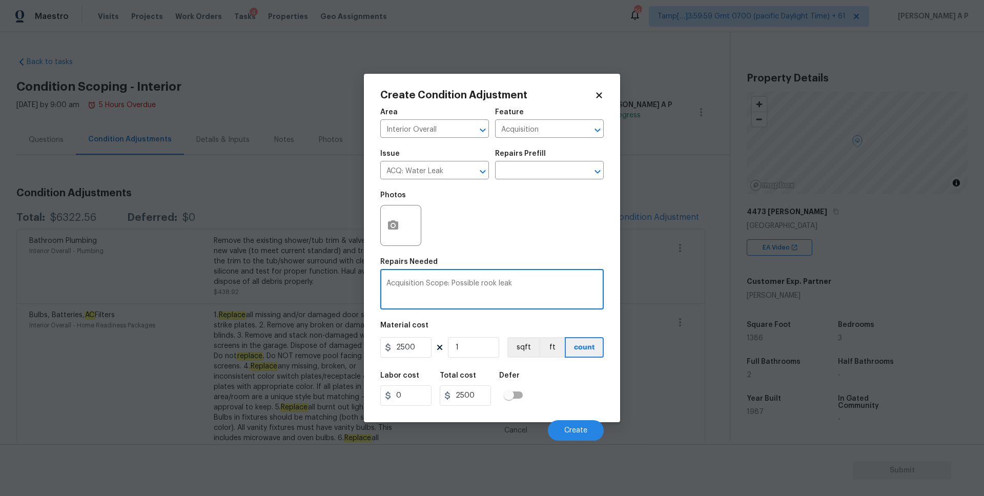
click at [487, 281] on textarea "Acquisition Scope: Possible rook leak" at bounding box center [492, 291] width 211 height 22
type textarea "Acquisition Scope: Possible Roof leak"
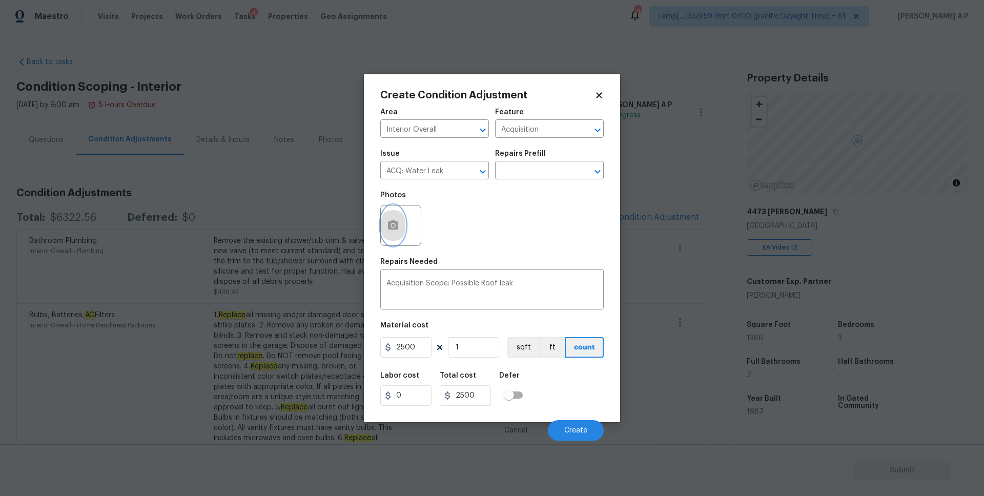
click at [398, 232] on button "button" at bounding box center [393, 226] width 25 height 40
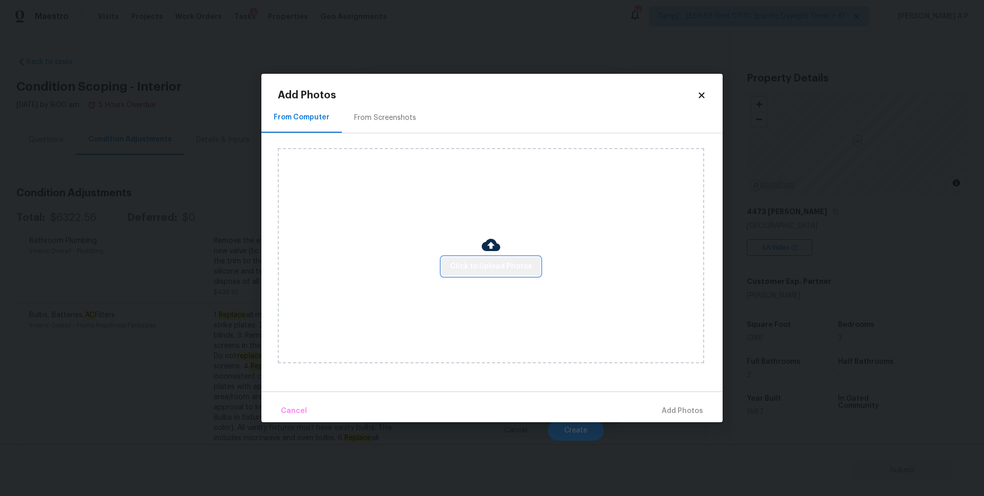
click at [493, 274] on button "Click to Upload Photos" at bounding box center [491, 266] width 98 height 19
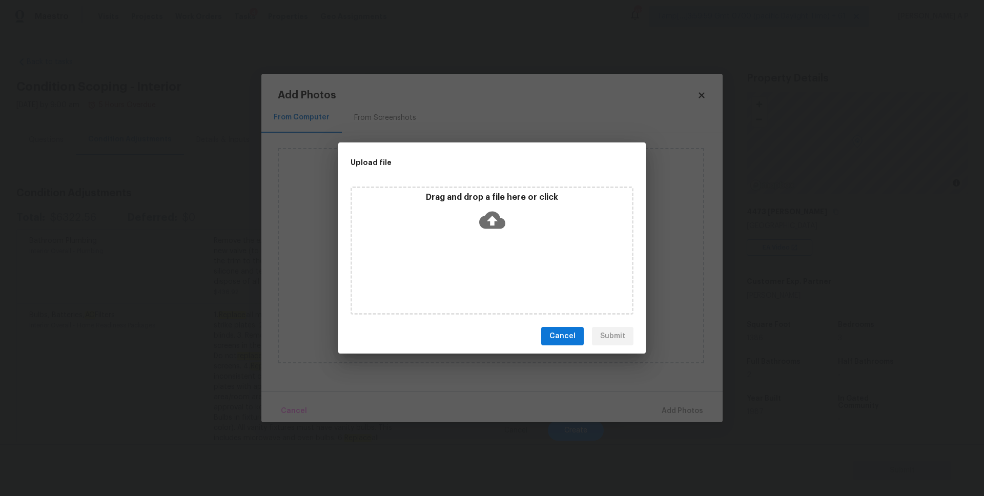
click at [499, 216] on icon at bounding box center [492, 220] width 26 height 26
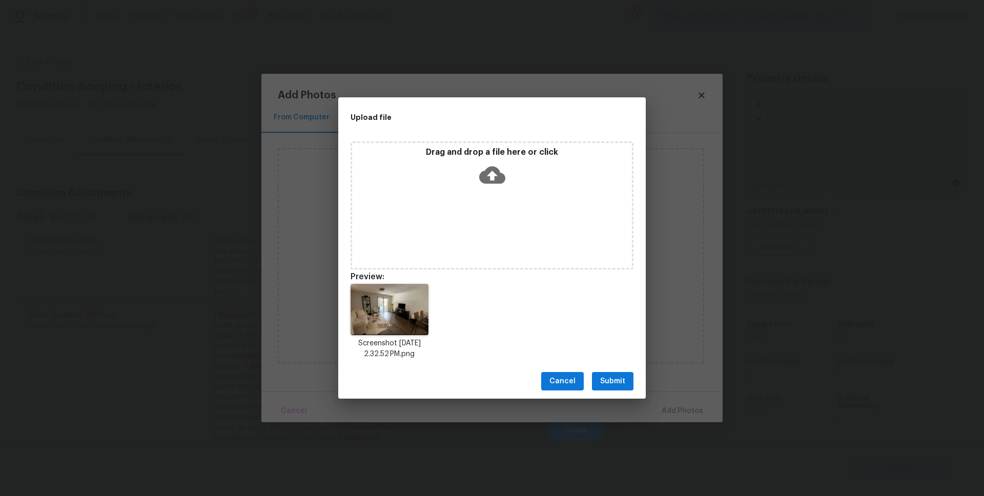
click at [616, 370] on div "Cancel Submit" at bounding box center [492, 381] width 308 height 35
click at [616, 384] on span "Submit" at bounding box center [612, 381] width 25 height 13
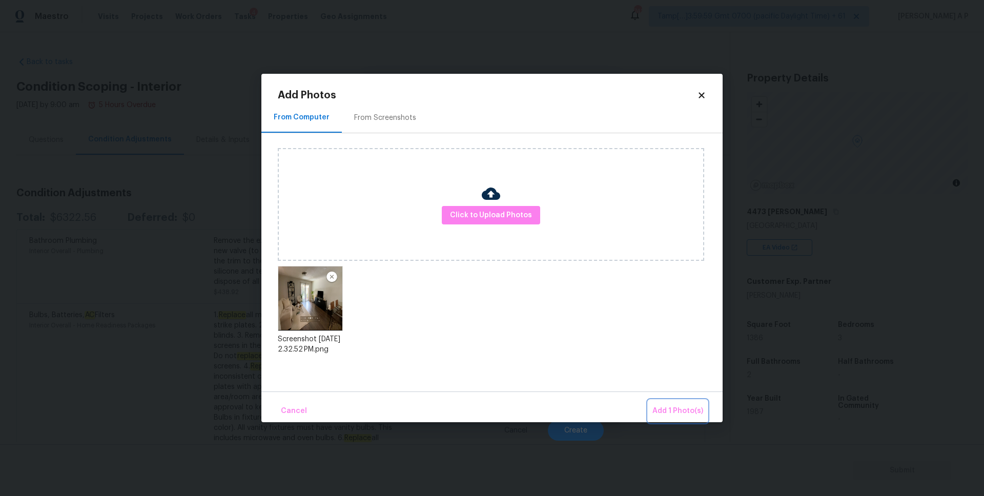
click at [678, 417] on span "Add 1 Photo(s)" at bounding box center [678, 411] width 51 height 13
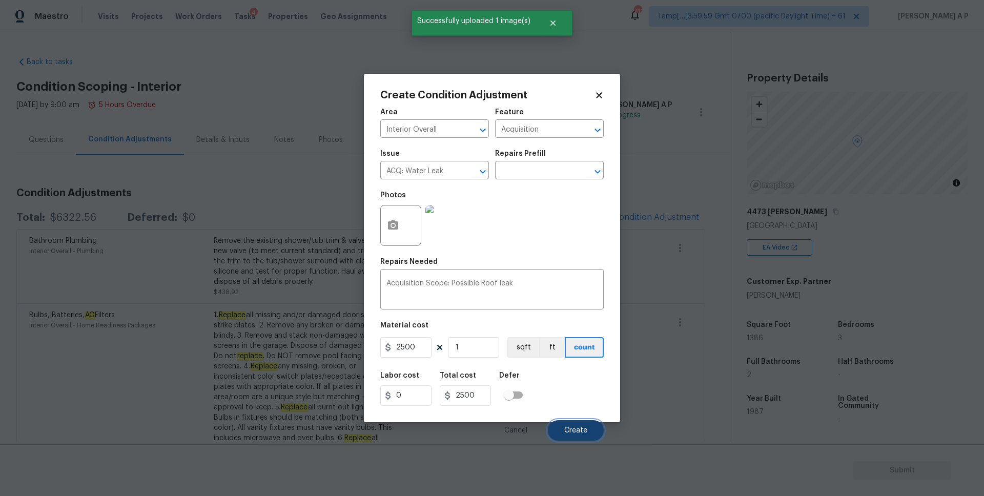
click at [578, 429] on span "Create" at bounding box center [575, 431] width 23 height 8
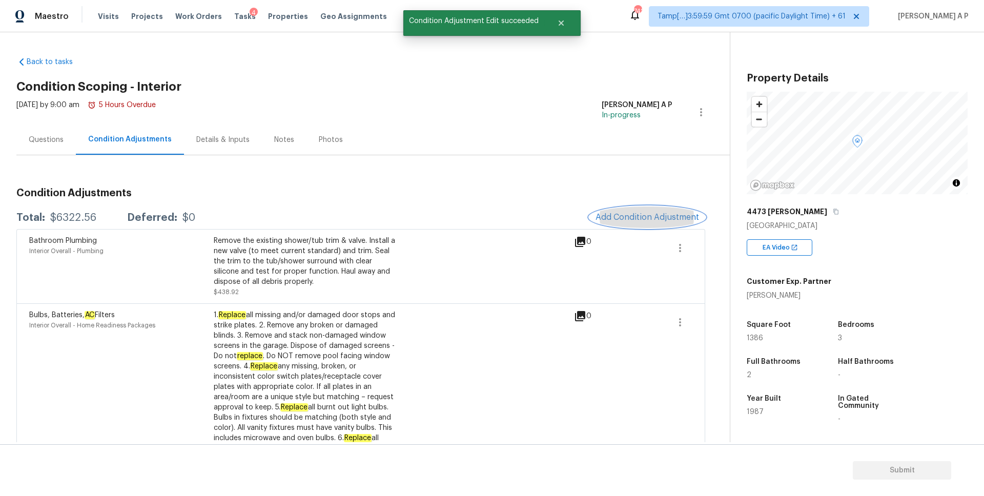
click at [668, 225] on button "Add Condition Adjustment" at bounding box center [648, 218] width 116 height 22
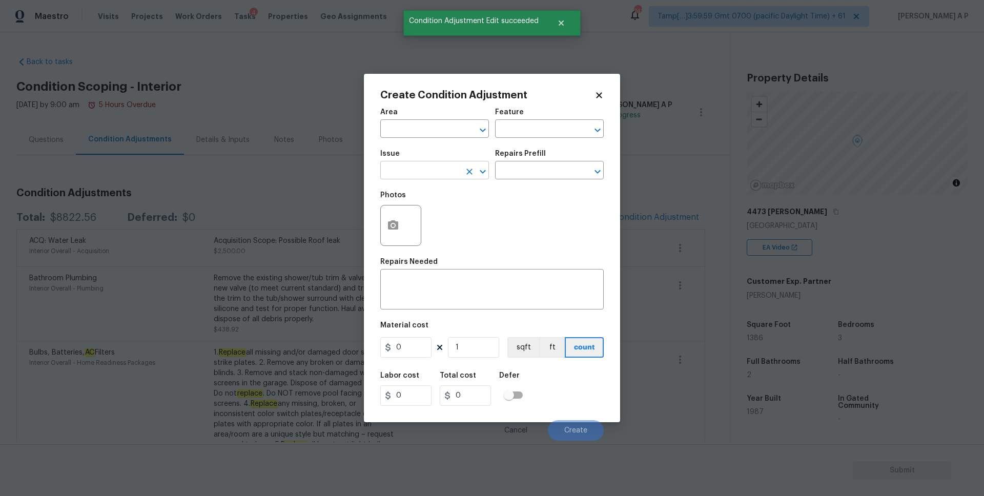
click at [443, 175] on input "text" at bounding box center [420, 172] width 80 height 16
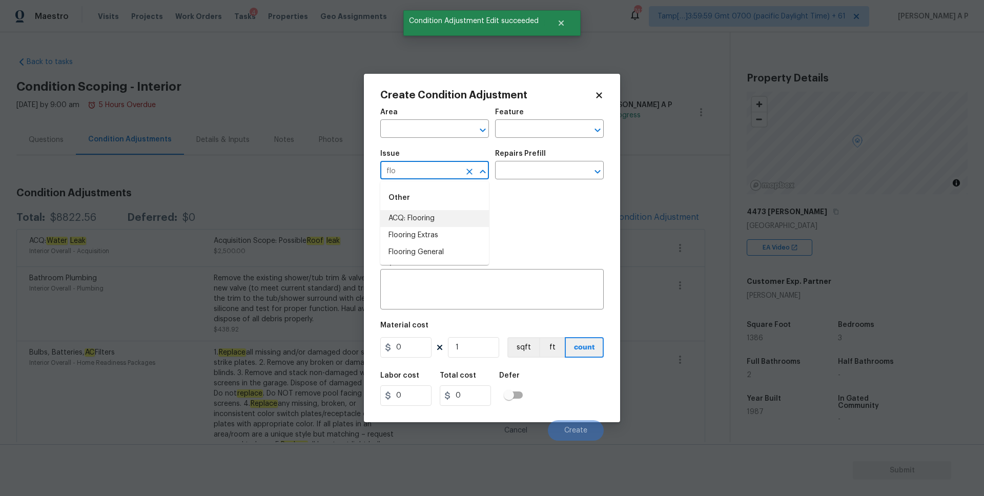
click at [416, 219] on li "ACQ: Flooring" at bounding box center [434, 218] width 109 height 17
type input "ACQ: Flooring"
click at [524, 164] on input "text" at bounding box center [535, 172] width 80 height 16
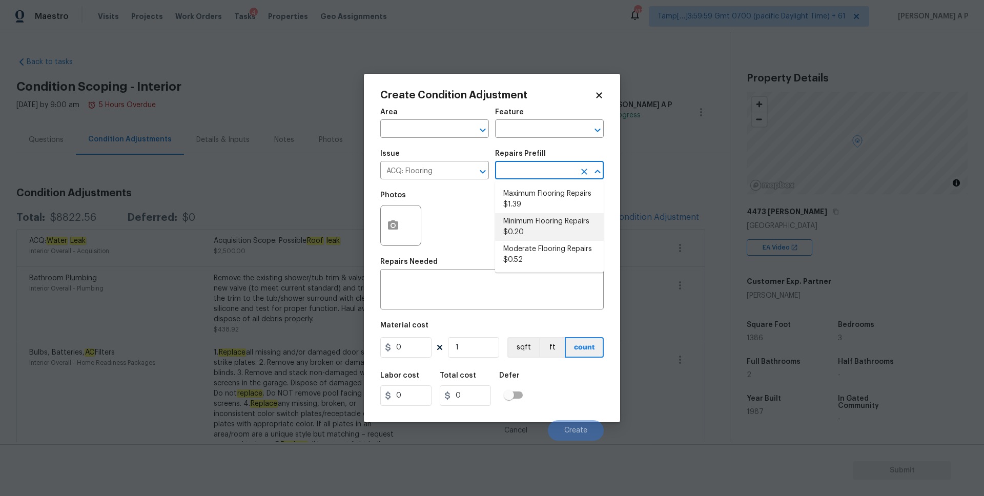
click at [537, 228] on li "Minimum Flooring Repairs $0.20" at bounding box center [549, 227] width 109 height 28
type input "Acquisition"
type textarea "Acquisition Scope: Minimum flooring repairs"
type input "0.2"
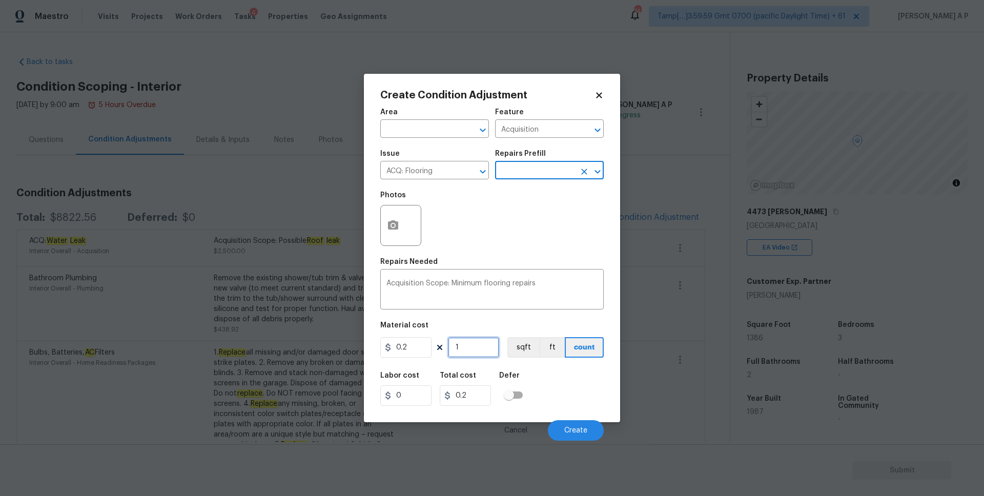
click at [479, 347] on input "1" at bounding box center [473, 347] width 51 height 21
click at [520, 353] on button "sqft" at bounding box center [524, 347] width 32 height 21
click at [480, 346] on input "1" at bounding box center [473, 347] width 51 height 21
type input "13"
type input "2.6"
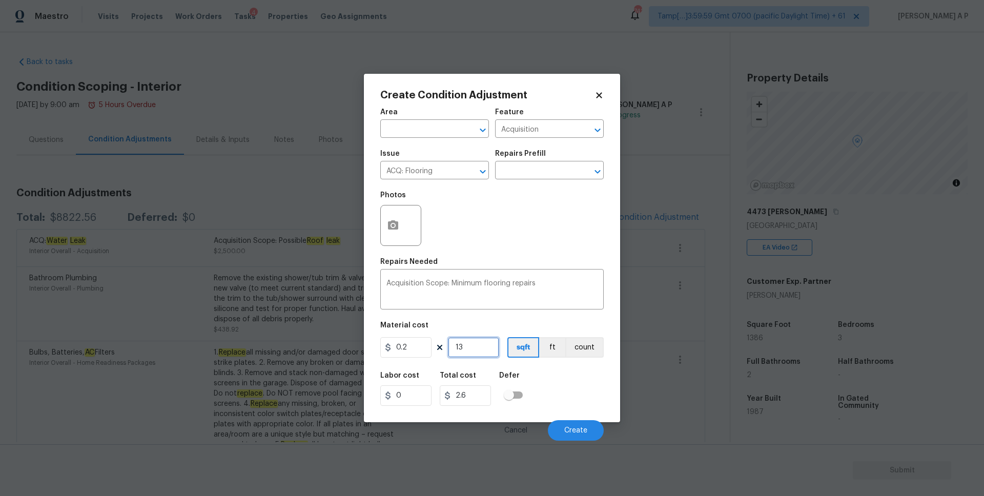
type input "138"
type input "27.6"
type input "1386"
type input "277.2"
type input "1386"
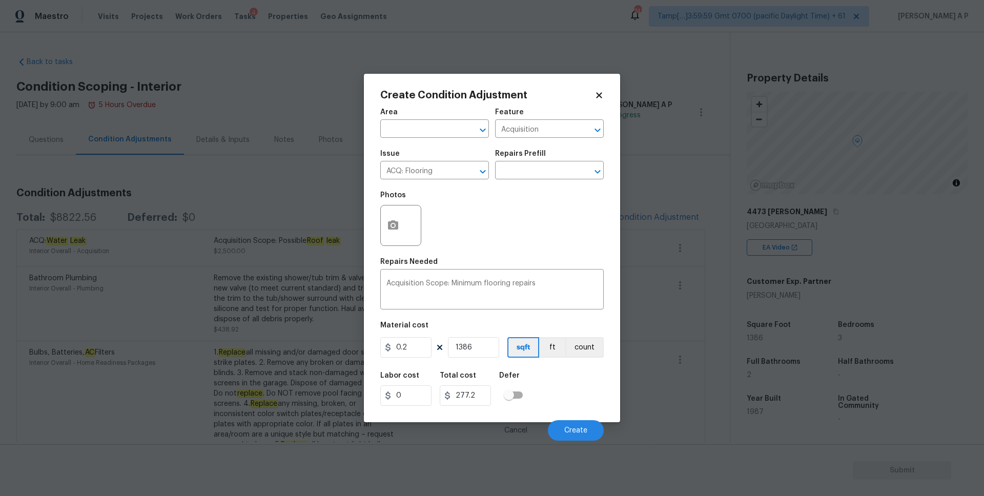
click at [569, 382] on div "Labor cost 0 Total cost 277.2 Defer" at bounding box center [492, 389] width 224 height 46
click at [394, 225] on circle "button" at bounding box center [393, 225] width 3 height 3
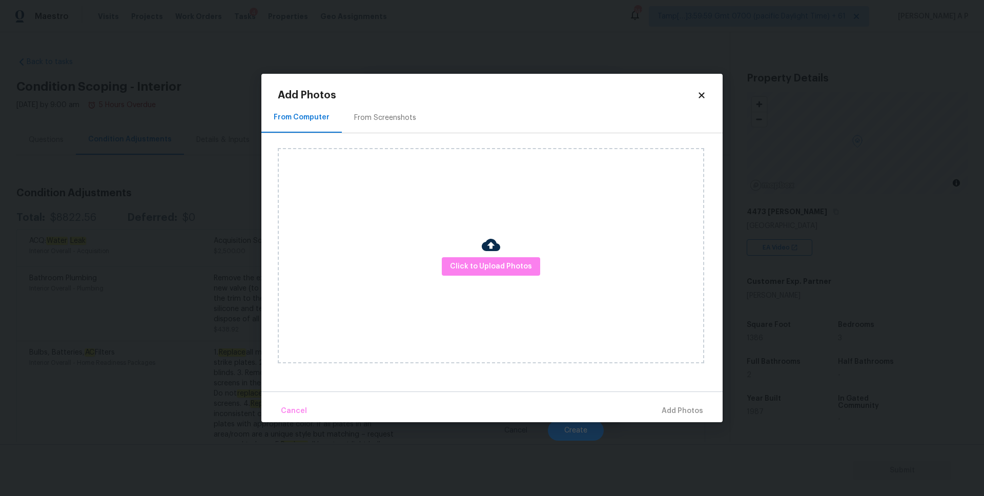
click at [488, 280] on div "Click to Upload Photos" at bounding box center [491, 255] width 427 height 215
click at [488, 271] on span "Click to Upload Photos" at bounding box center [491, 266] width 82 height 13
